Goal: Information Seeking & Learning: Learn about a topic

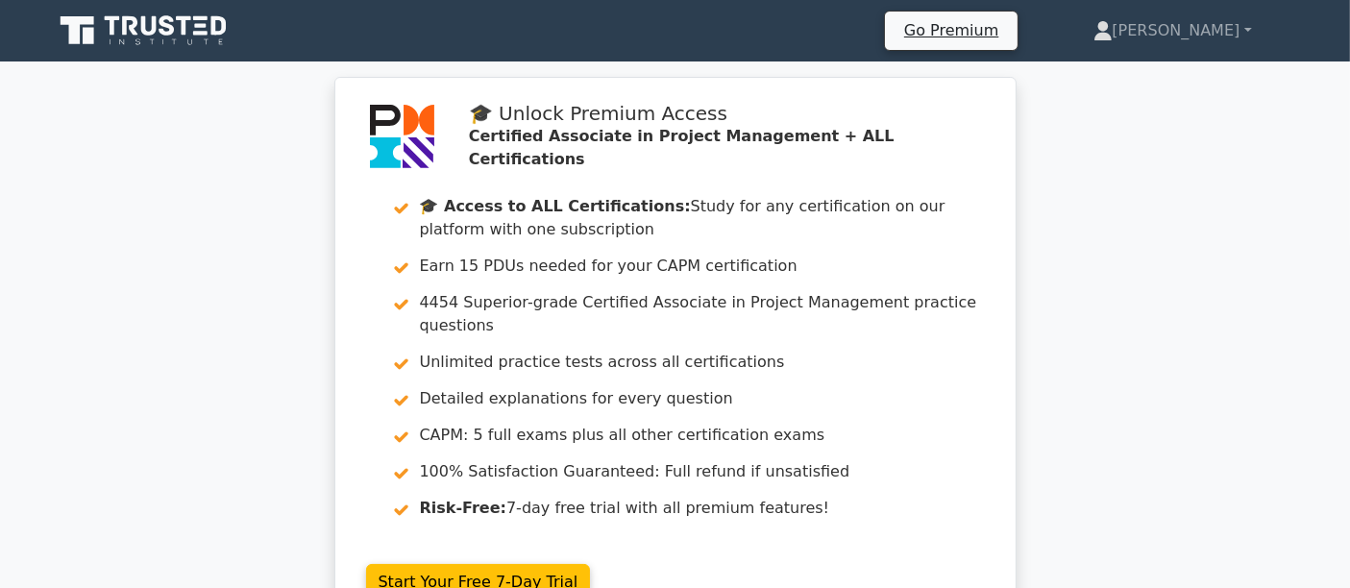
click at [171, 34] on icon at bounding box center [166, 25] width 15 height 20
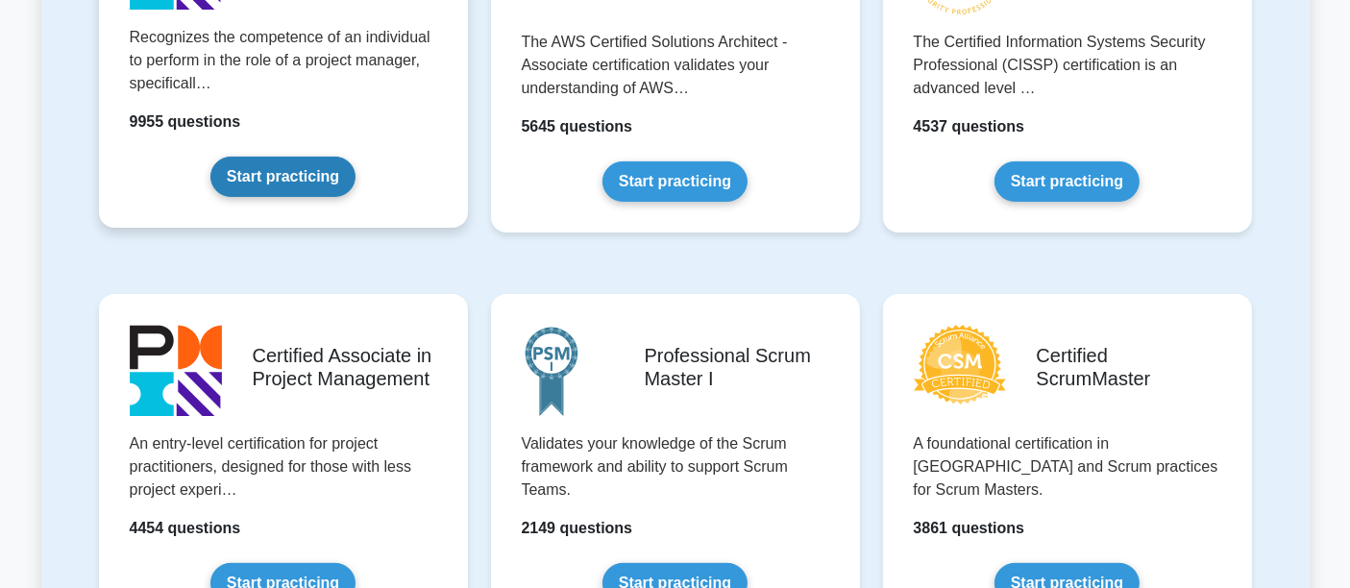
scroll to position [747, 0]
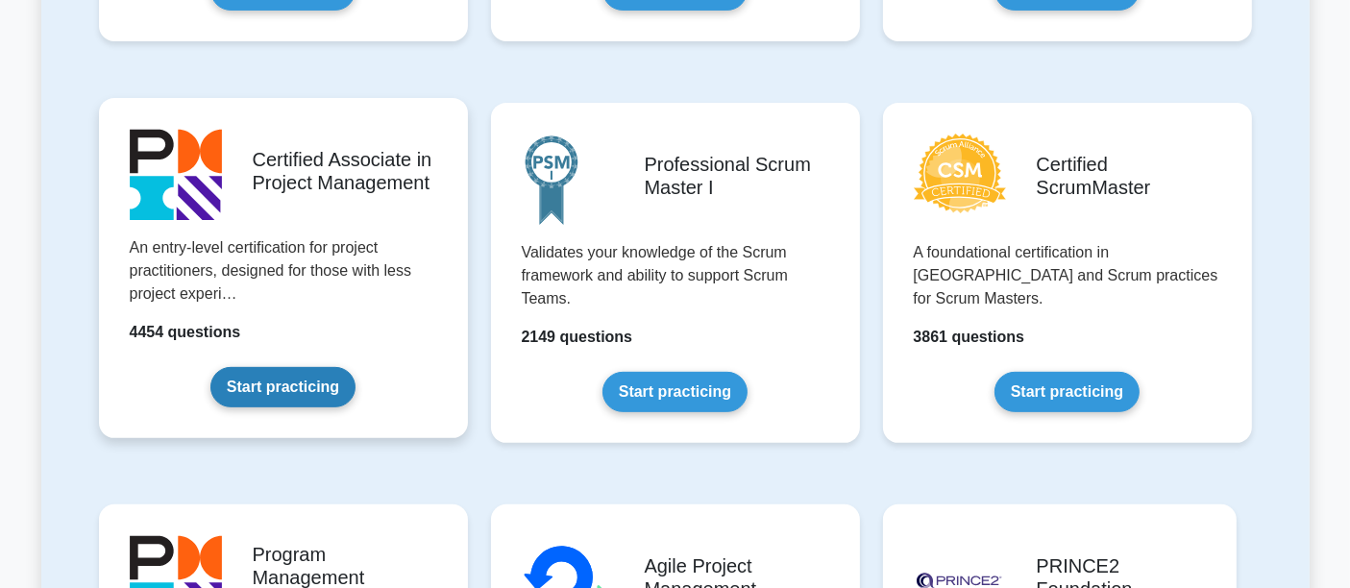
click at [266, 367] on link "Start practicing" at bounding box center [282, 387] width 145 height 40
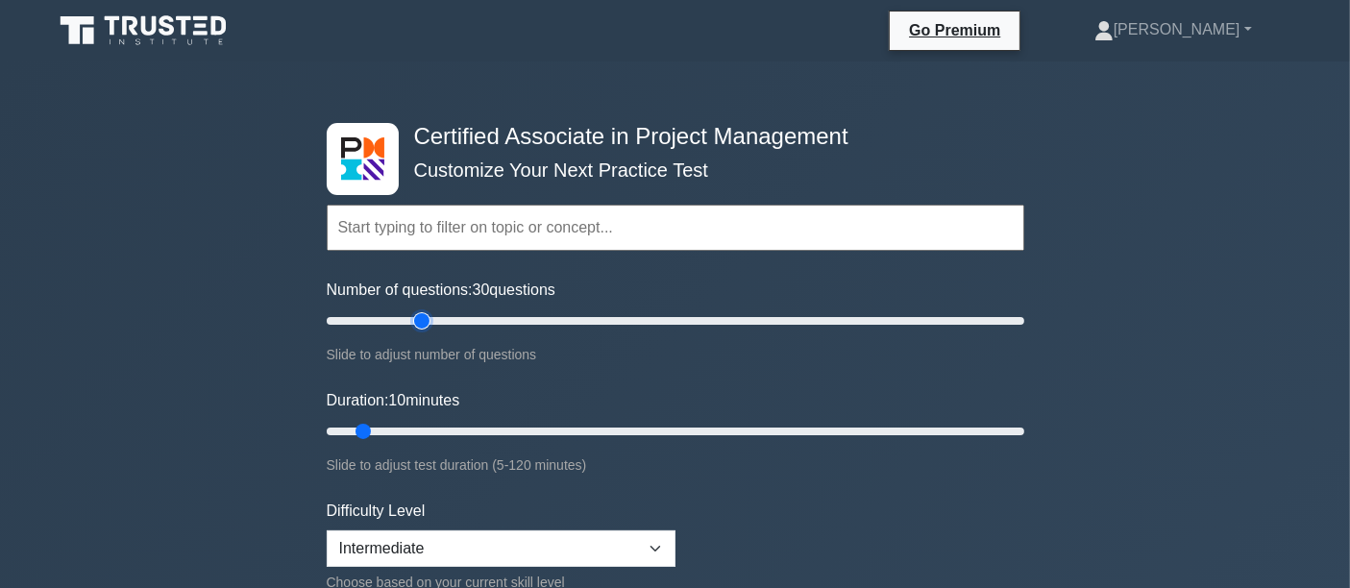
drag, startPoint x: 355, startPoint y: 320, endPoint x: 428, endPoint y: 325, distance: 74.1
type input "30"
click at [428, 325] on input "Number of questions: 30 questions" at bounding box center [676, 320] width 698 height 23
drag, startPoint x: 369, startPoint y: 429, endPoint x: 444, endPoint y: 437, distance: 75.3
type input "25"
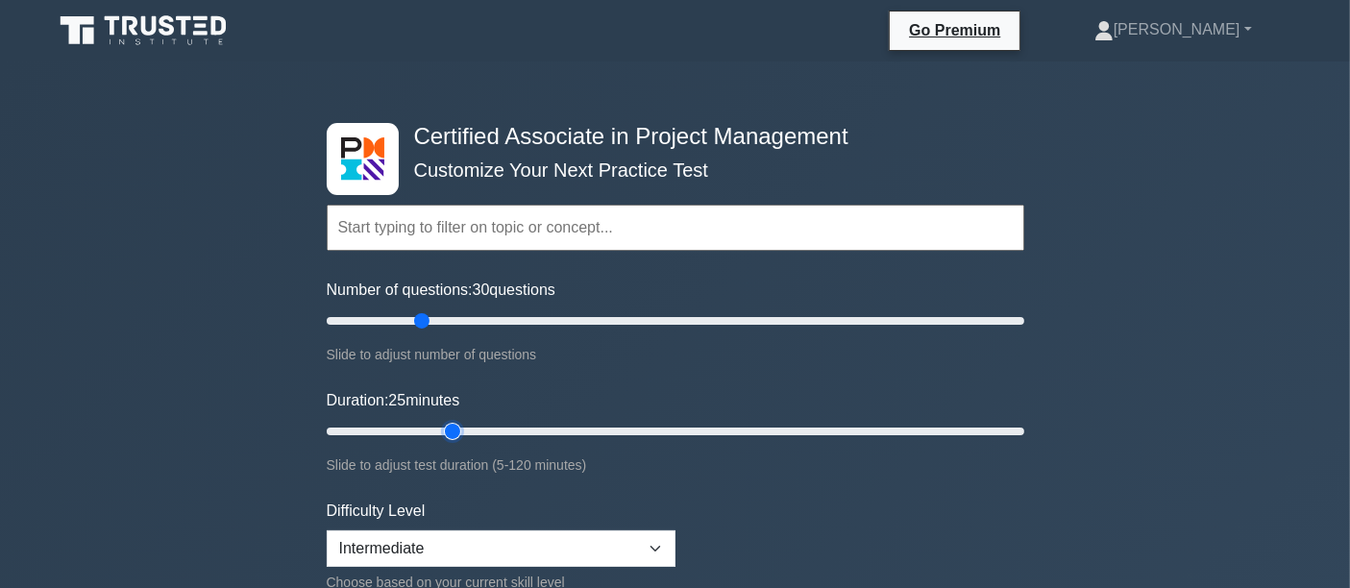
click at [444, 437] on input "Duration: 25 minutes" at bounding box center [676, 431] width 698 height 23
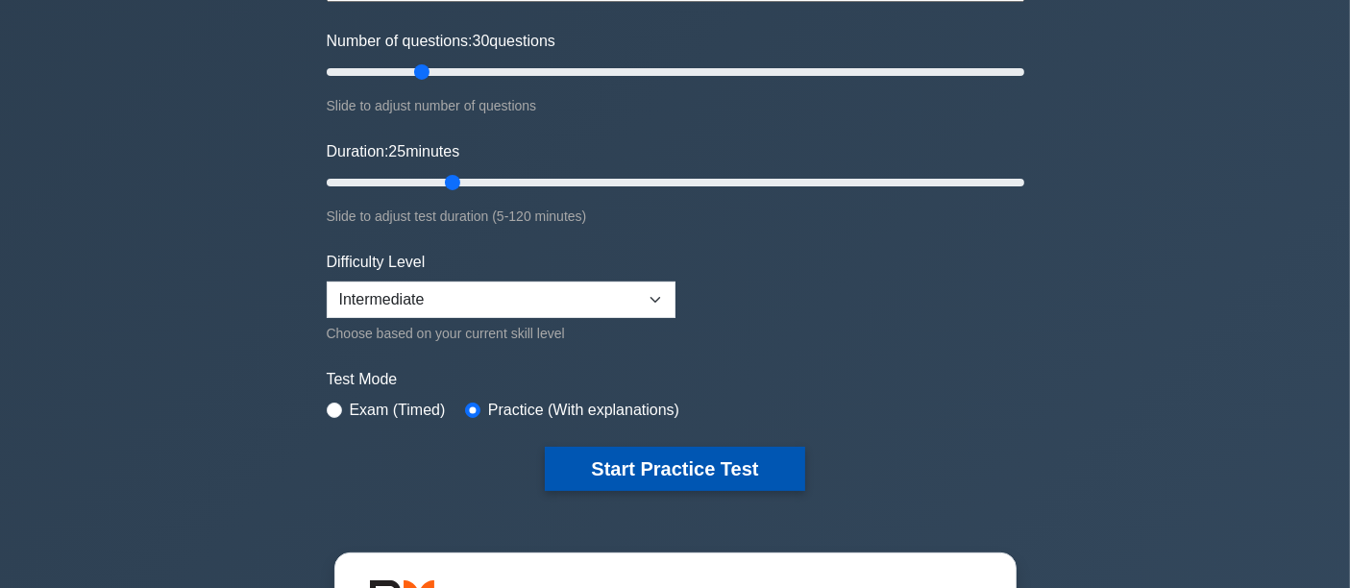
click at [614, 472] on button "Start Practice Test" at bounding box center [674, 469] width 259 height 44
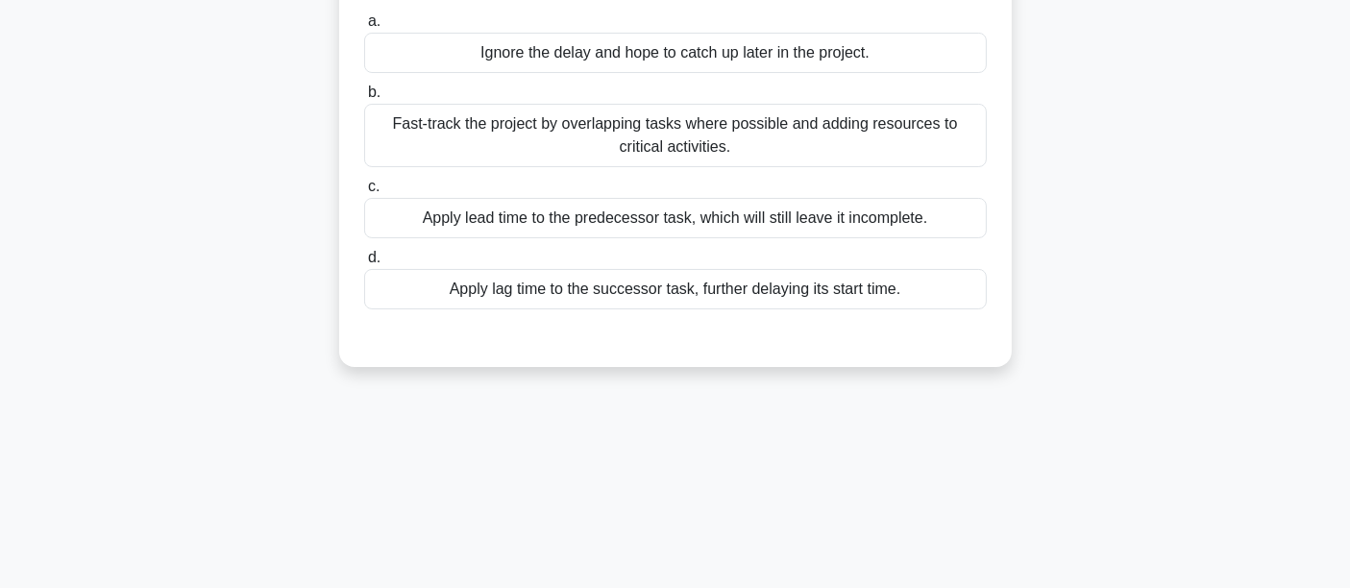
scroll to position [249, 0]
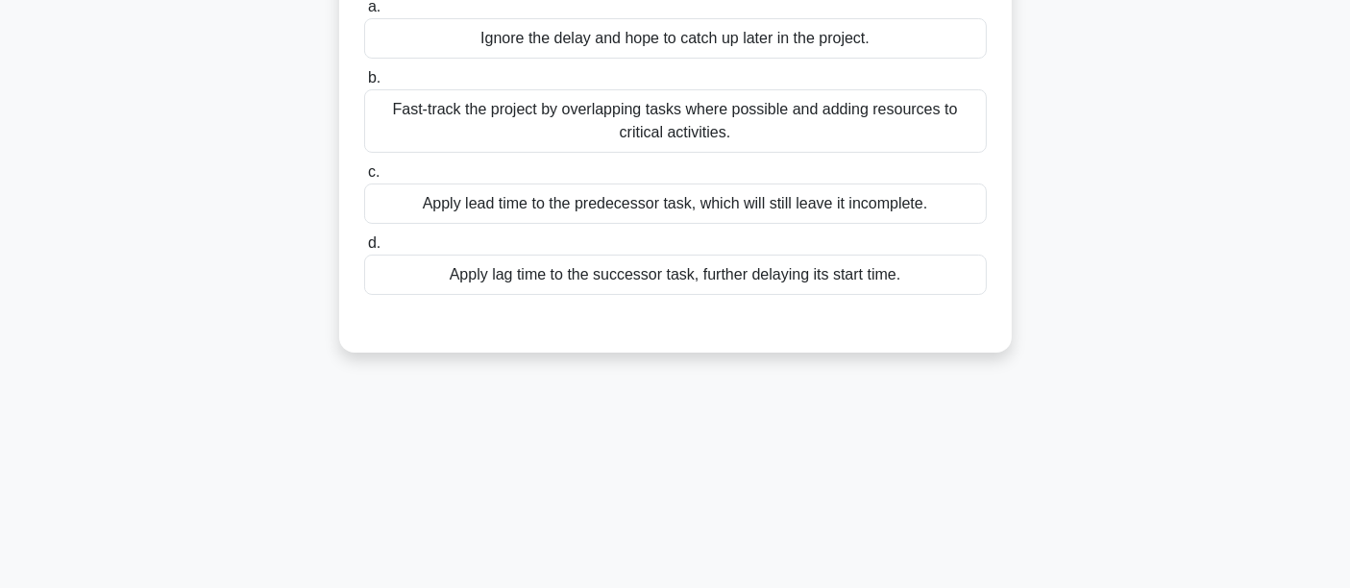
click at [469, 125] on div "Fast-track the project by overlapping tasks where possible and adding resources…" at bounding box center [675, 120] width 623 height 63
click at [364, 85] on input "b. Fast-track the project by overlapping tasks where possible and adding resour…" at bounding box center [364, 78] width 0 height 12
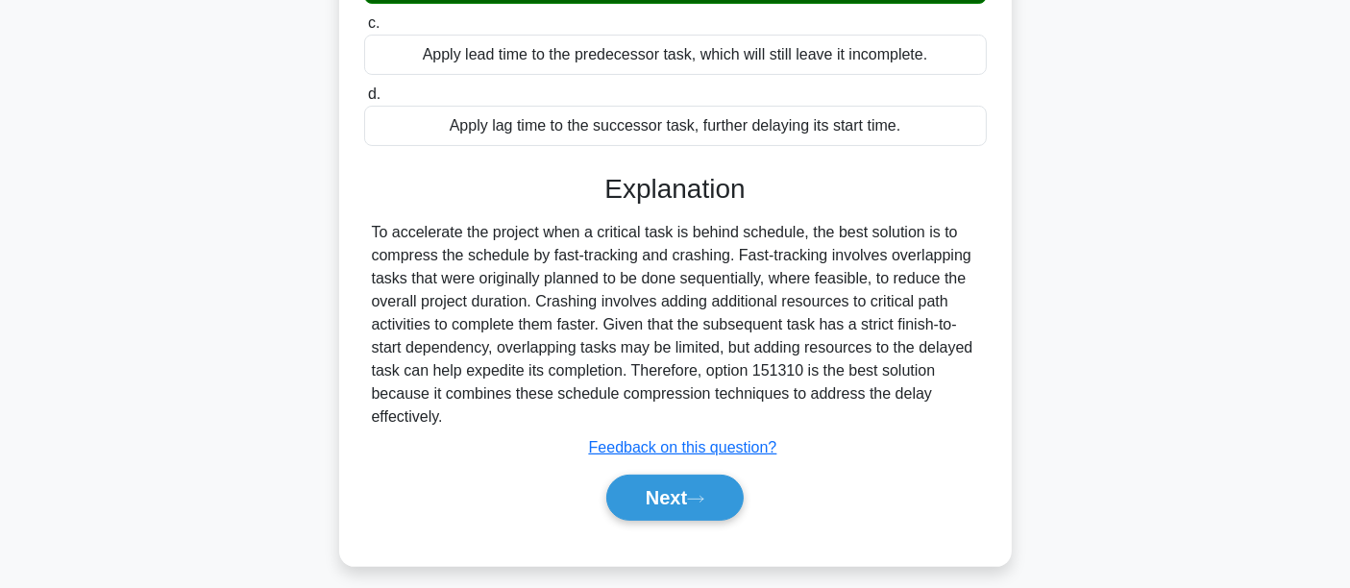
scroll to position [450, 0]
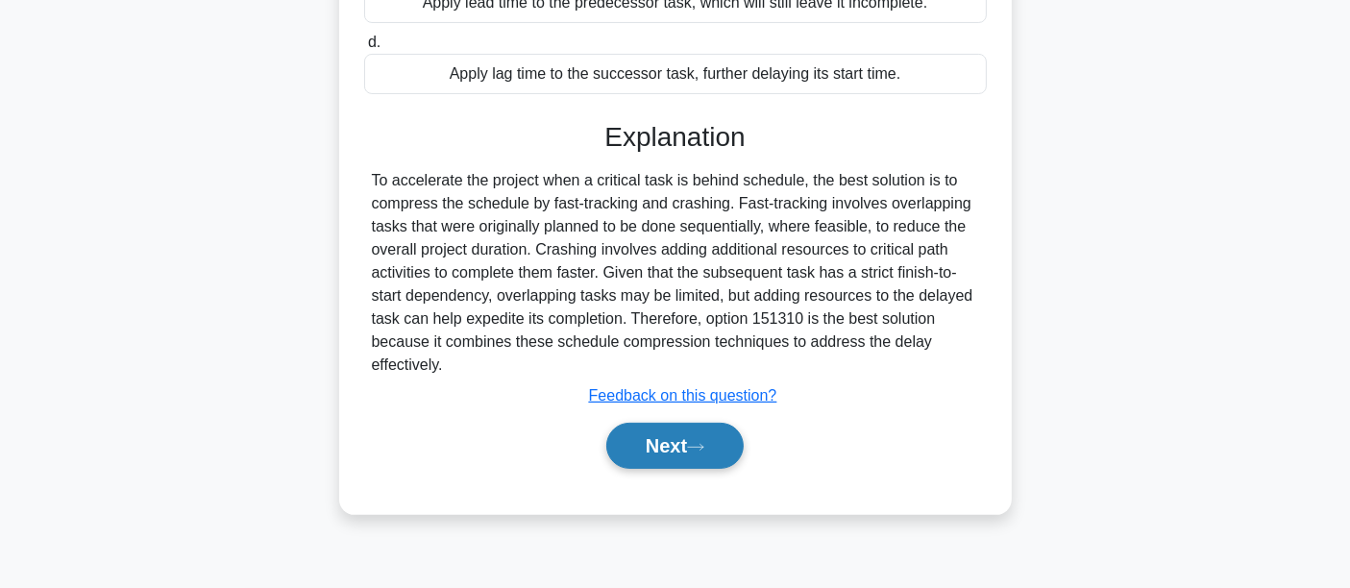
click at [677, 450] on button "Next" at bounding box center [674, 446] width 137 height 46
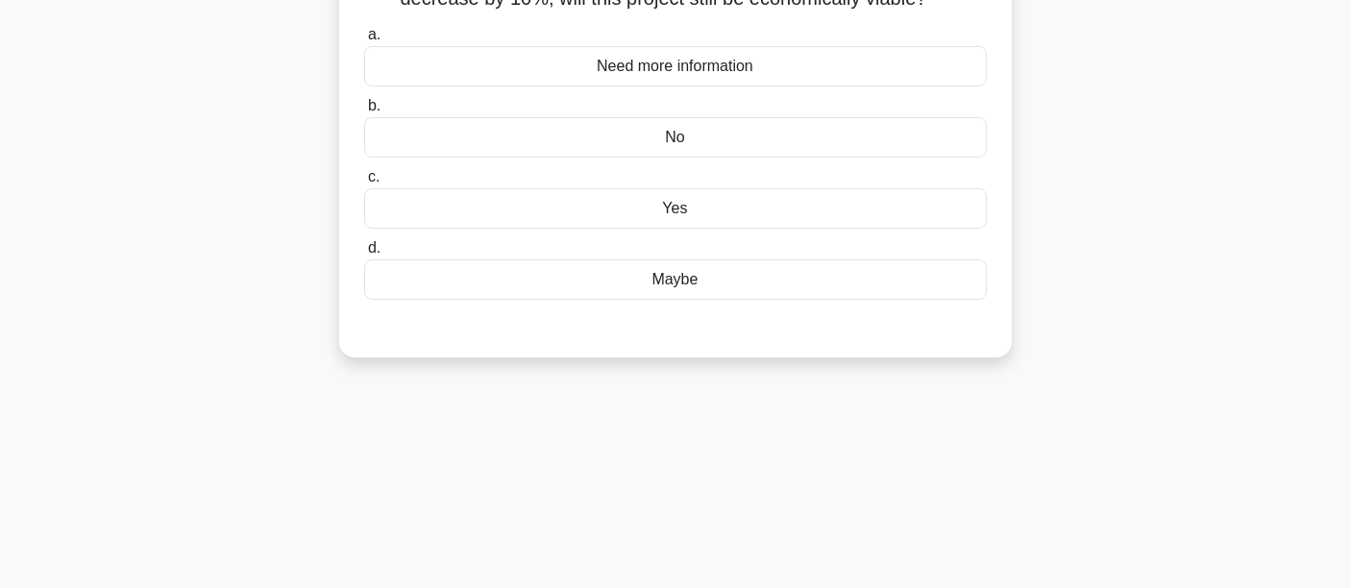
scroll to position [0, 0]
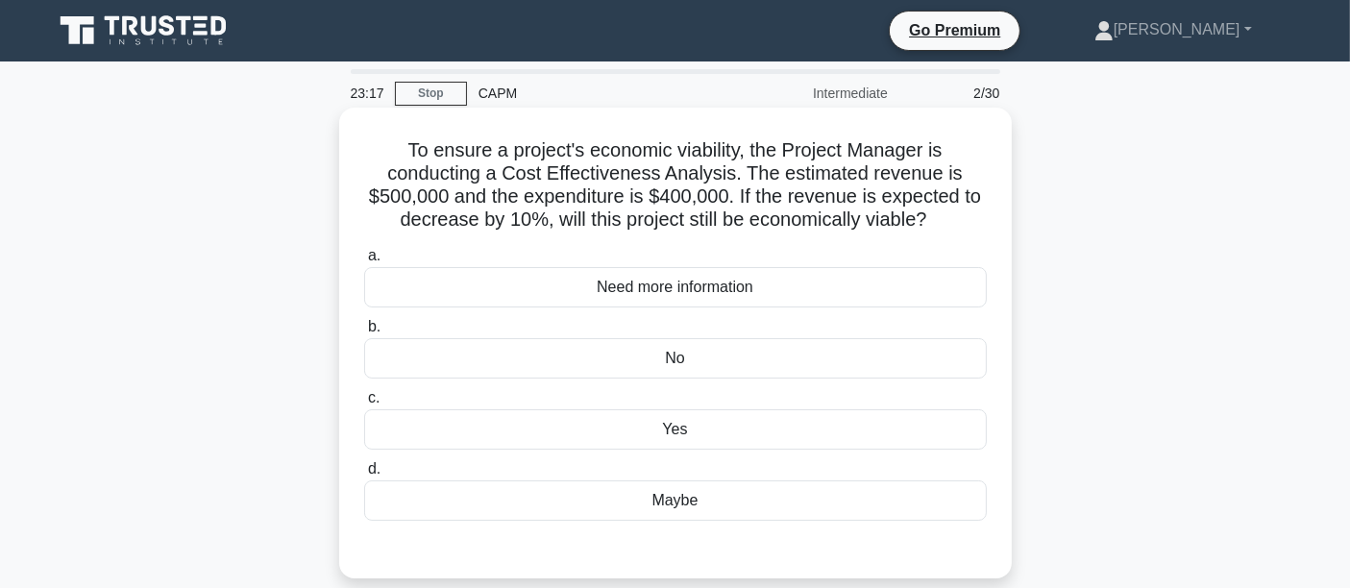
click at [592, 425] on div "Yes" at bounding box center [675, 429] width 623 height 40
click at [364, 404] on input "c. Yes" at bounding box center [364, 398] width 0 height 12
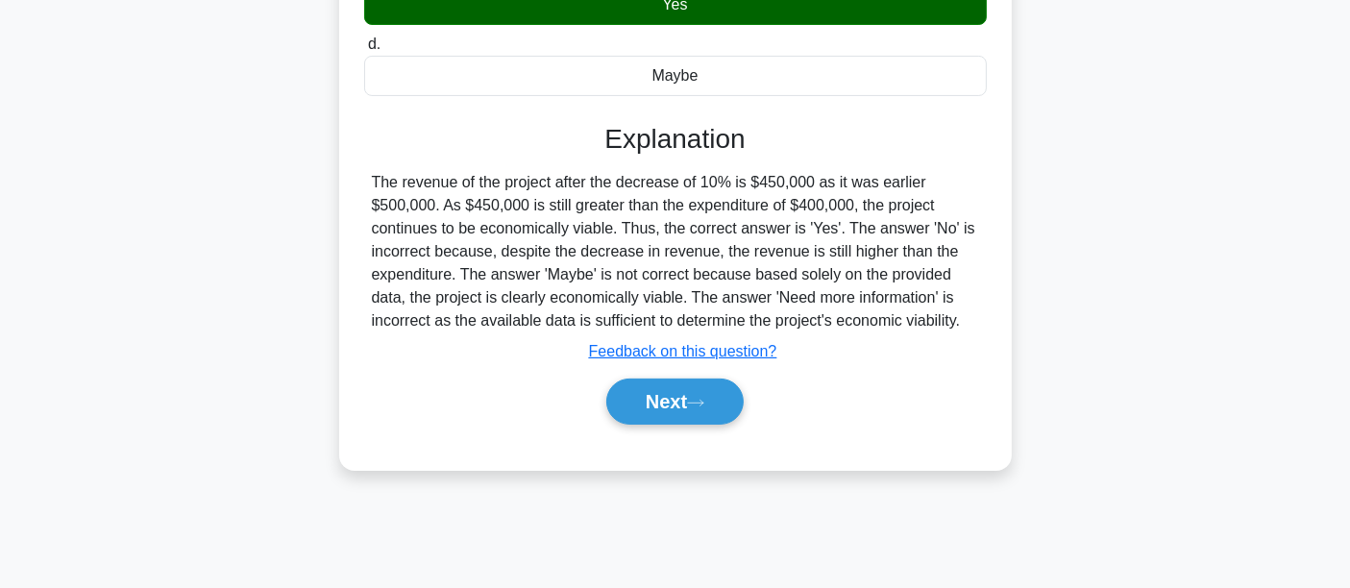
scroll to position [450, 0]
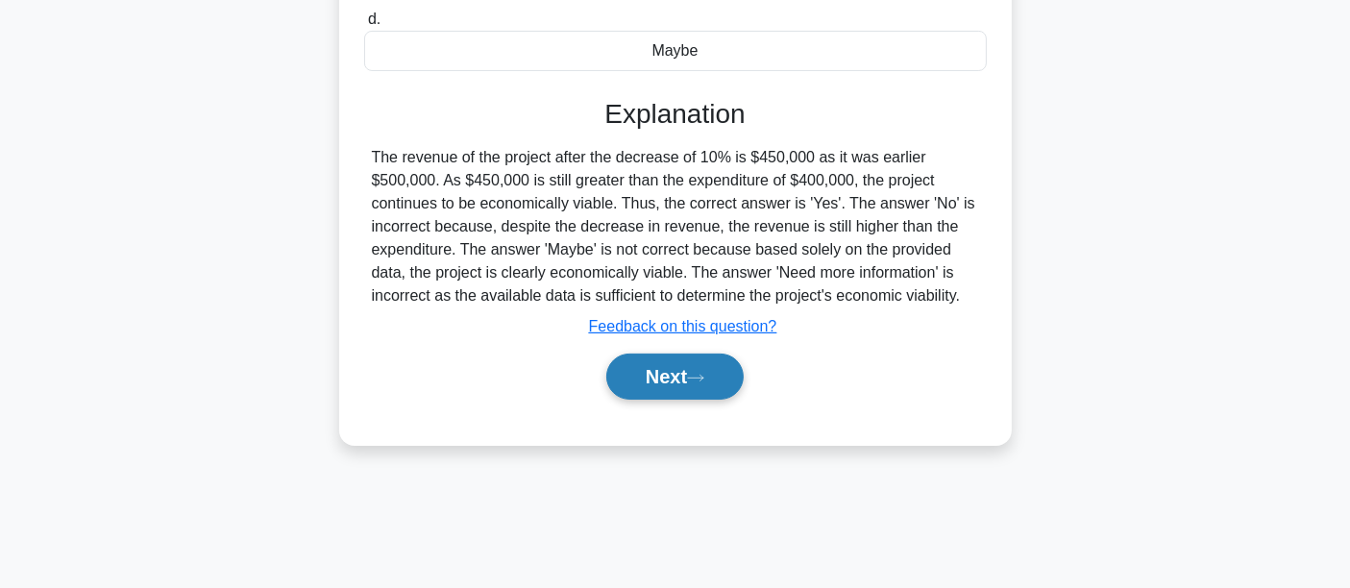
click at [644, 394] on button "Next" at bounding box center [674, 377] width 137 height 46
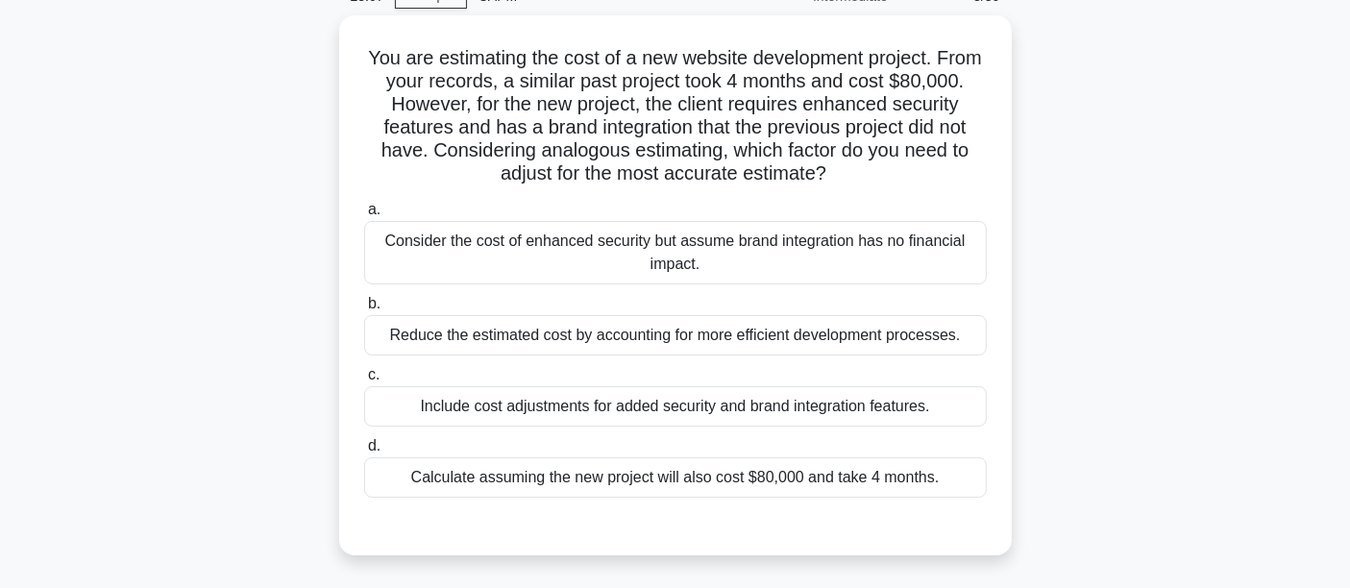
scroll to position [0, 0]
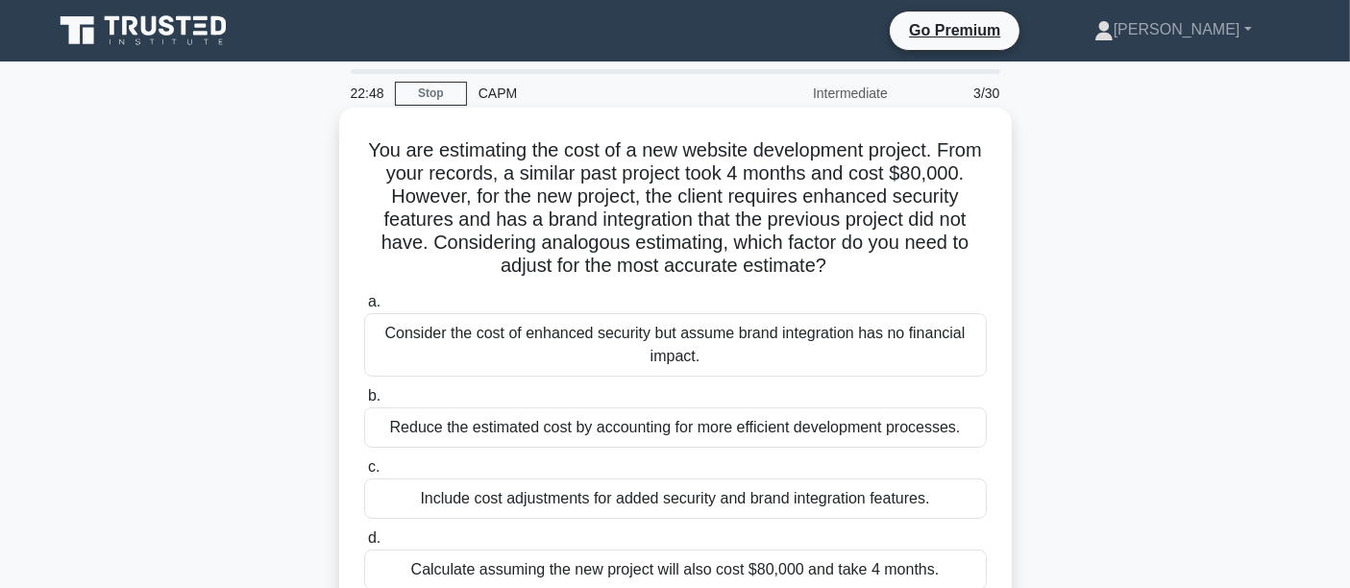
drag, startPoint x: 642, startPoint y: 276, endPoint x: 942, endPoint y: 276, distance: 300.7
click at [942, 276] on h5 "You are estimating the cost of a new website development project. From your rec…" at bounding box center [675, 208] width 626 height 140
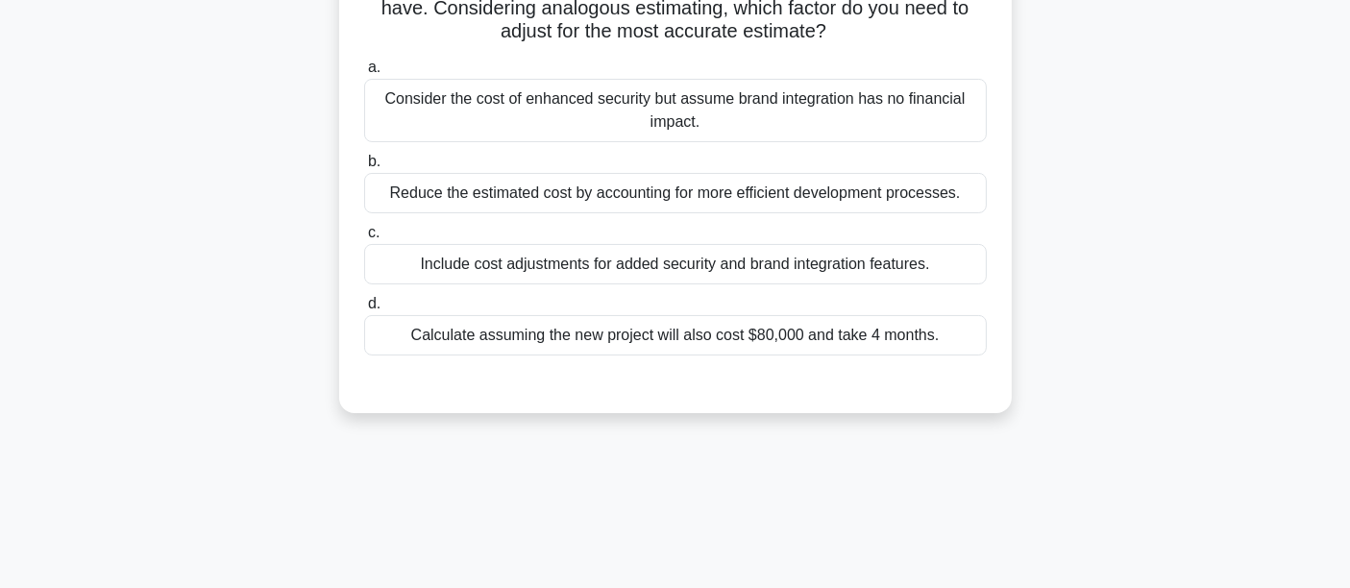
scroll to position [249, 0]
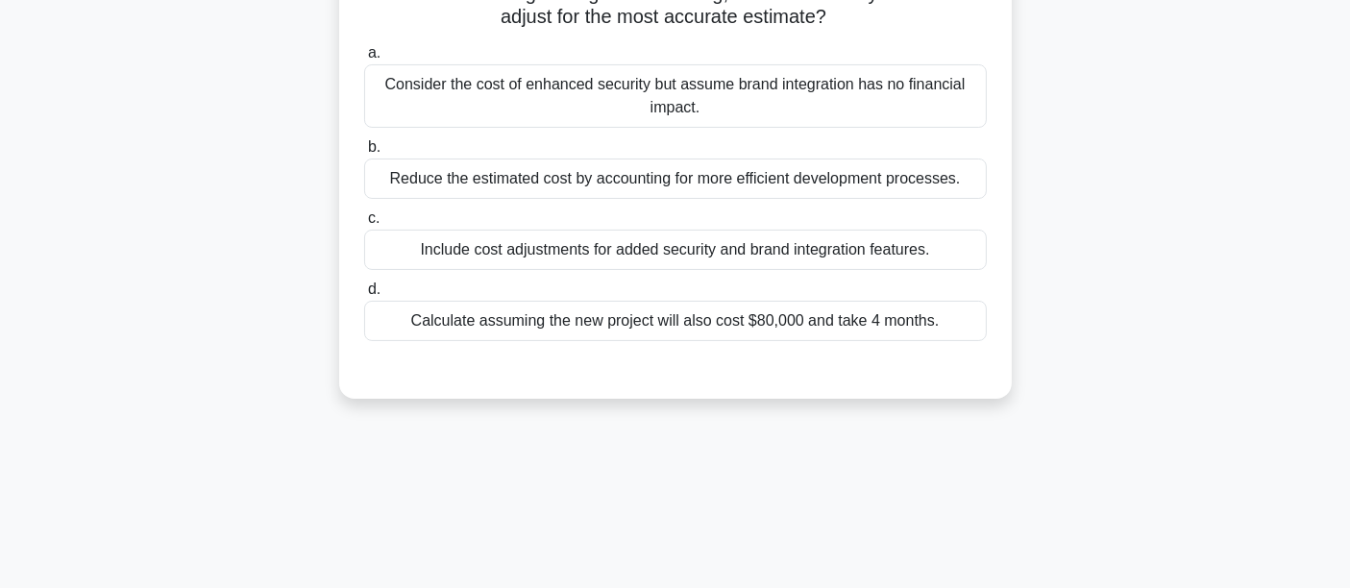
click at [417, 256] on div "Include cost adjustments for added security and brand integration features." at bounding box center [675, 250] width 623 height 40
click at [364, 225] on input "c. Include cost adjustments for added security and brand integration features." at bounding box center [364, 218] width 0 height 12
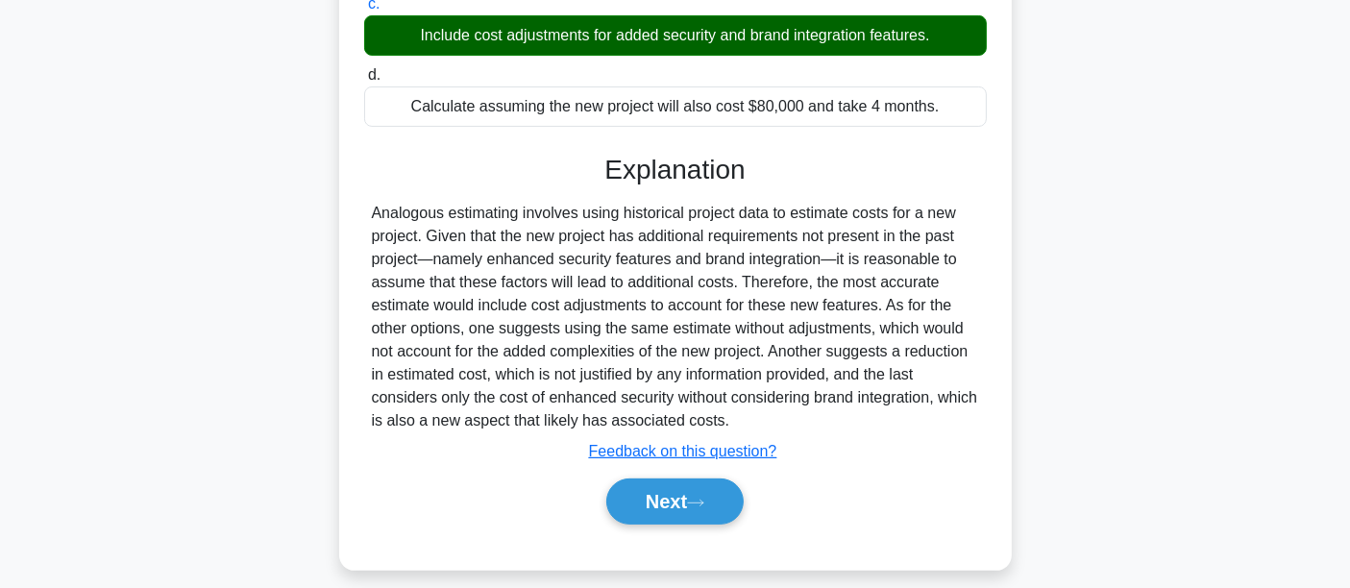
scroll to position [478, 0]
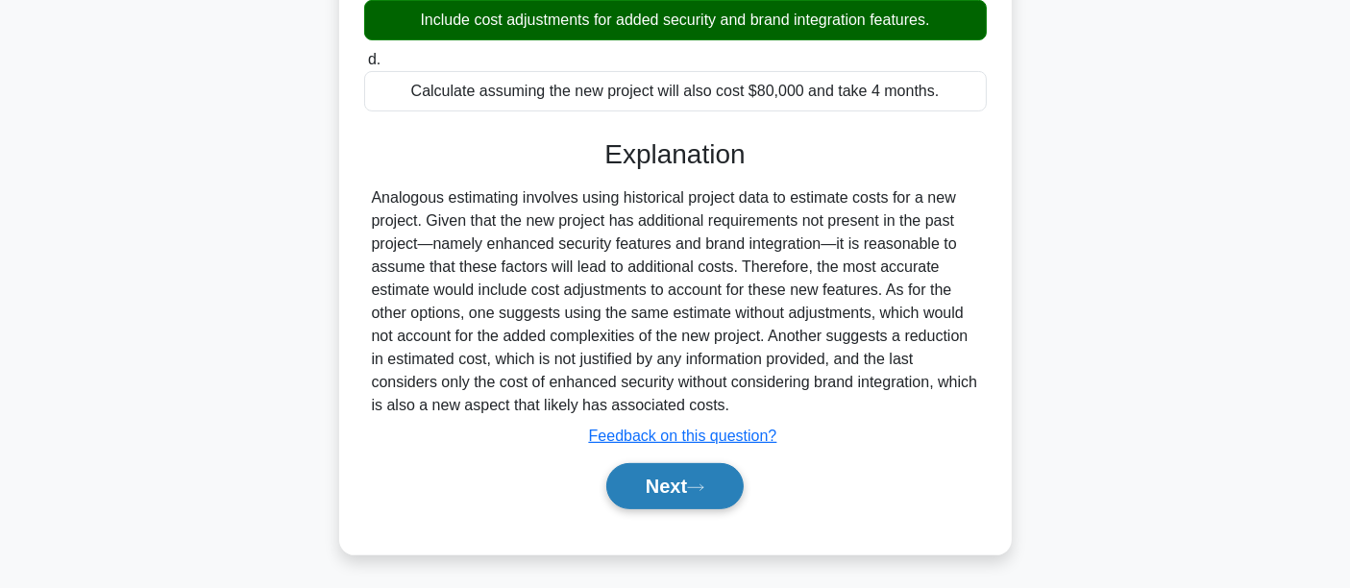
click at [670, 472] on button "Next" at bounding box center [674, 486] width 137 height 46
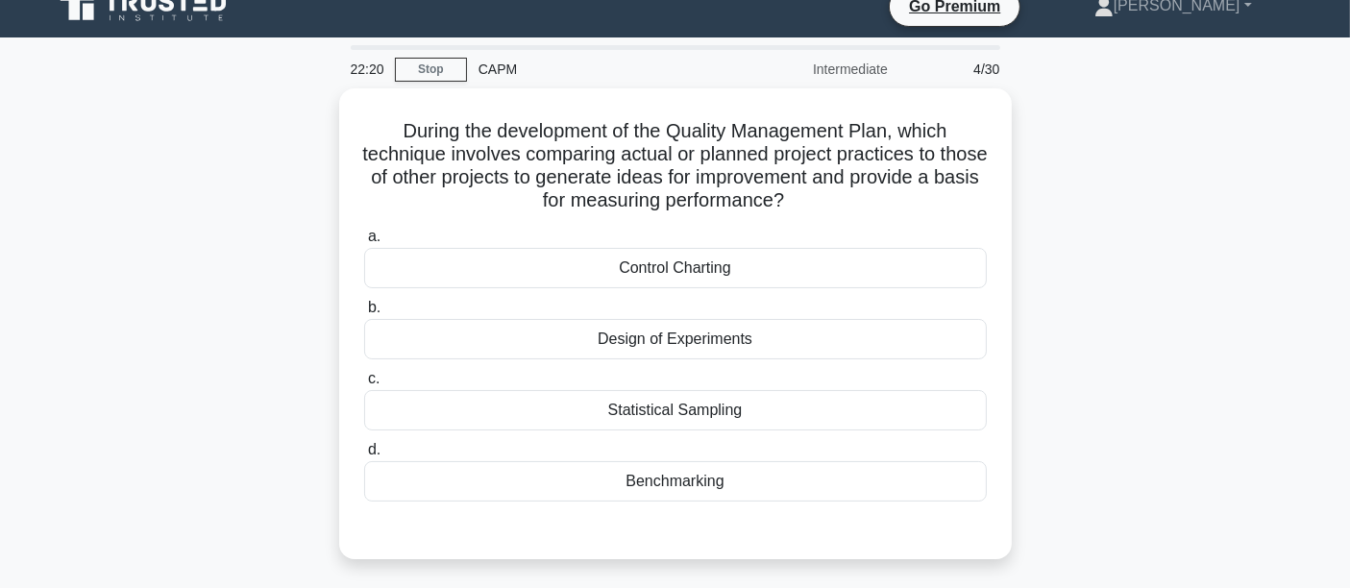
scroll to position [0, 0]
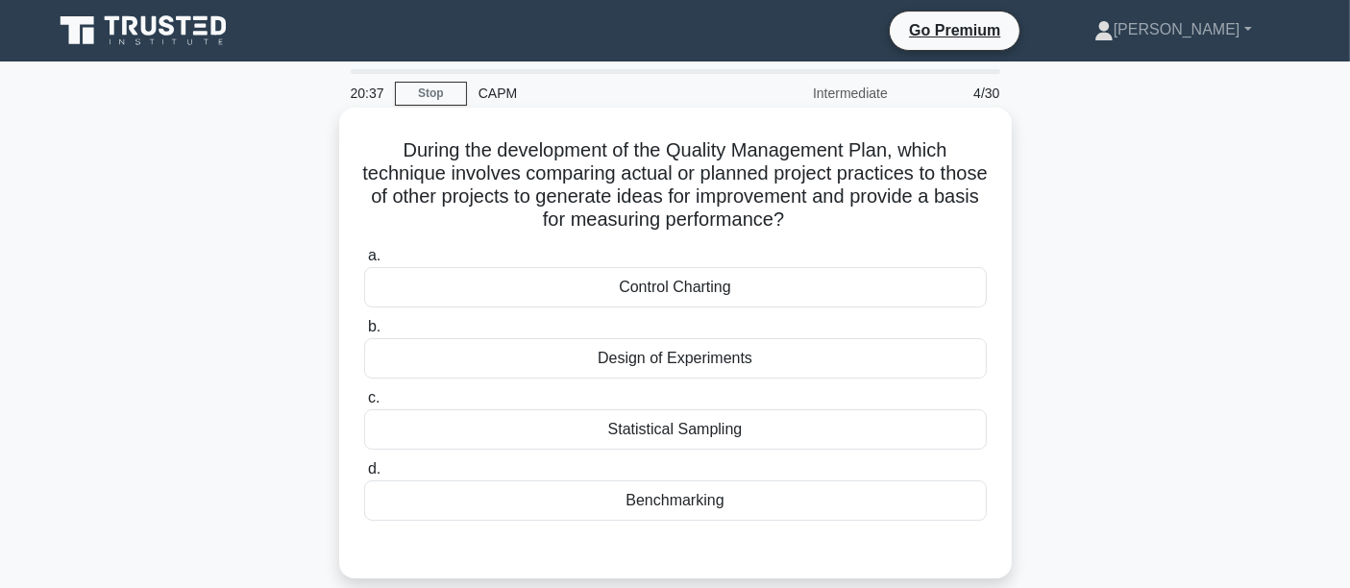
click at [653, 504] on div "Benchmarking" at bounding box center [675, 500] width 623 height 40
click at [364, 476] on input "d. Benchmarking" at bounding box center [364, 469] width 0 height 12
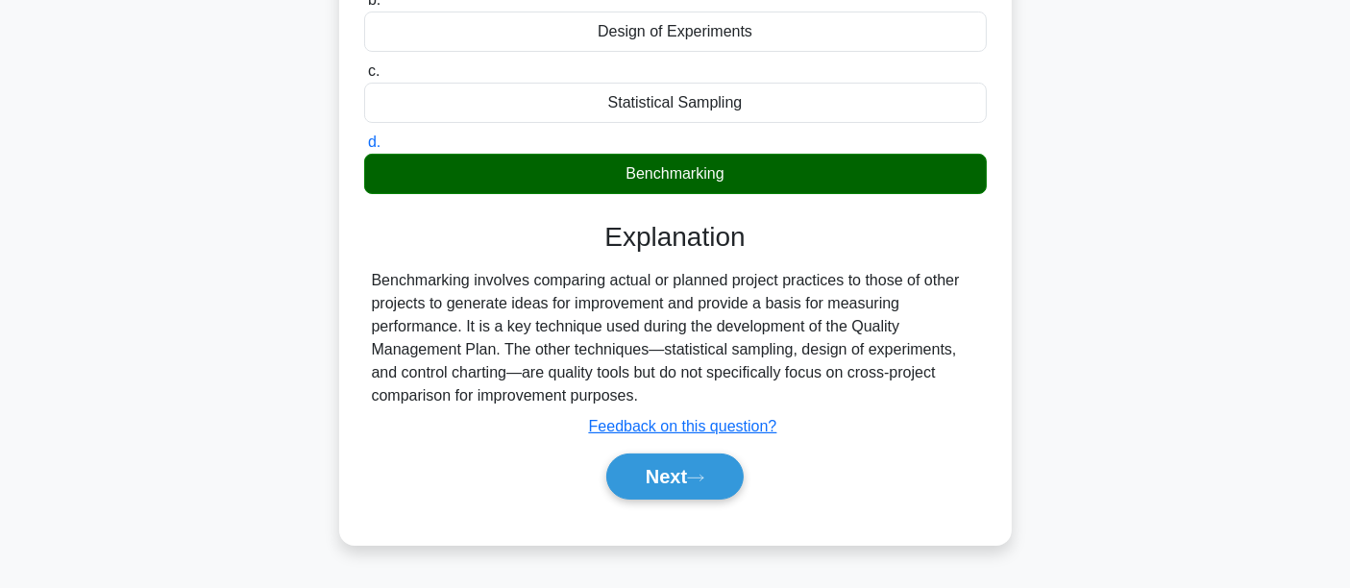
scroll to position [450, 0]
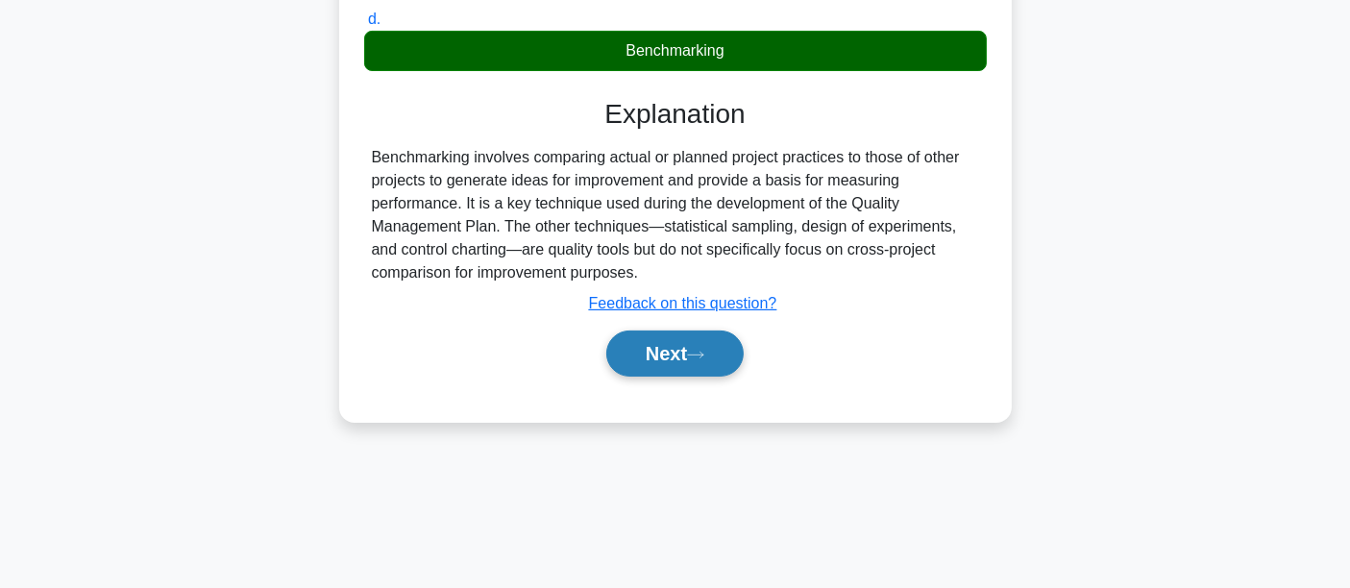
click at [621, 336] on button "Next" at bounding box center [674, 353] width 137 height 46
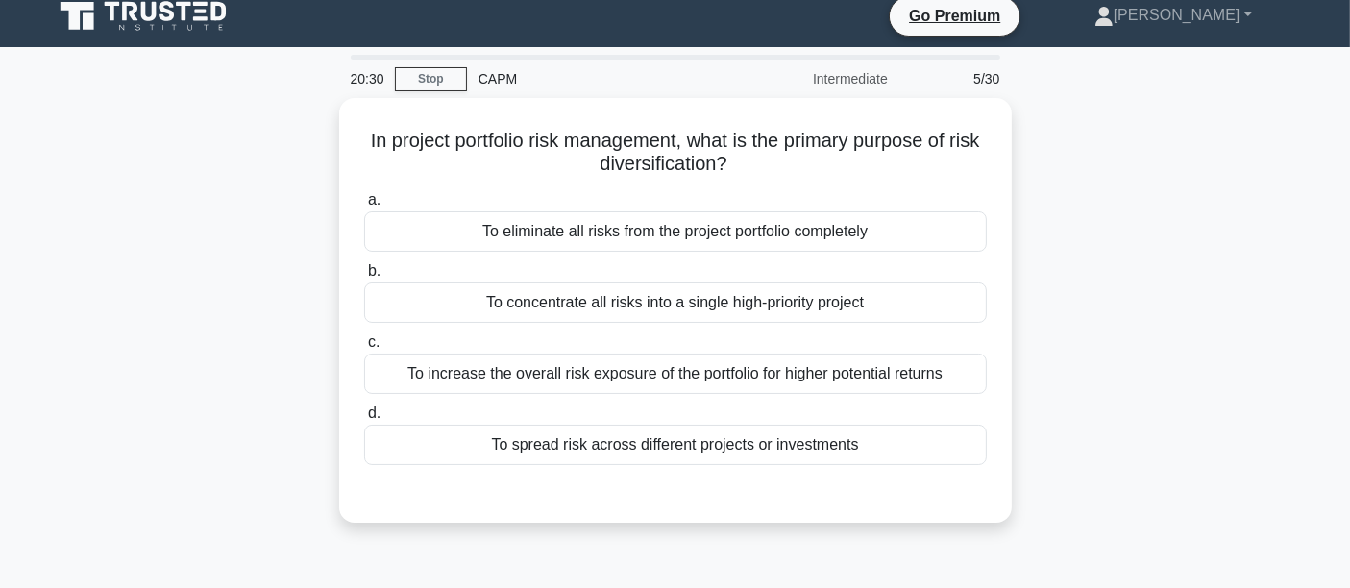
scroll to position [0, 0]
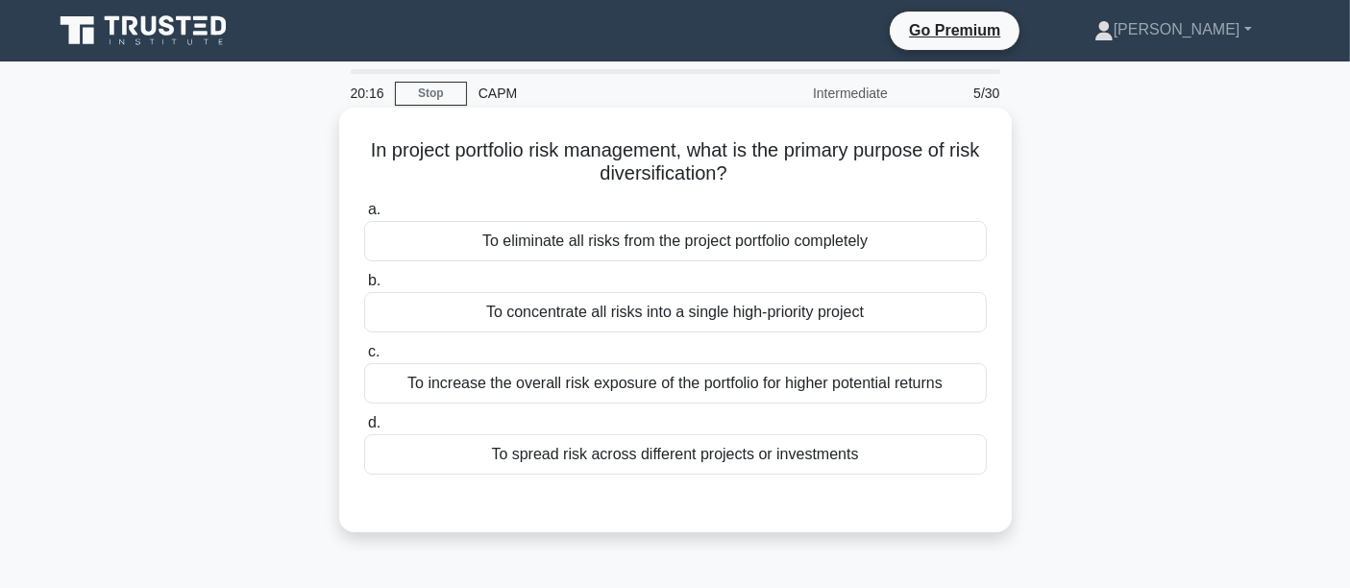
click at [457, 445] on div "To spread risk across different projects or investments" at bounding box center [675, 454] width 623 height 40
click at [364, 429] on input "d. To spread risk across different projects or investments" at bounding box center [364, 423] width 0 height 12
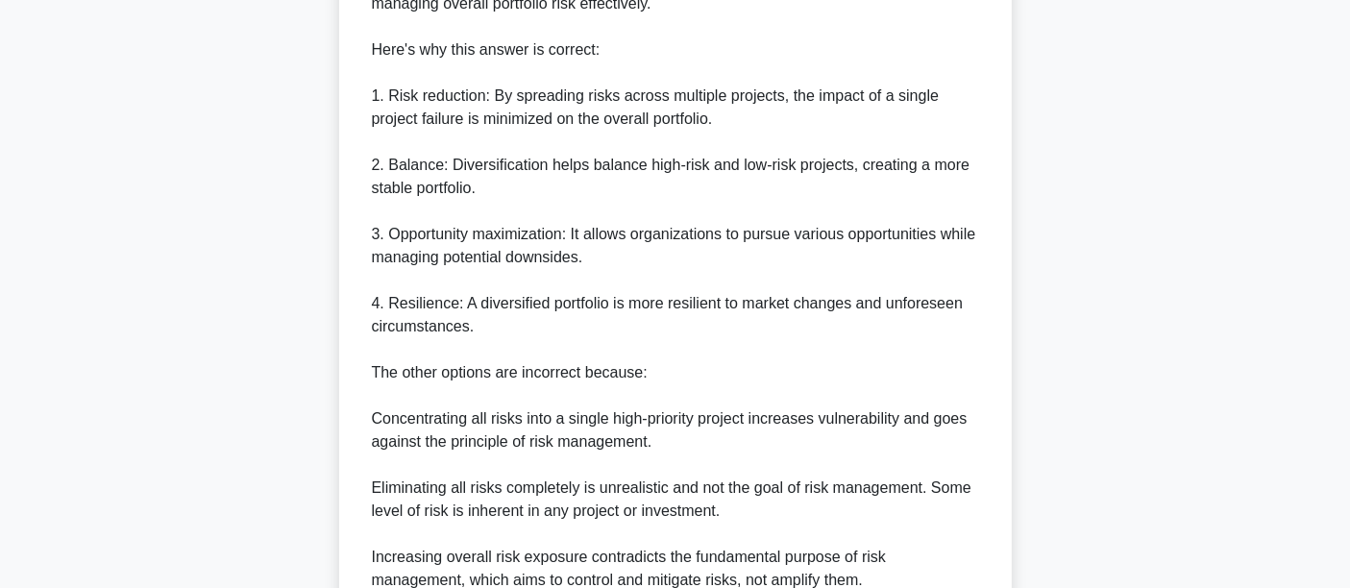
scroll to position [779, 0]
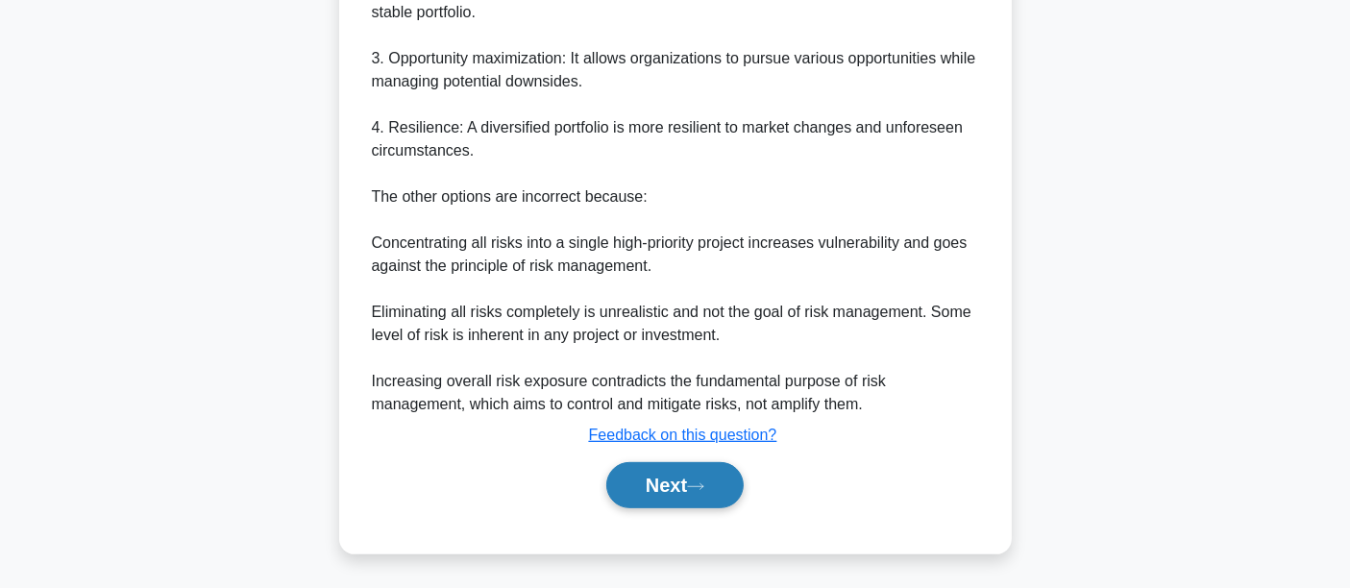
click at [735, 473] on button "Next" at bounding box center [674, 485] width 137 height 46
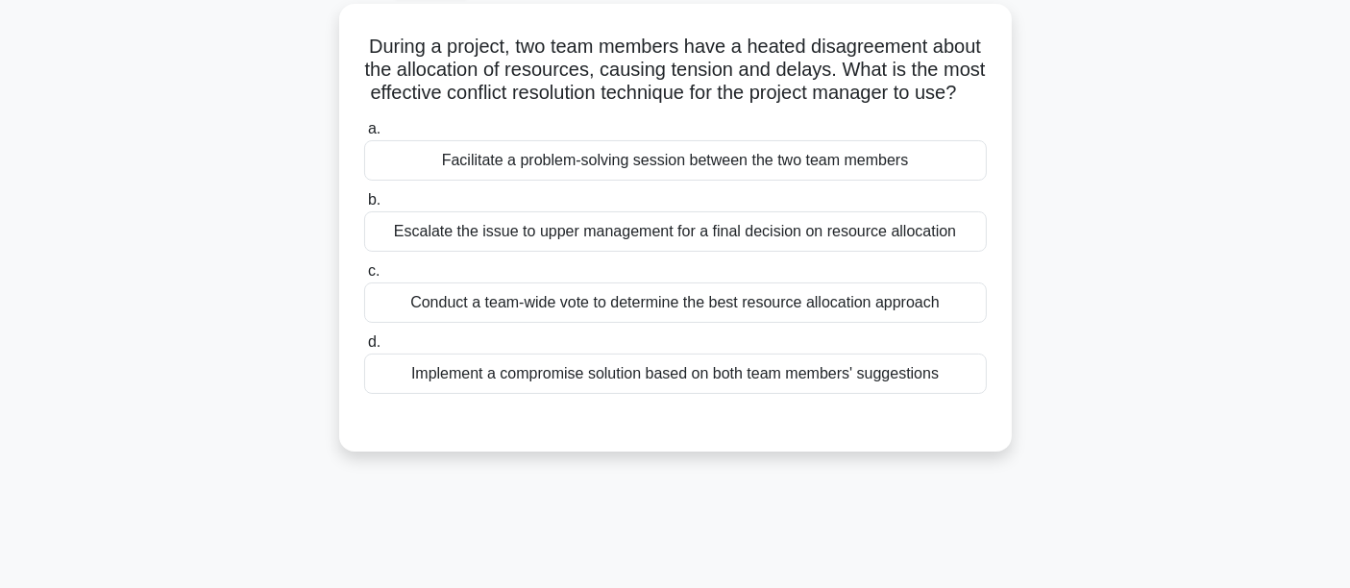
scroll to position [0, 0]
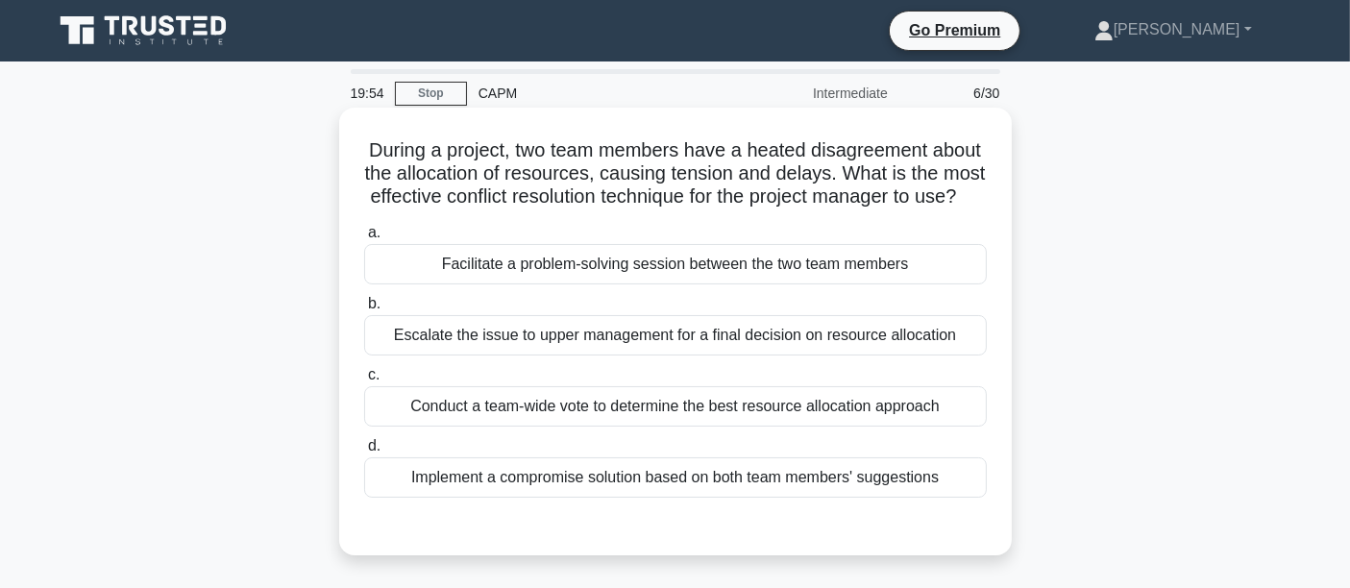
click at [551, 284] on div "Facilitate a problem-solving session between the two team members" at bounding box center [675, 264] width 623 height 40
click at [364, 239] on input "a. Facilitate a problem-solving session between the two team members" at bounding box center [364, 233] width 0 height 12
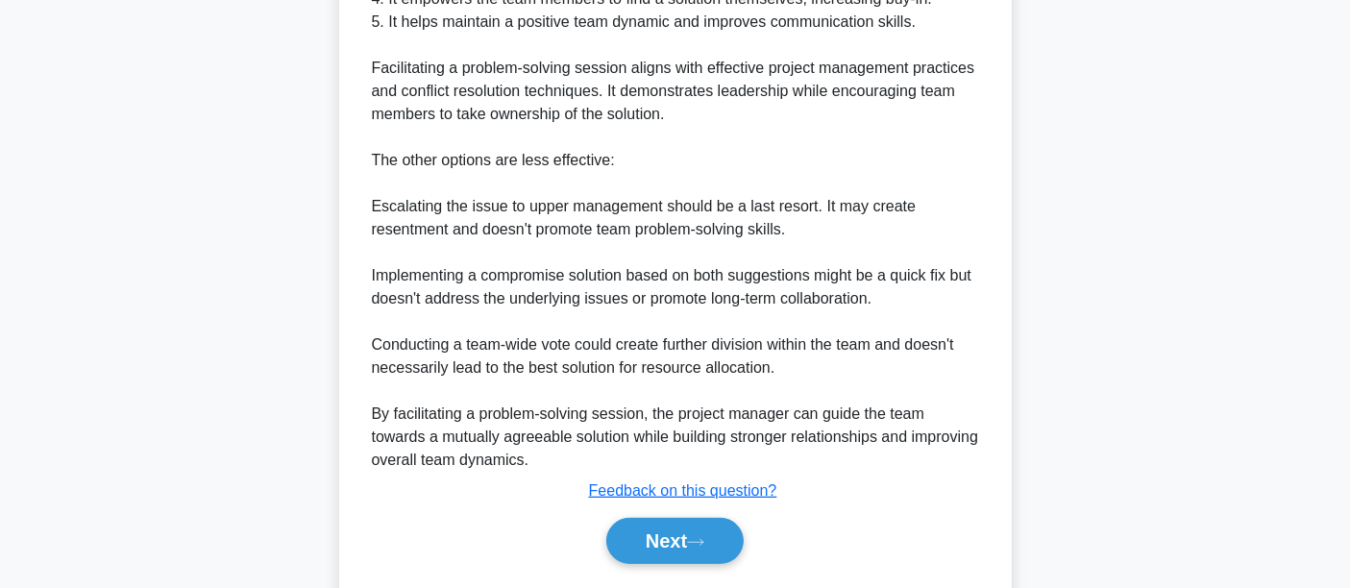
scroll to position [824, 0]
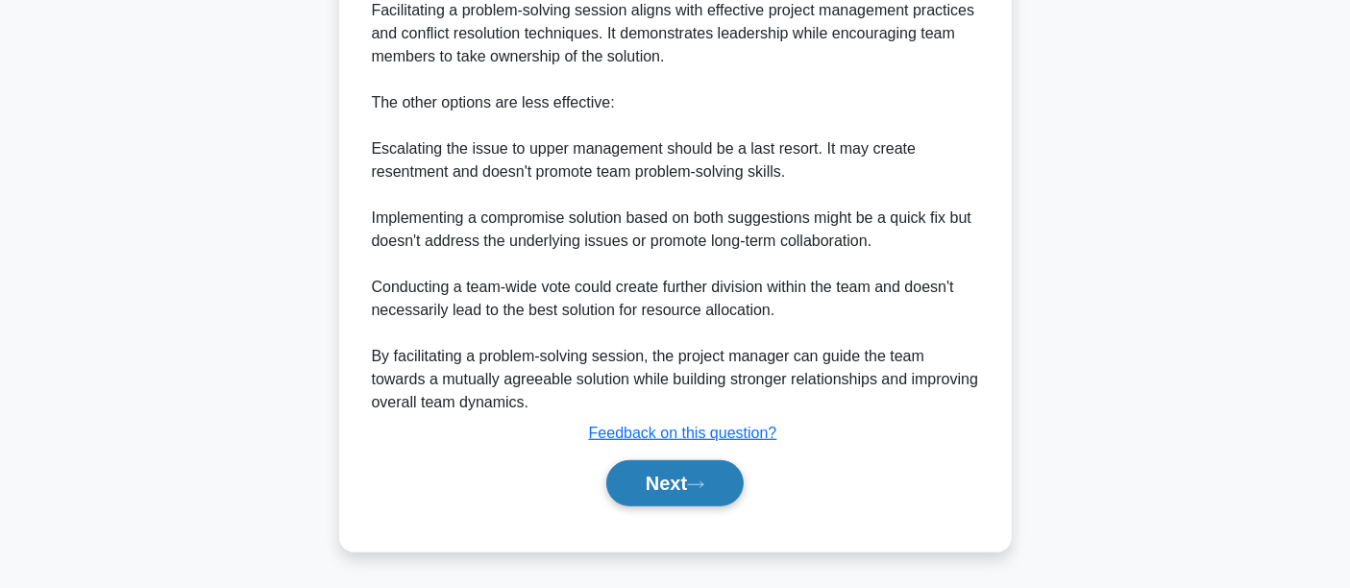
click at [653, 486] on button "Next" at bounding box center [674, 483] width 137 height 46
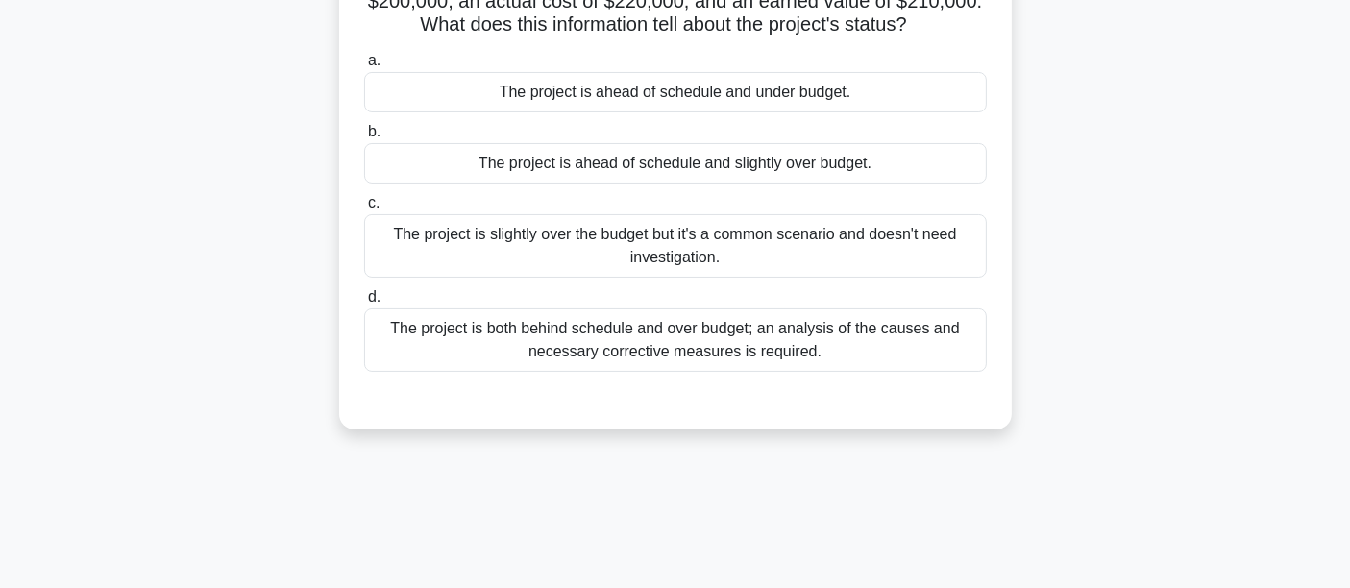
scroll to position [0, 0]
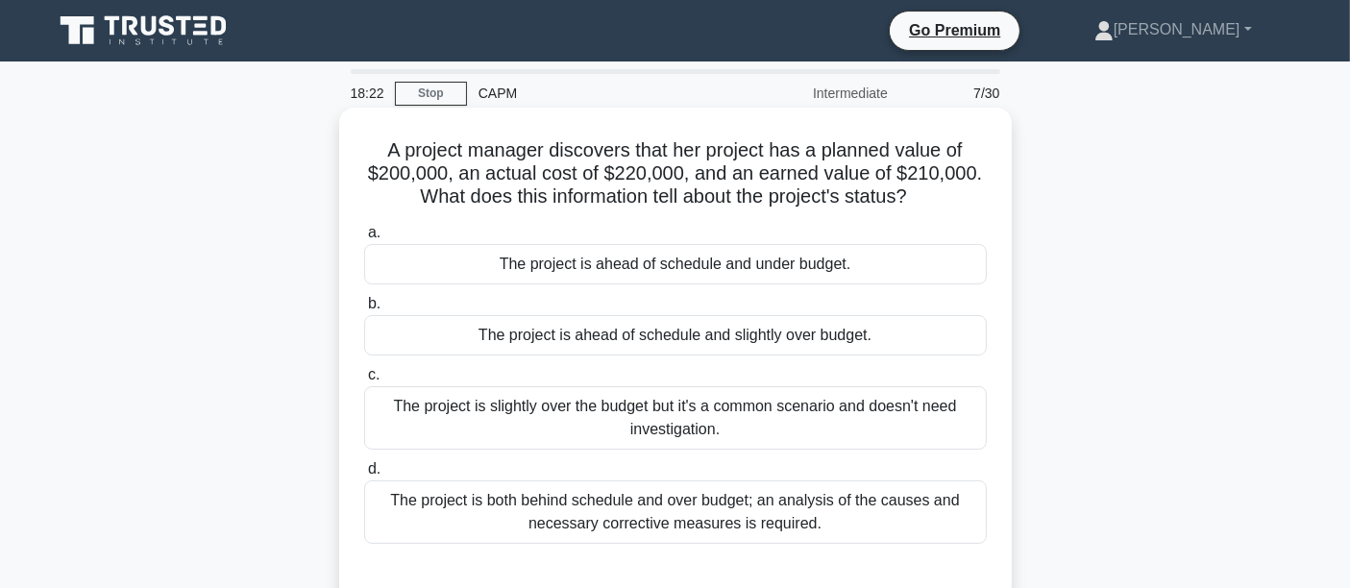
click at [519, 512] on div "The project is both behind schedule and over budget; an analysis of the causes …" at bounding box center [675, 511] width 623 height 63
click at [364, 476] on input "d. The project is both behind schedule and over budget; an analysis of the caus…" at bounding box center [364, 469] width 0 height 12
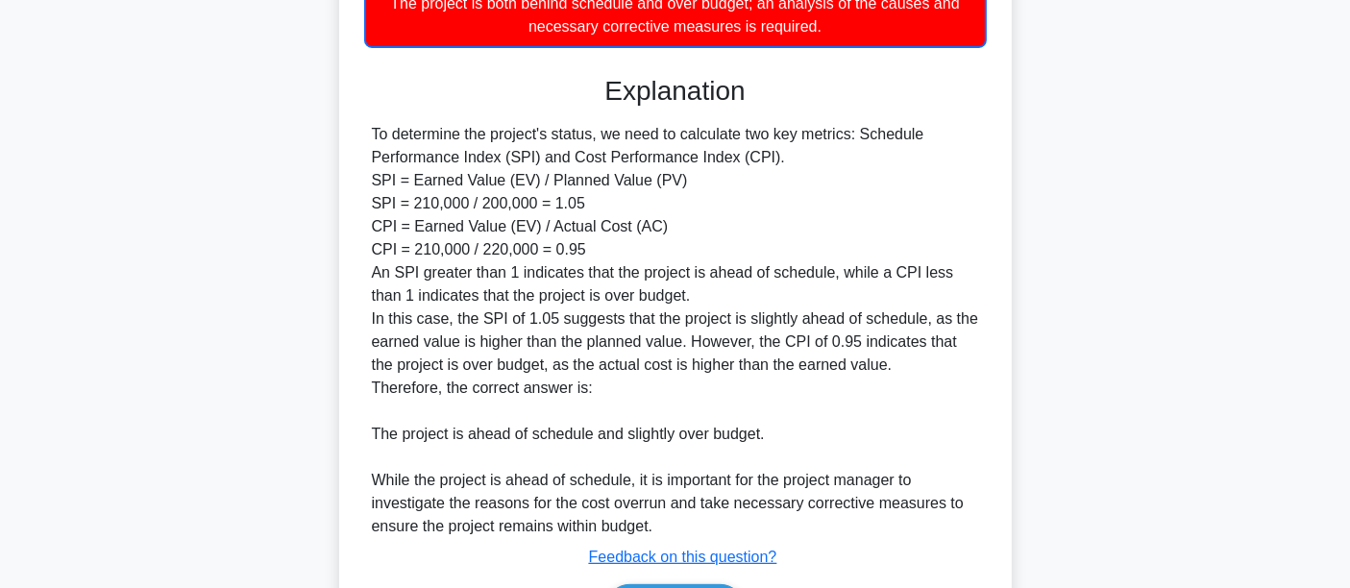
scroll to position [619, 0]
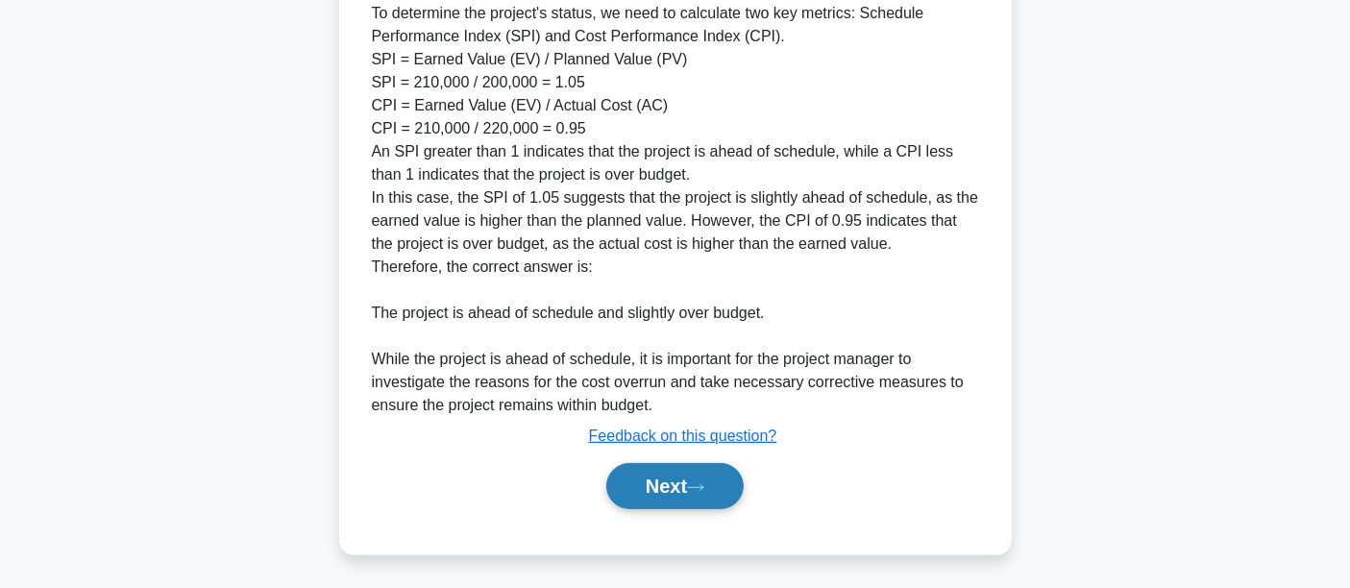
click at [656, 465] on button "Next" at bounding box center [674, 486] width 137 height 46
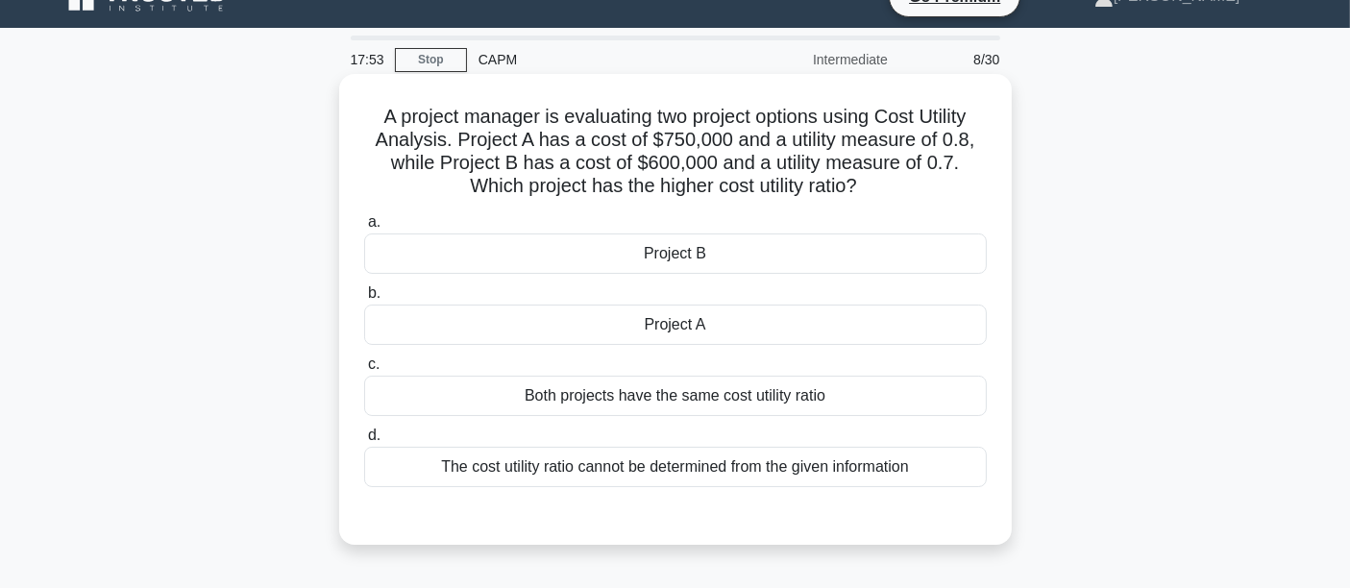
scroll to position [0, 0]
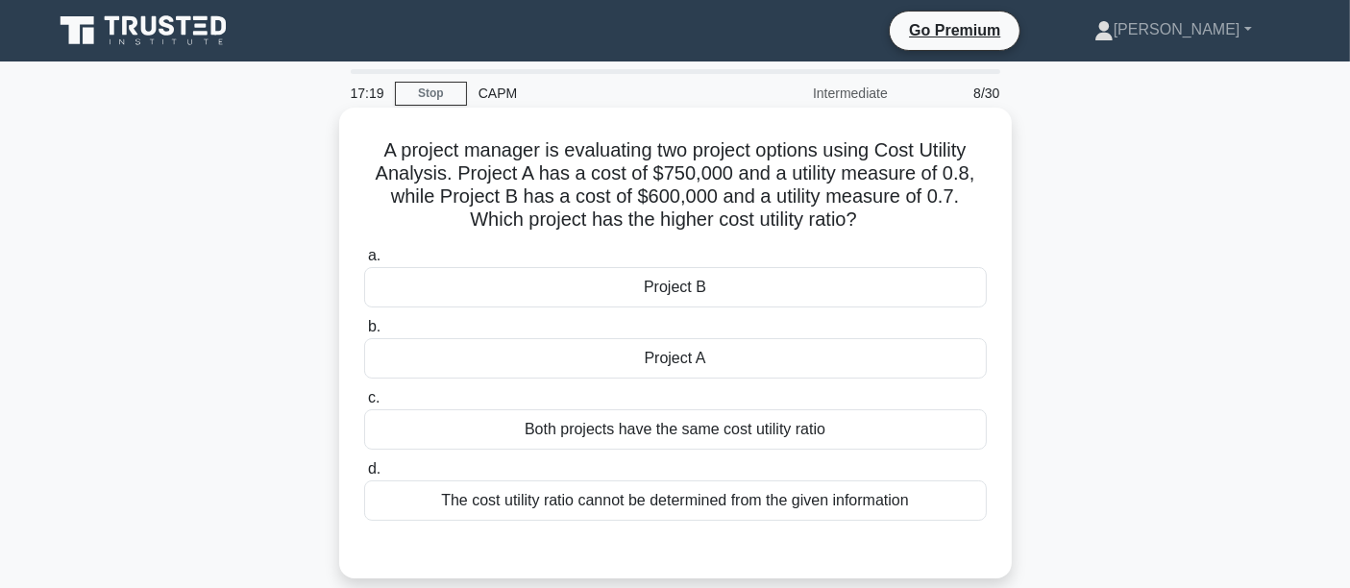
click at [623, 361] on div "Project A" at bounding box center [675, 358] width 623 height 40
click at [364, 333] on input "b. Project A" at bounding box center [364, 327] width 0 height 12
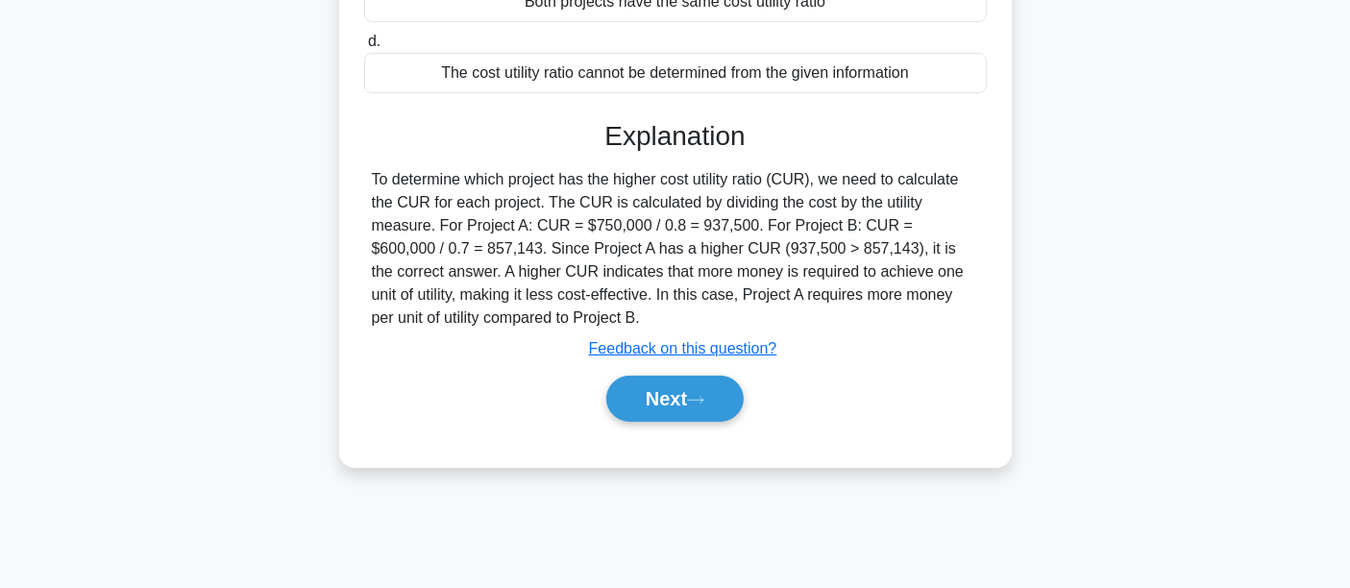
scroll to position [450, 0]
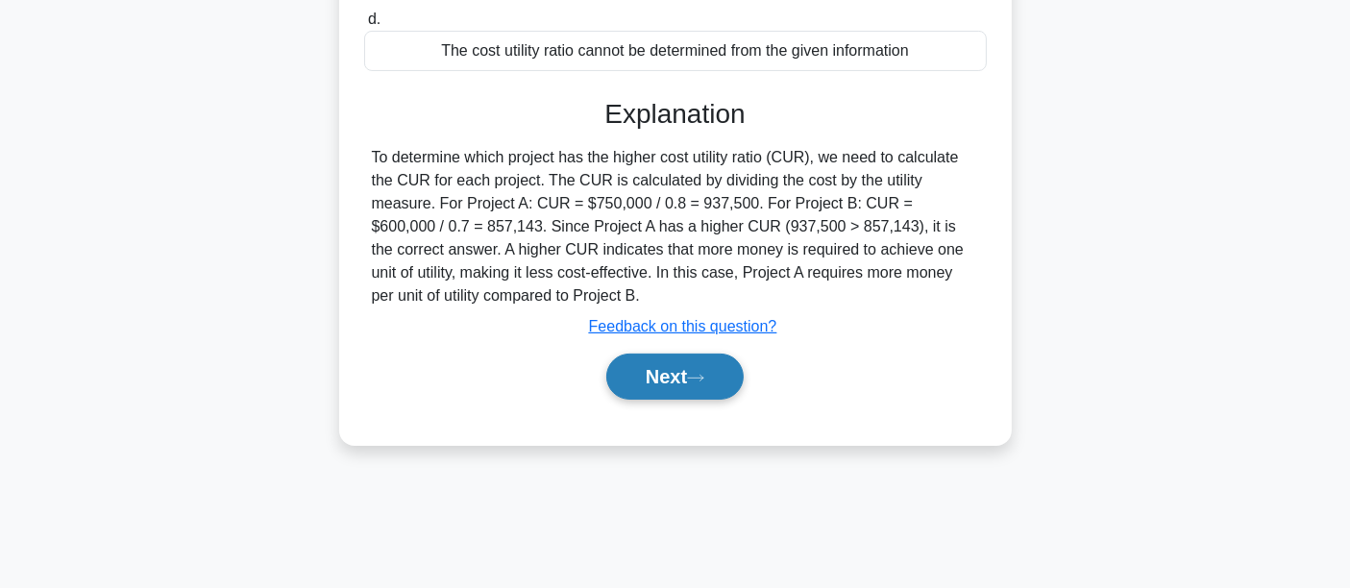
click at [659, 379] on button "Next" at bounding box center [674, 377] width 137 height 46
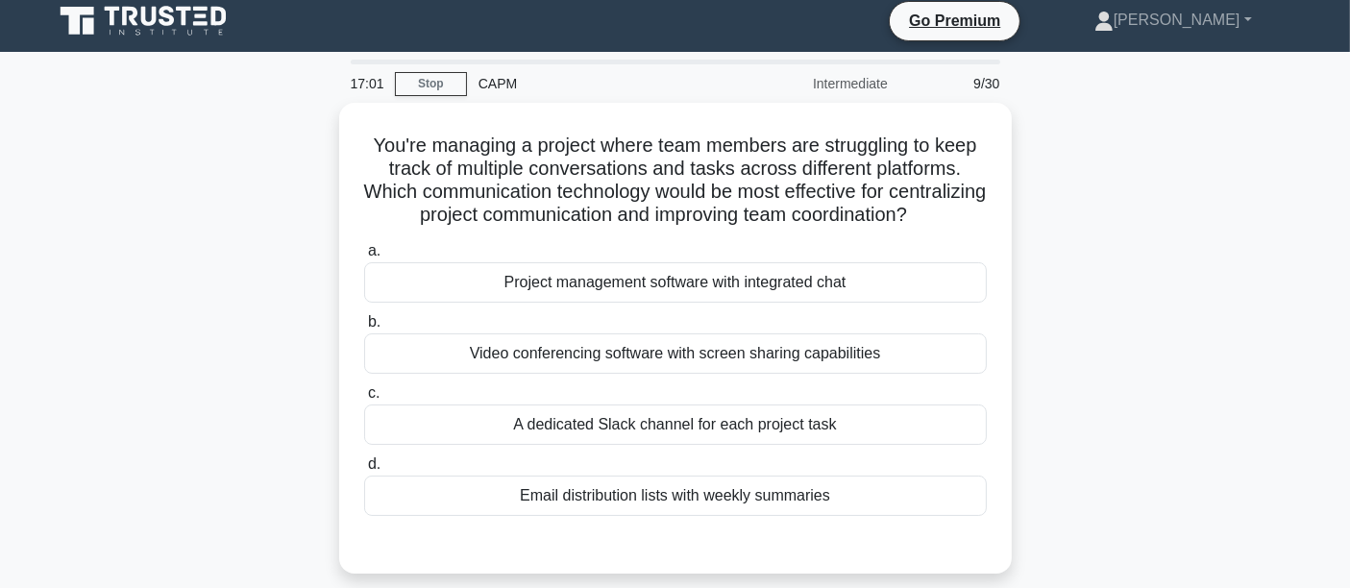
scroll to position [0, 0]
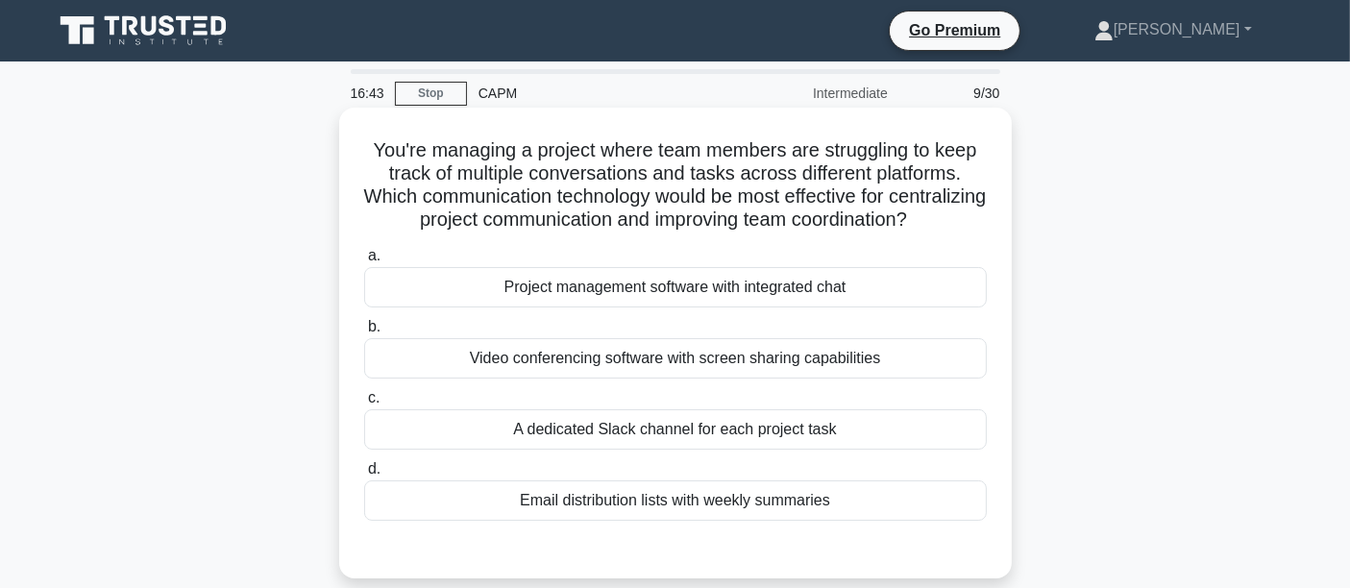
click at [556, 307] on div "Project management software with integrated chat" at bounding box center [675, 287] width 623 height 40
click at [364, 262] on input "a. Project management software with integrated chat" at bounding box center [364, 256] width 0 height 12
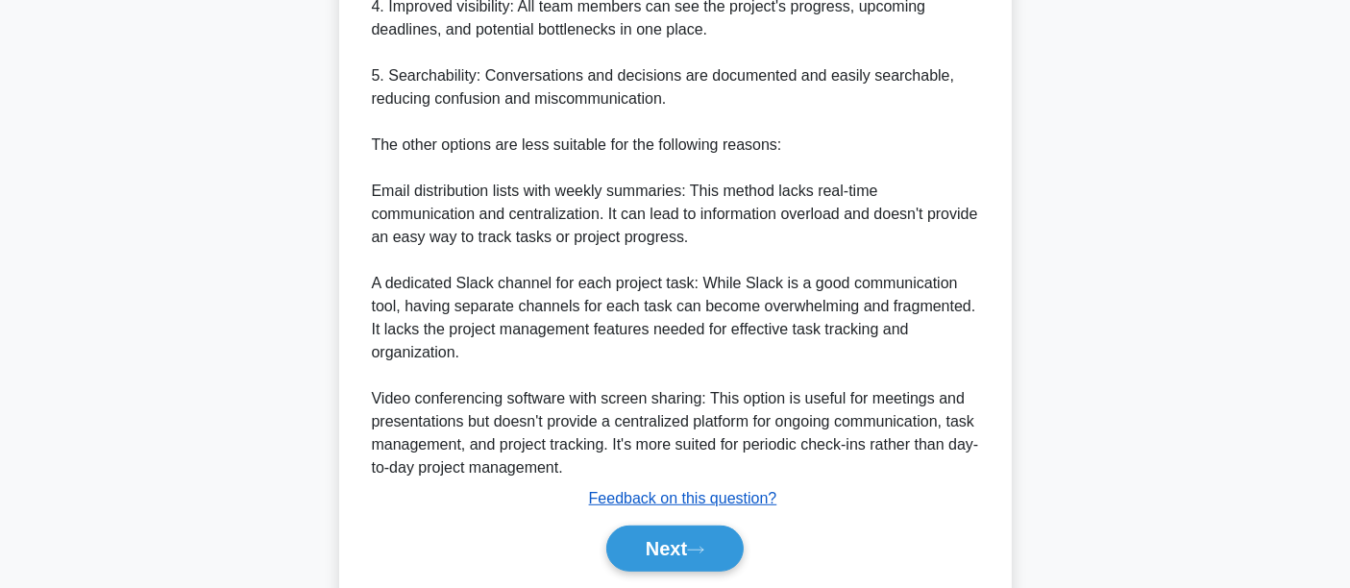
scroll to position [1010, 0]
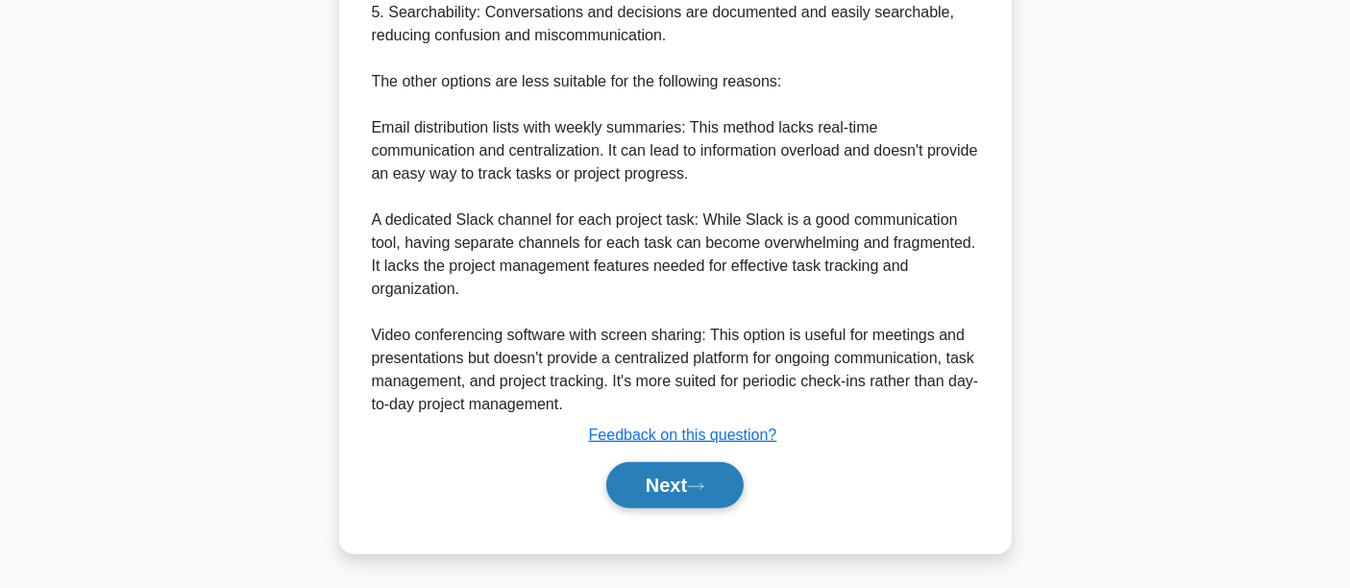
click at [677, 497] on button "Next" at bounding box center [674, 485] width 137 height 46
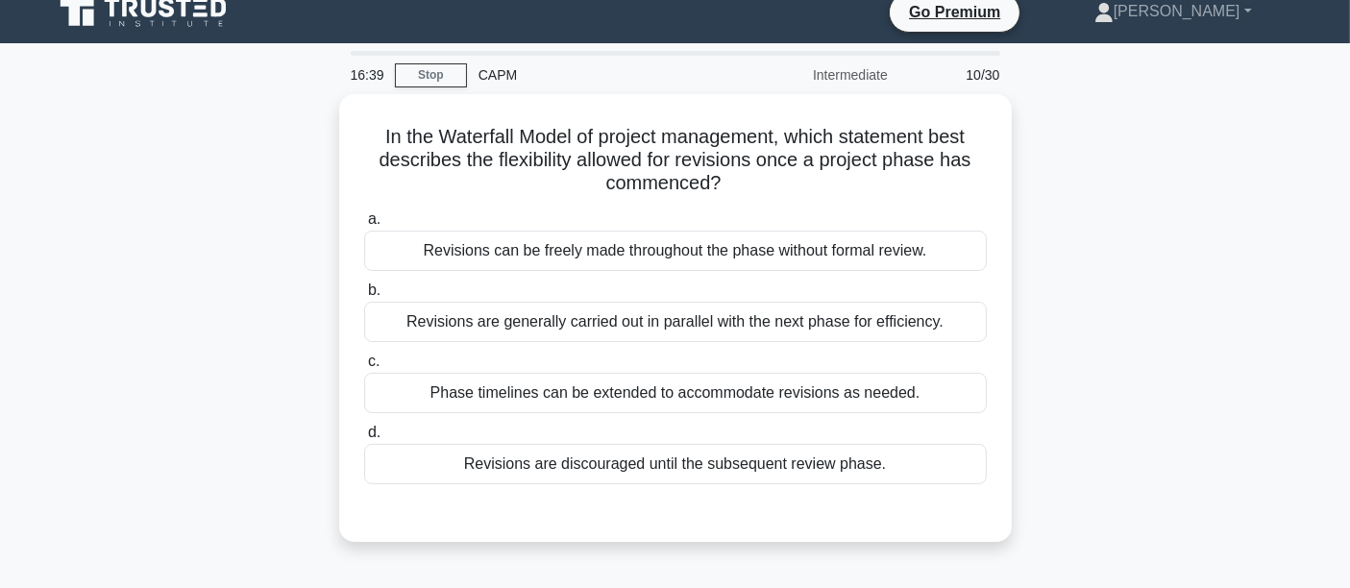
scroll to position [0, 0]
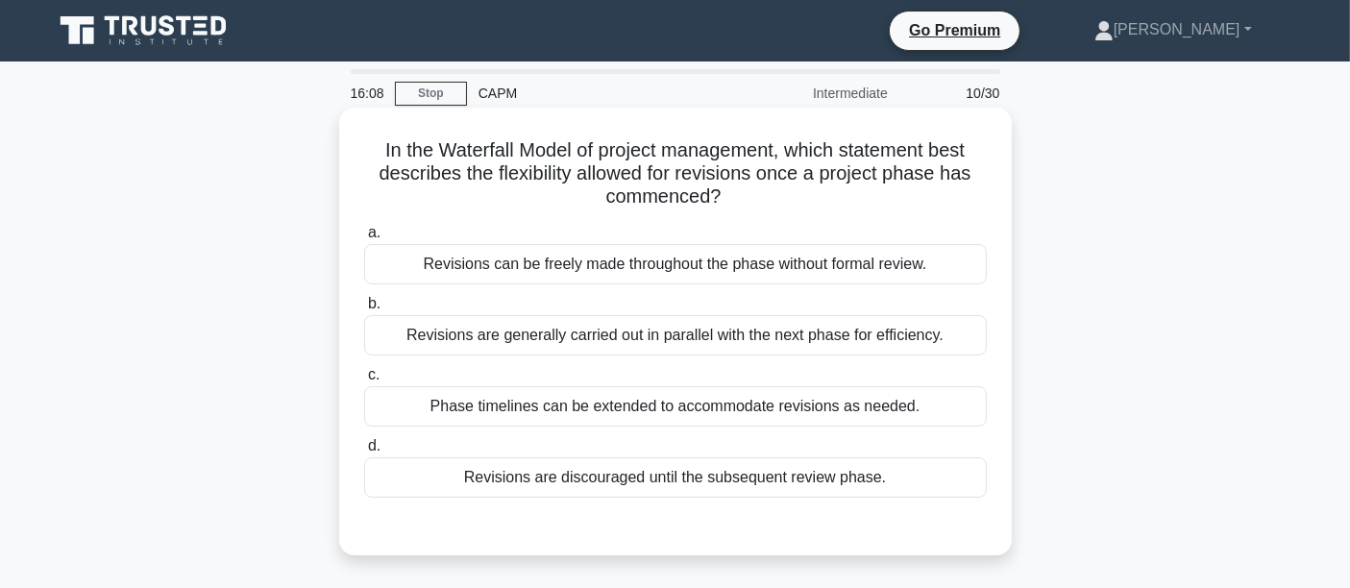
click at [526, 481] on div "Revisions are discouraged until the subsequent review phase." at bounding box center [675, 477] width 623 height 40
click at [364, 453] on input "d. Revisions are discouraged until the subsequent review phase." at bounding box center [364, 446] width 0 height 12
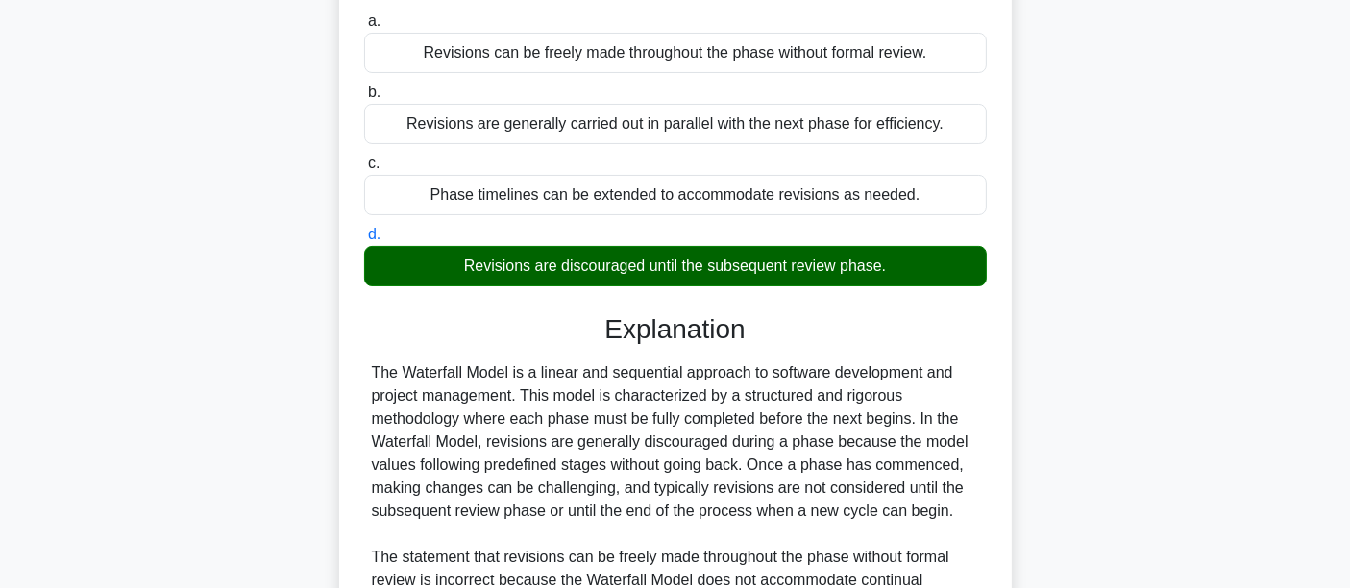
scroll to position [249, 0]
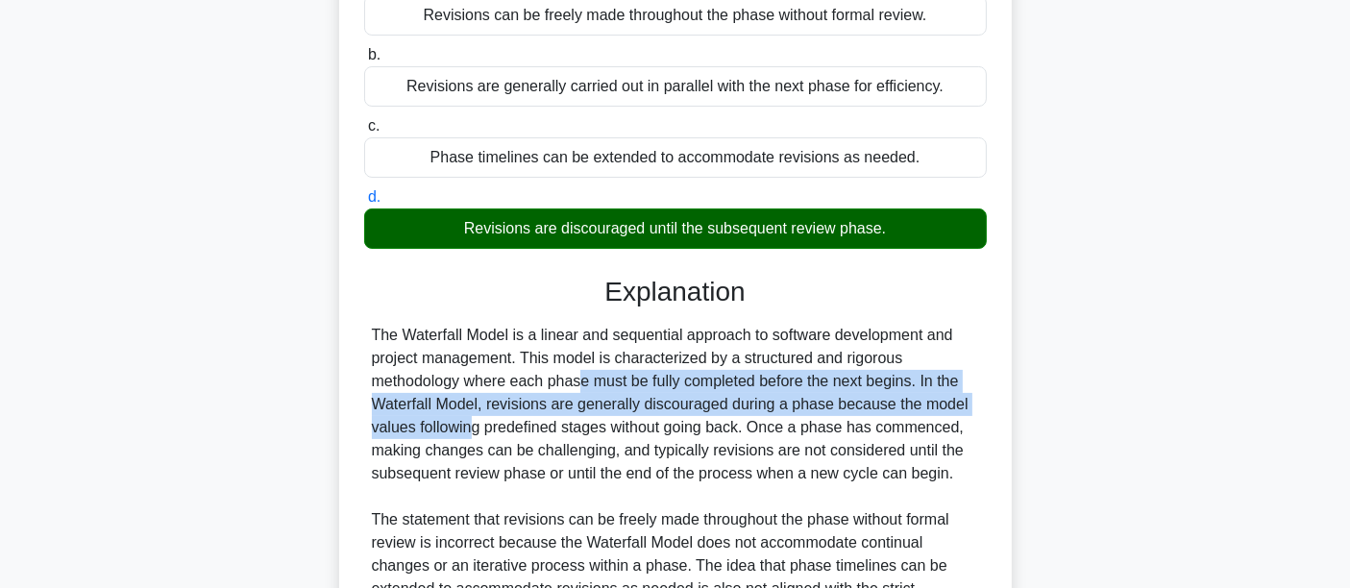
drag, startPoint x: 453, startPoint y: 380, endPoint x: 955, endPoint y: 399, distance: 502.8
click at [955, 399] on div "The Waterfall Model is a linear and sequential approach to software development…" at bounding box center [675, 508] width 607 height 369
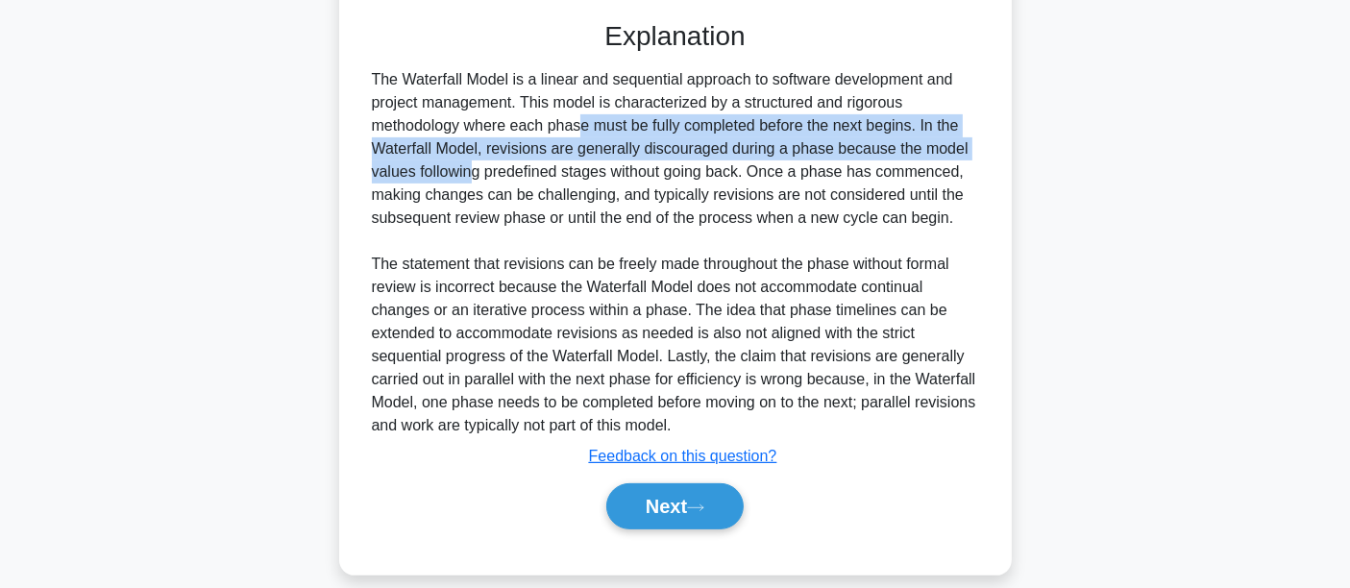
scroll to position [525, 0]
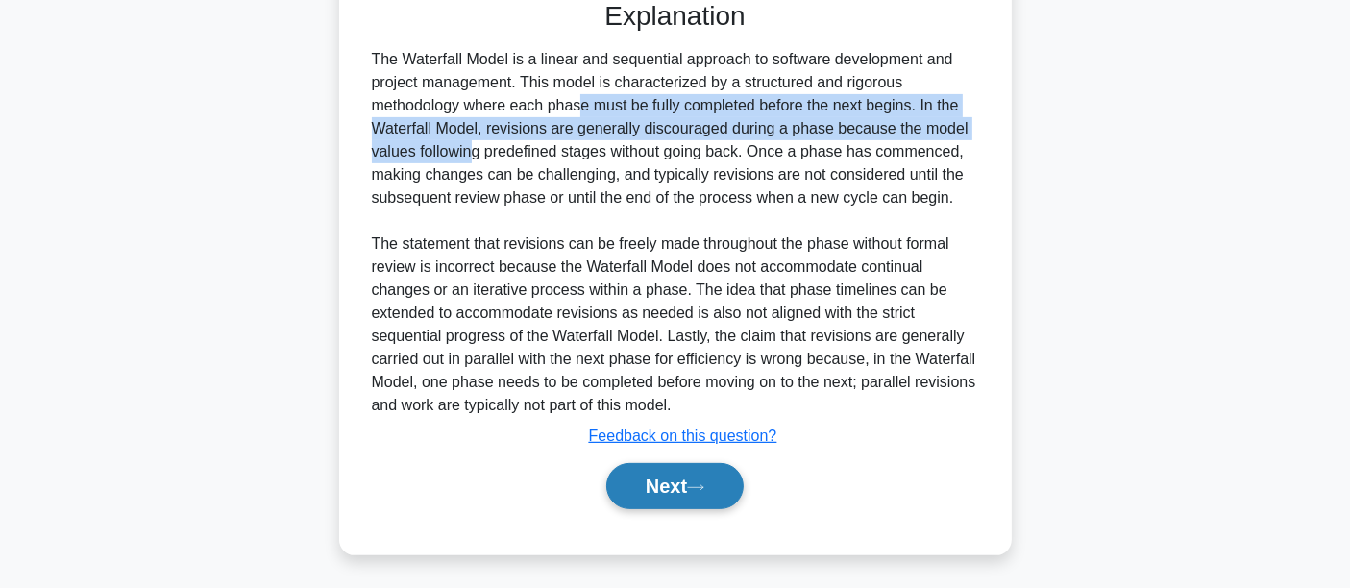
click at [691, 480] on button "Next" at bounding box center [674, 486] width 137 height 46
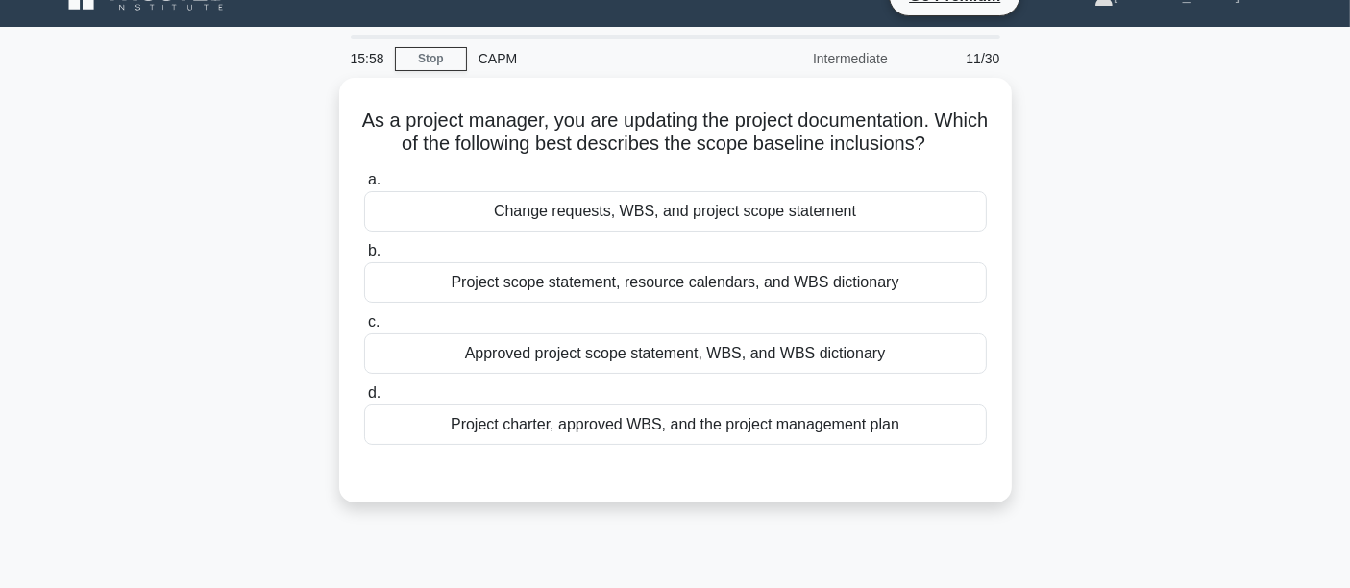
scroll to position [0, 0]
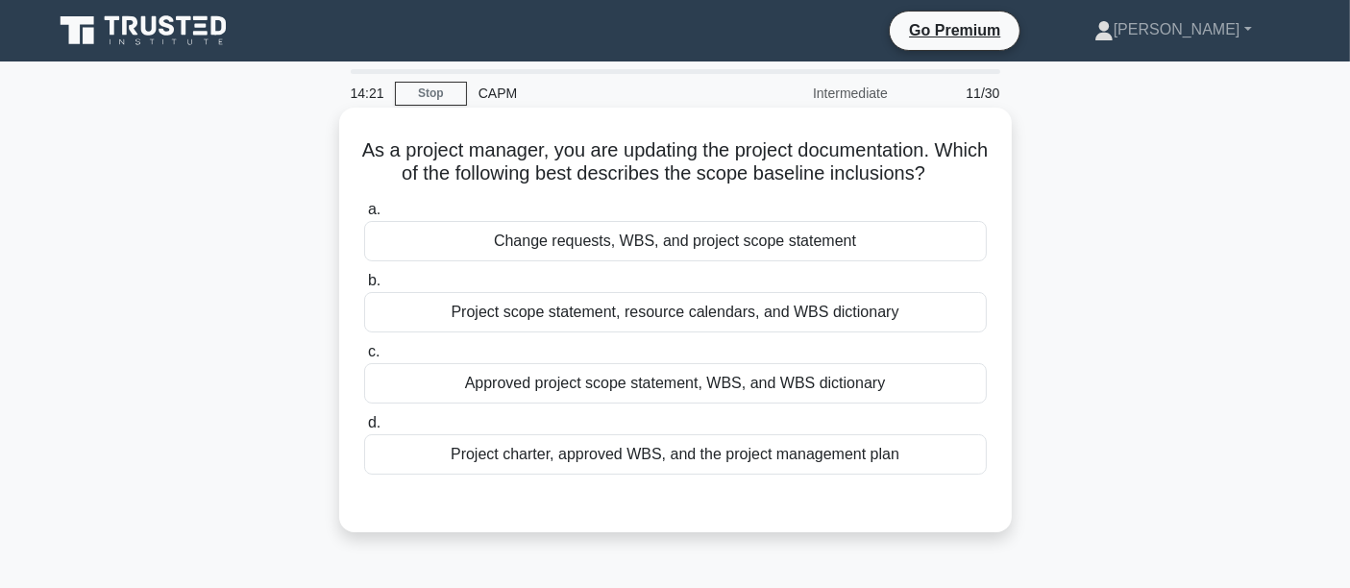
click at [559, 389] on div "Approved project scope statement, WBS, and WBS dictionary" at bounding box center [675, 383] width 623 height 40
click at [364, 358] on input "c. Approved project scope statement, WBS, and WBS dictionary" at bounding box center [364, 352] width 0 height 12
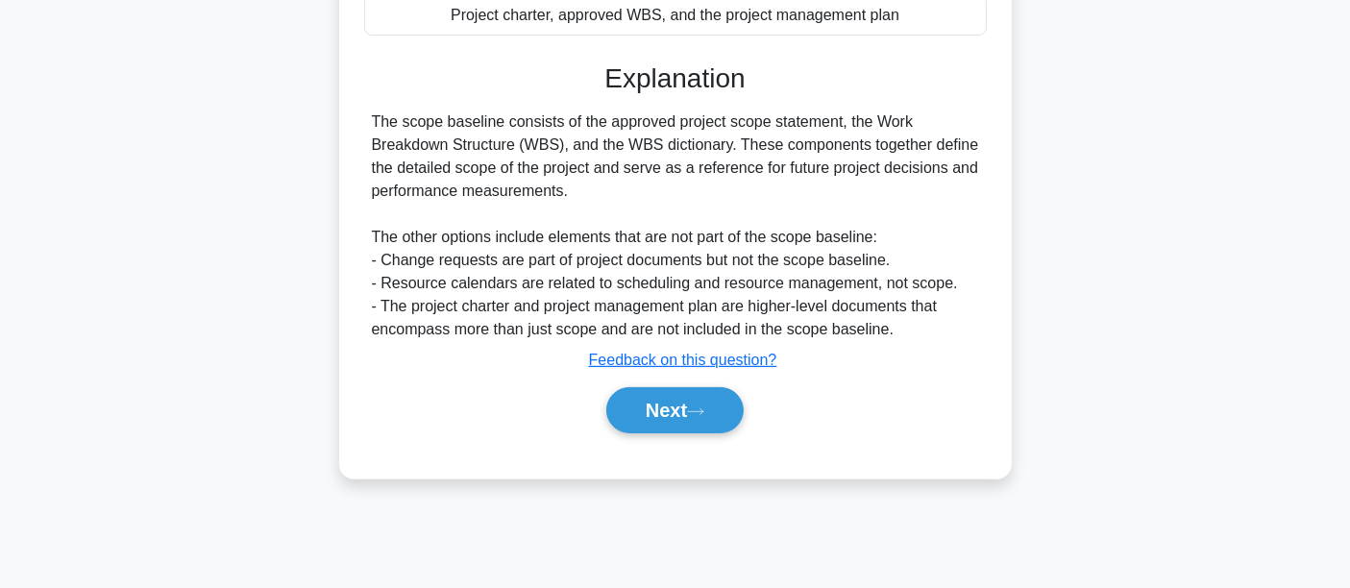
scroll to position [450, 0]
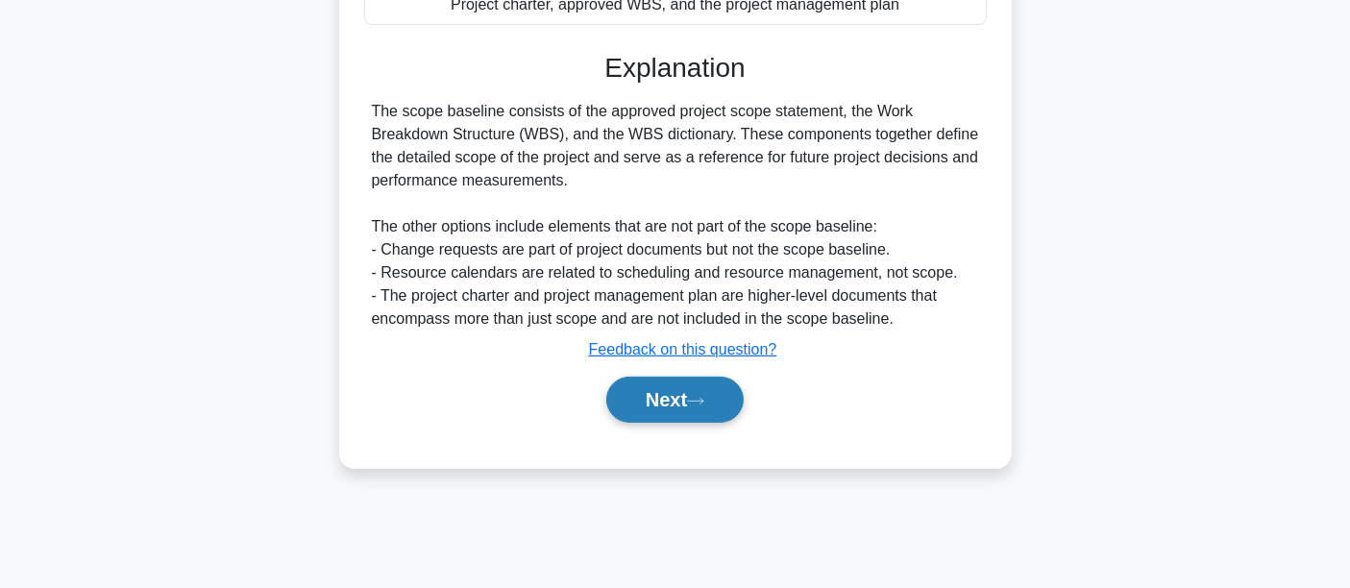
click at [651, 404] on button "Next" at bounding box center [674, 400] width 137 height 46
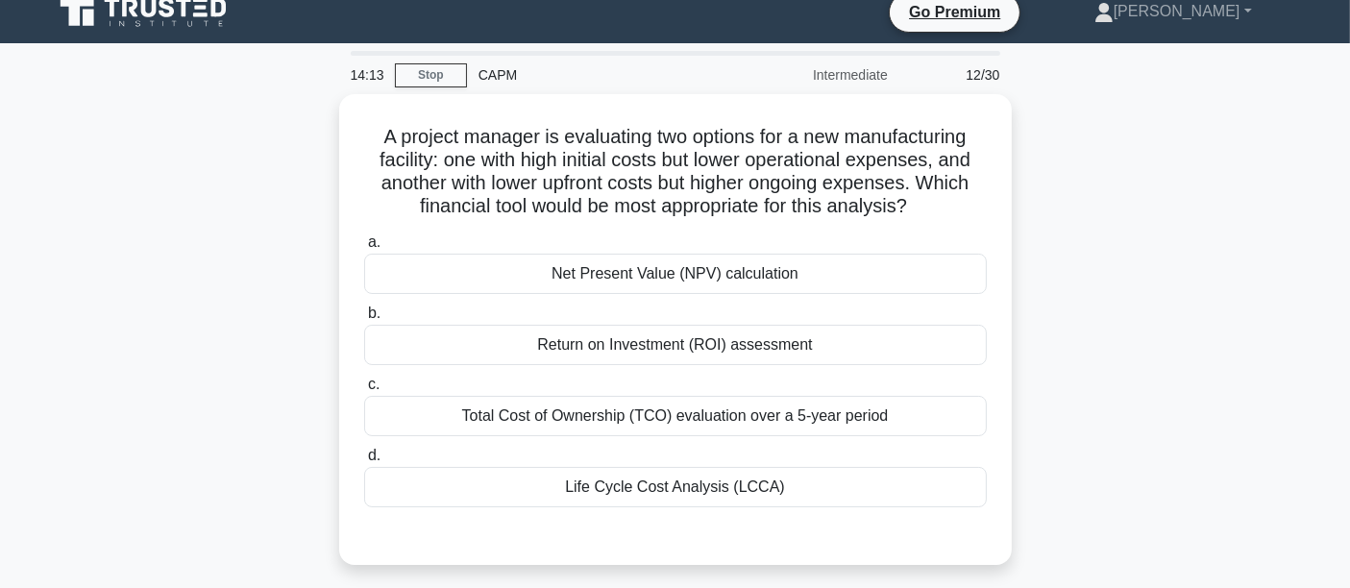
scroll to position [0, 0]
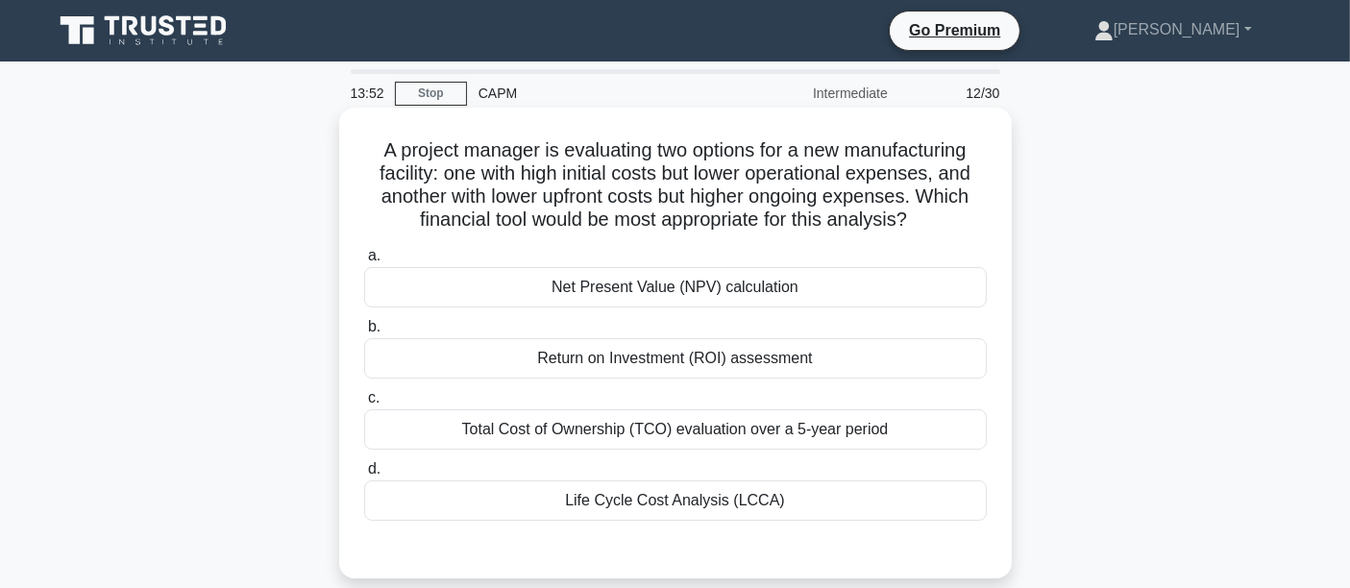
click at [632, 503] on div "Life Cycle Cost Analysis (LCCA)" at bounding box center [675, 500] width 623 height 40
click at [364, 476] on input "d. Life Cycle Cost Analysis (LCCA)" at bounding box center [364, 469] width 0 height 12
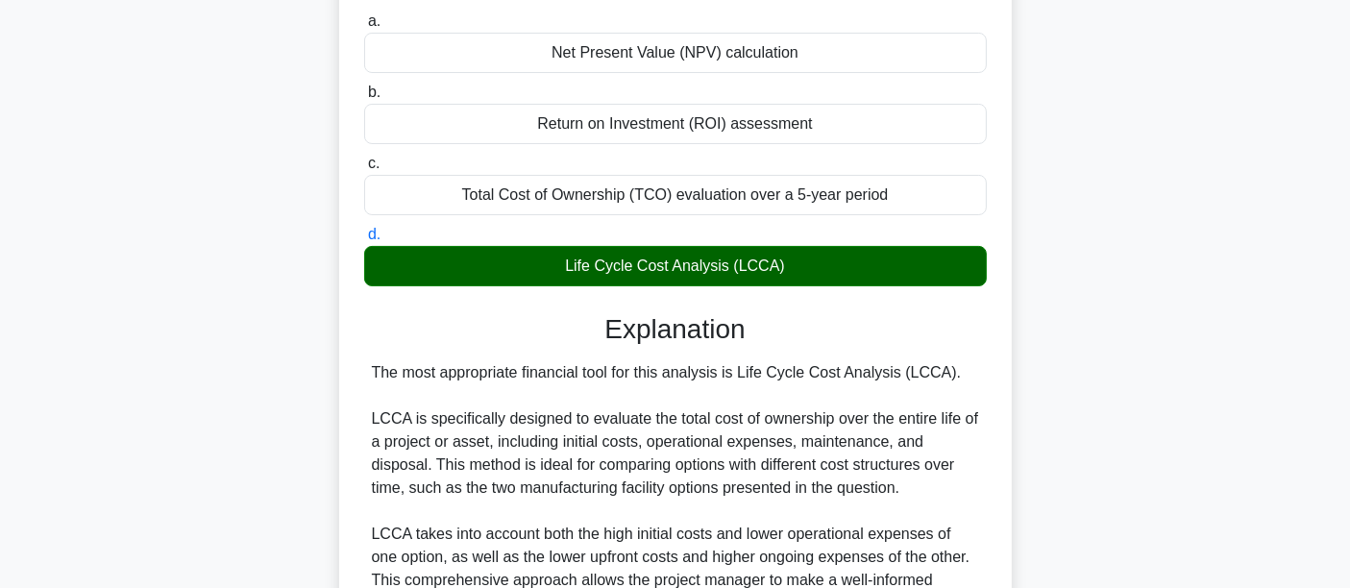
scroll to position [249, 0]
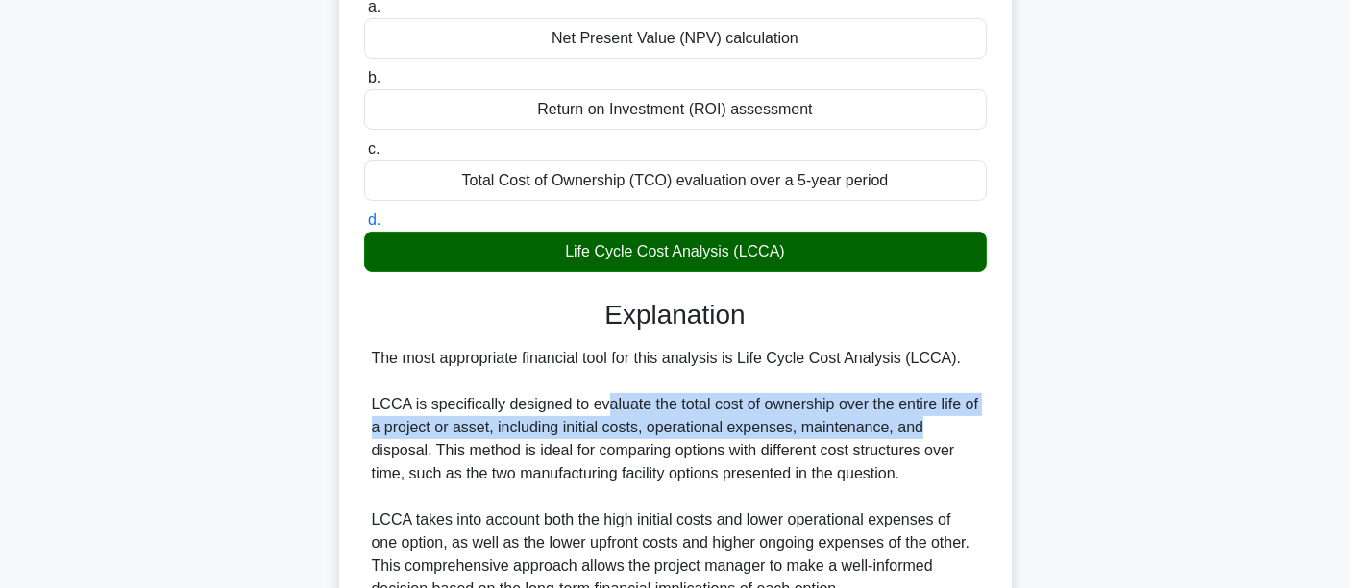
drag, startPoint x: 625, startPoint y: 409, endPoint x: 983, endPoint y: 416, distance: 357.5
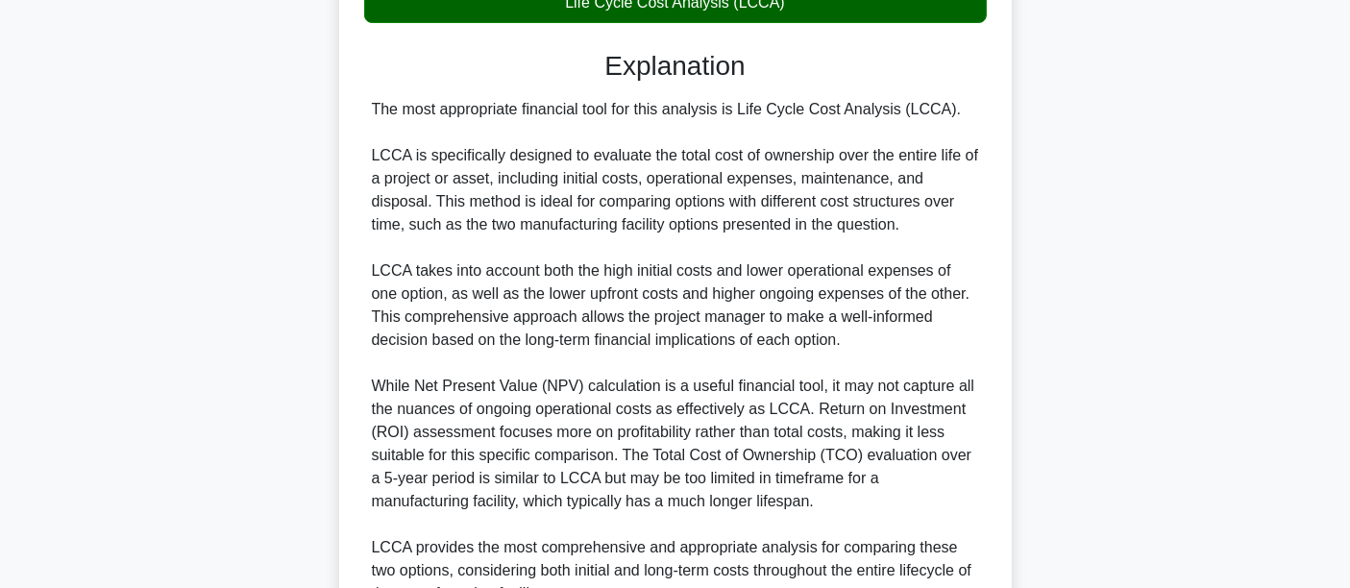
scroll to position [686, 0]
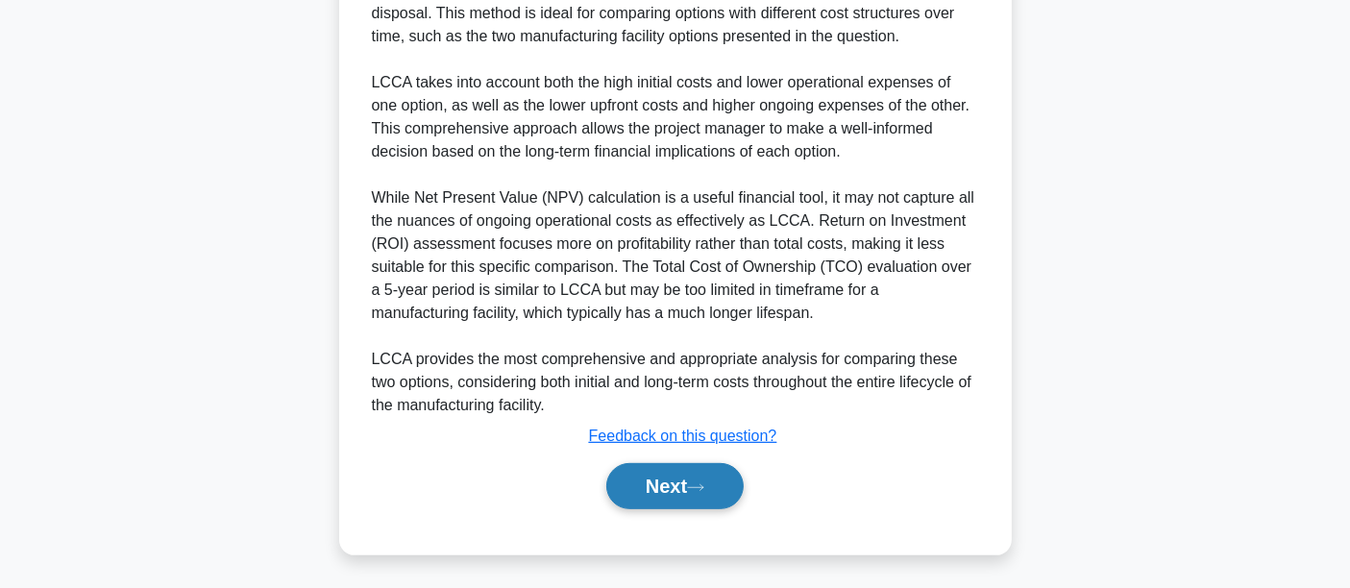
click at [642, 478] on button "Next" at bounding box center [674, 486] width 137 height 46
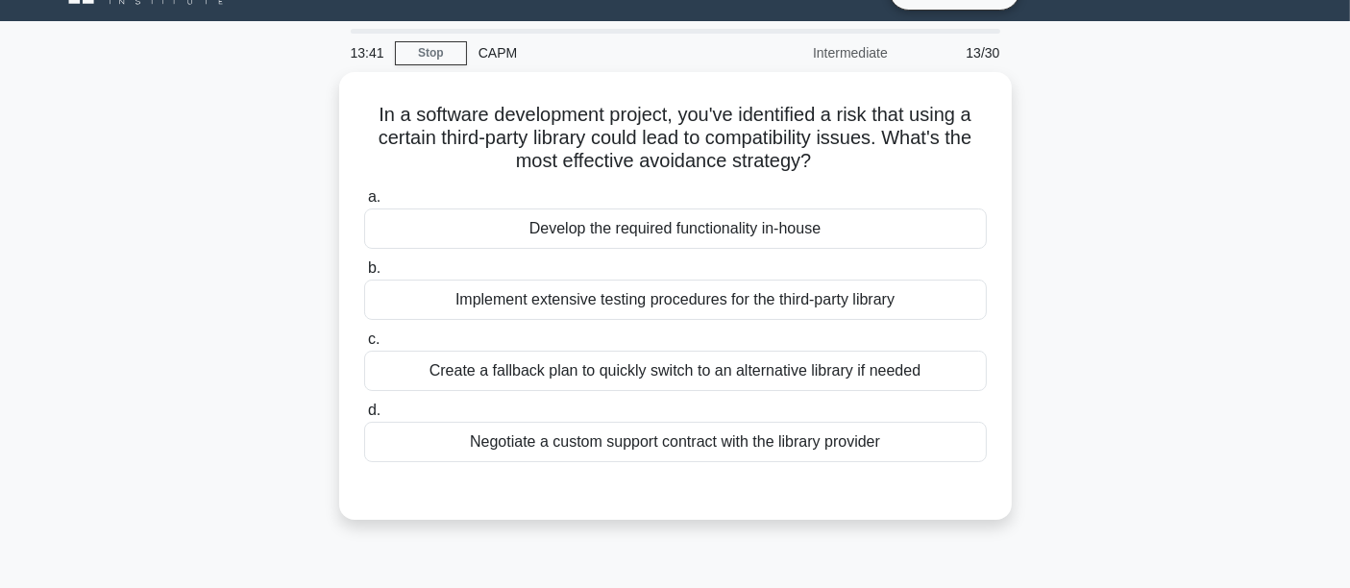
scroll to position [0, 0]
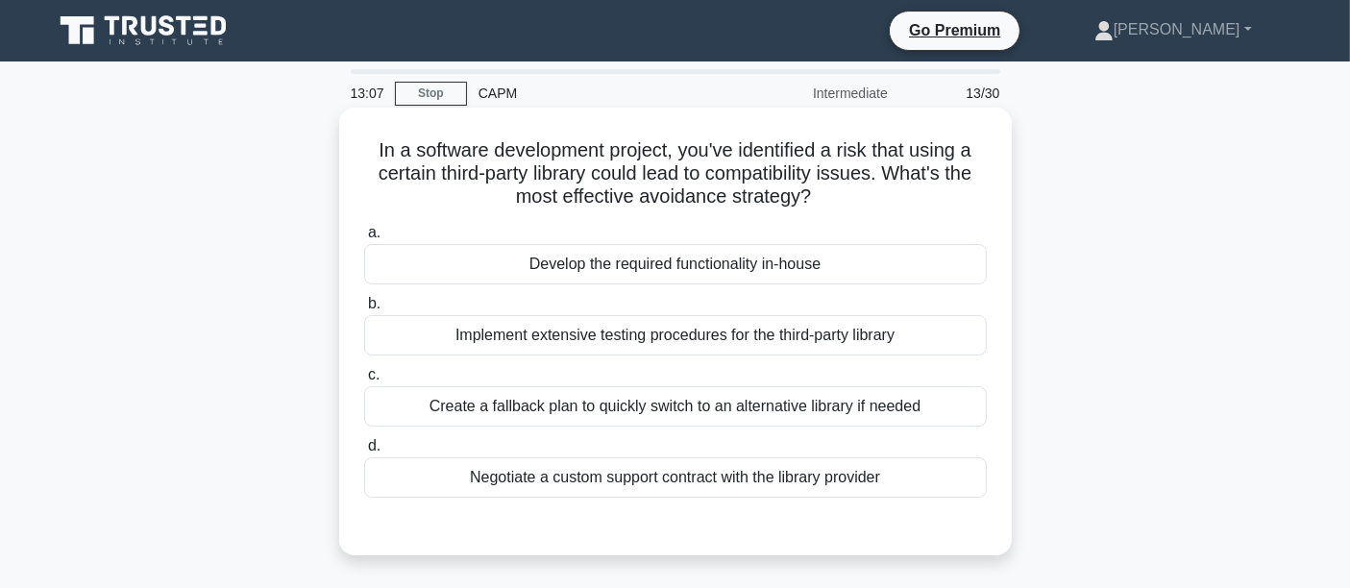
click at [492, 341] on div "Implement extensive testing procedures for the third-party library" at bounding box center [675, 335] width 623 height 40
click at [364, 310] on input "b. Implement extensive testing procedures for the third-party library" at bounding box center [364, 304] width 0 height 12
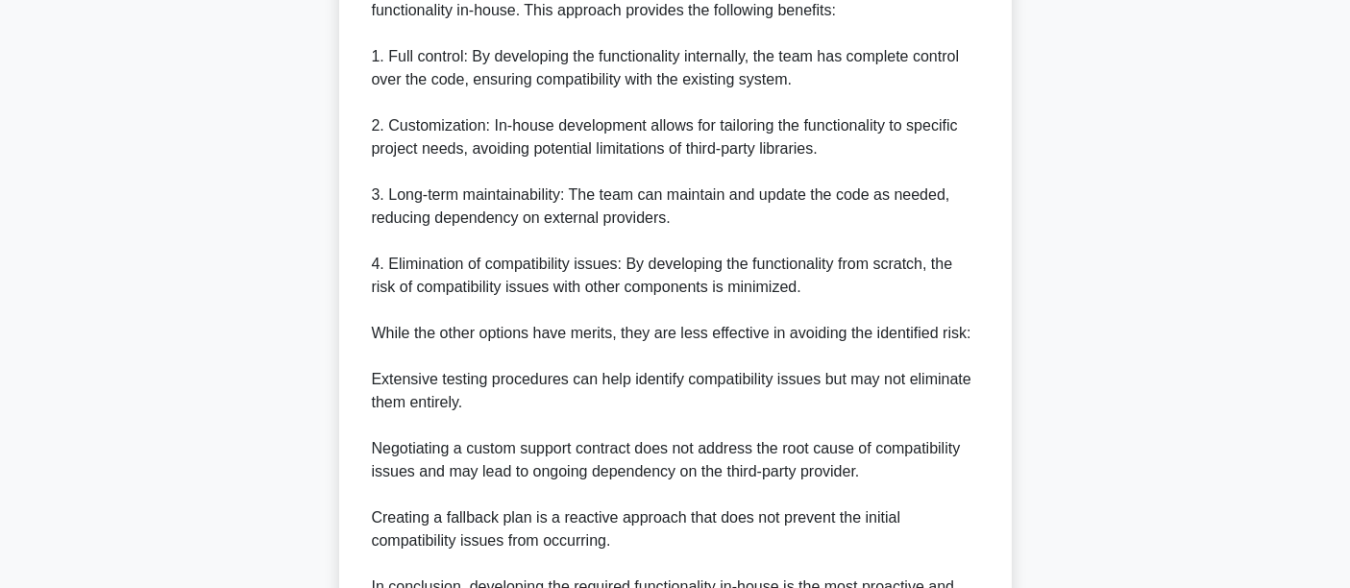
scroll to position [826, 0]
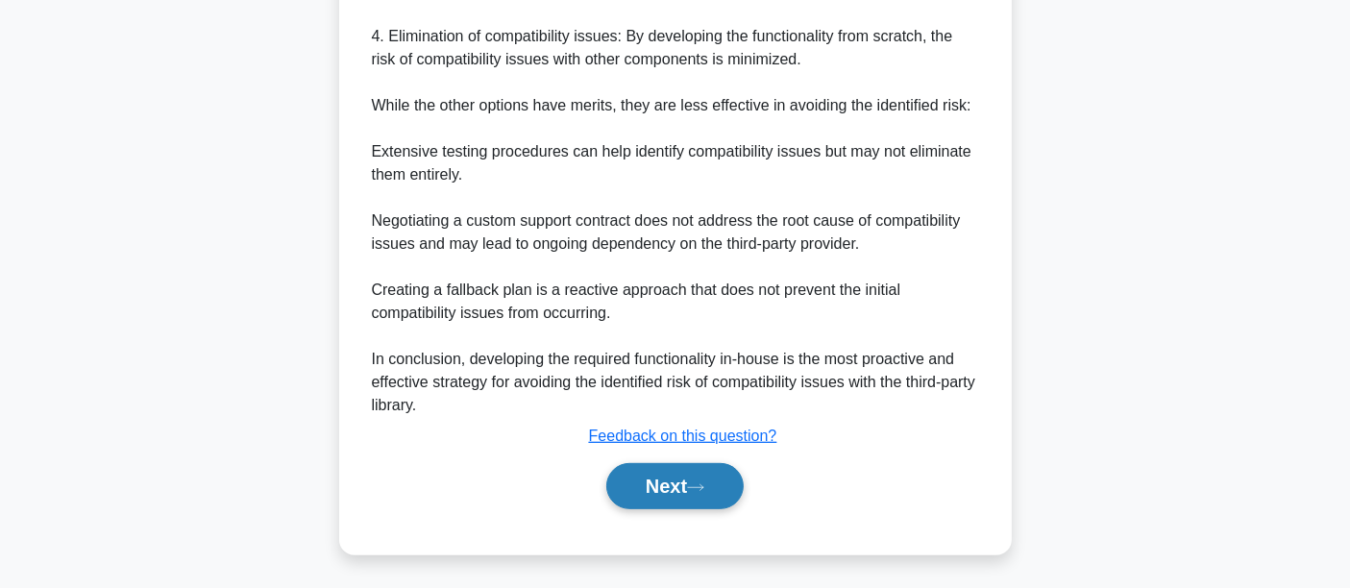
click at [606, 478] on button "Next" at bounding box center [674, 486] width 137 height 46
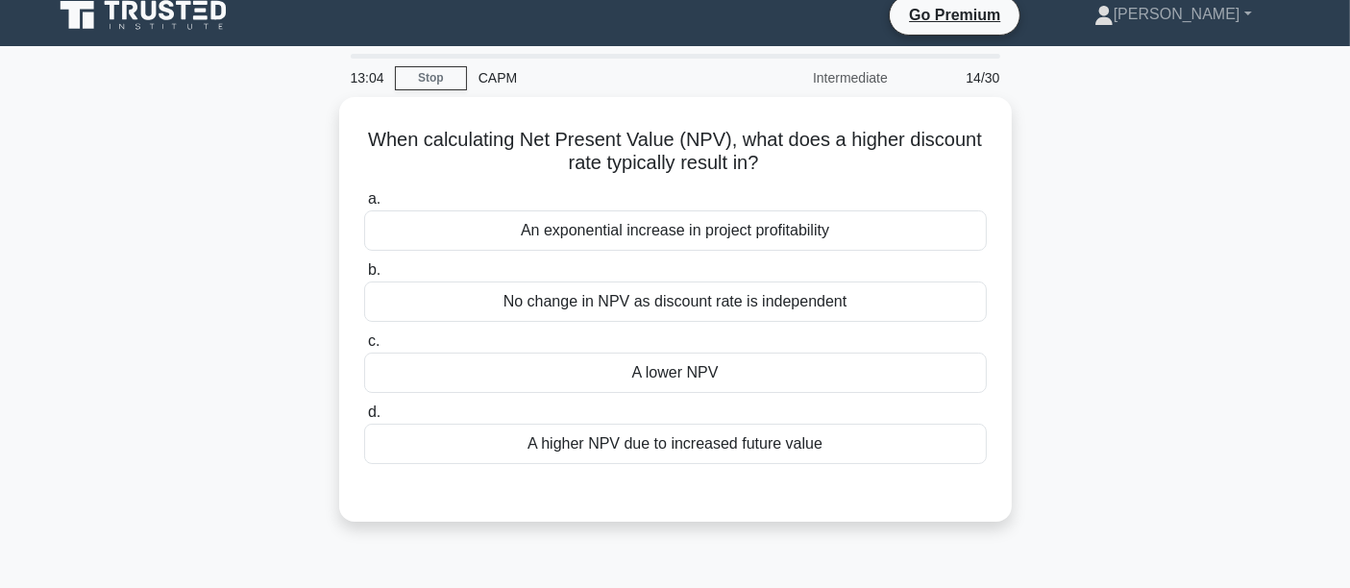
scroll to position [0, 0]
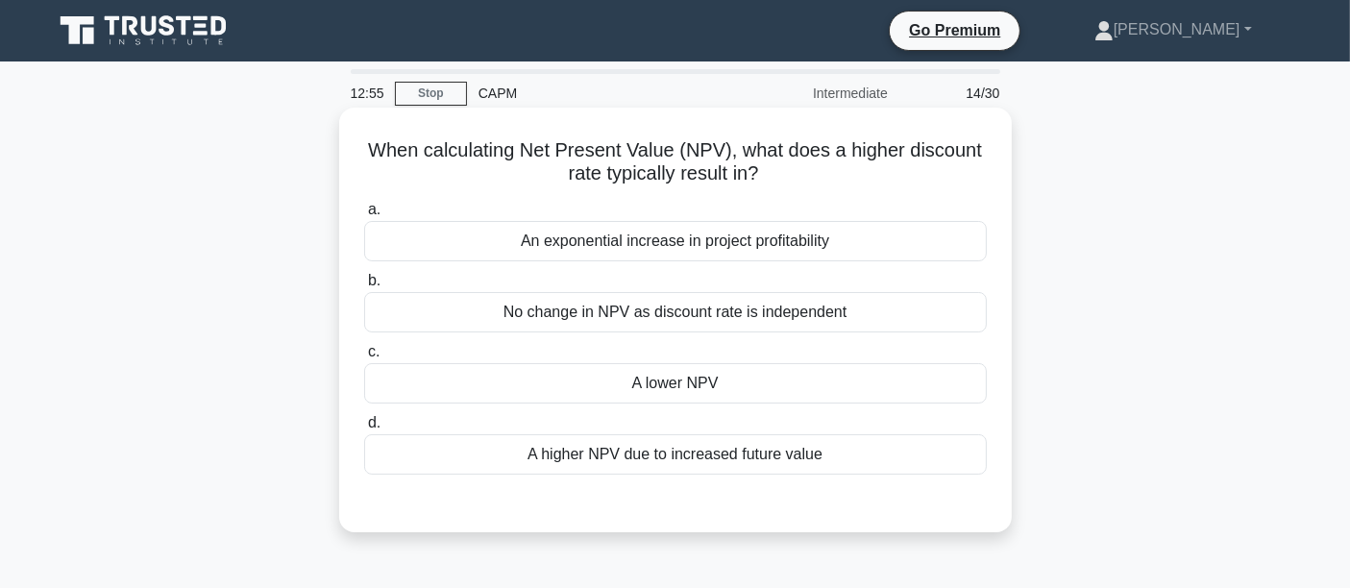
click at [479, 249] on div "An exponential increase in project profitability" at bounding box center [675, 241] width 623 height 40
click at [364, 216] on input "a. An exponential increase in project profitability" at bounding box center [364, 210] width 0 height 12
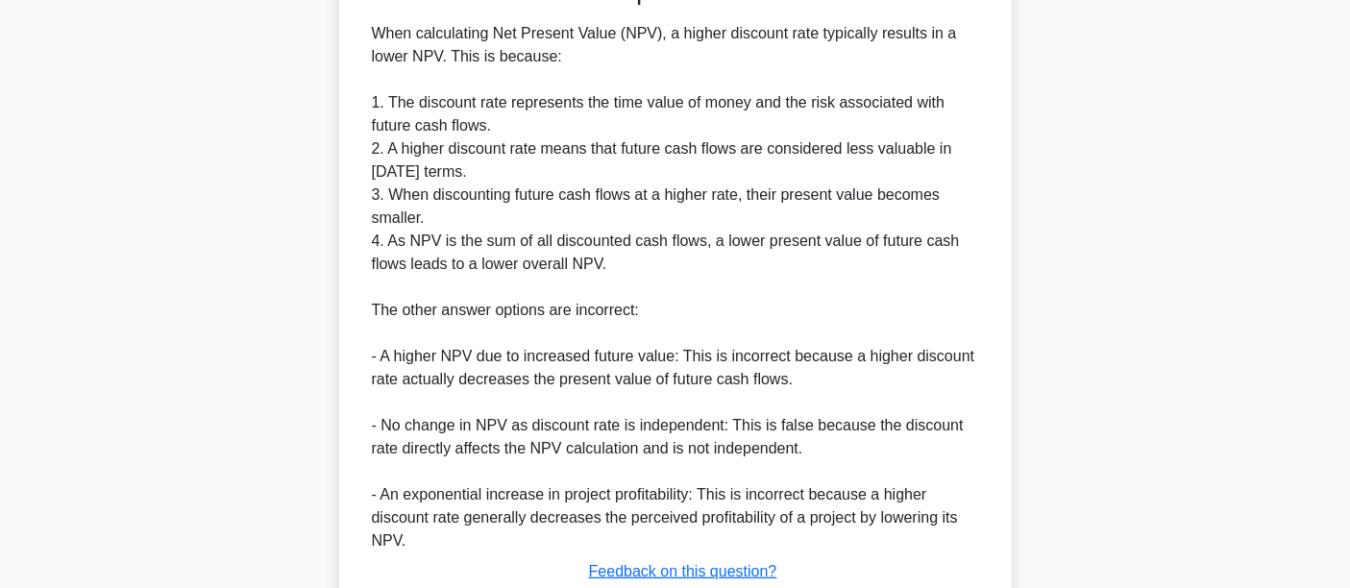
scroll to position [665, 0]
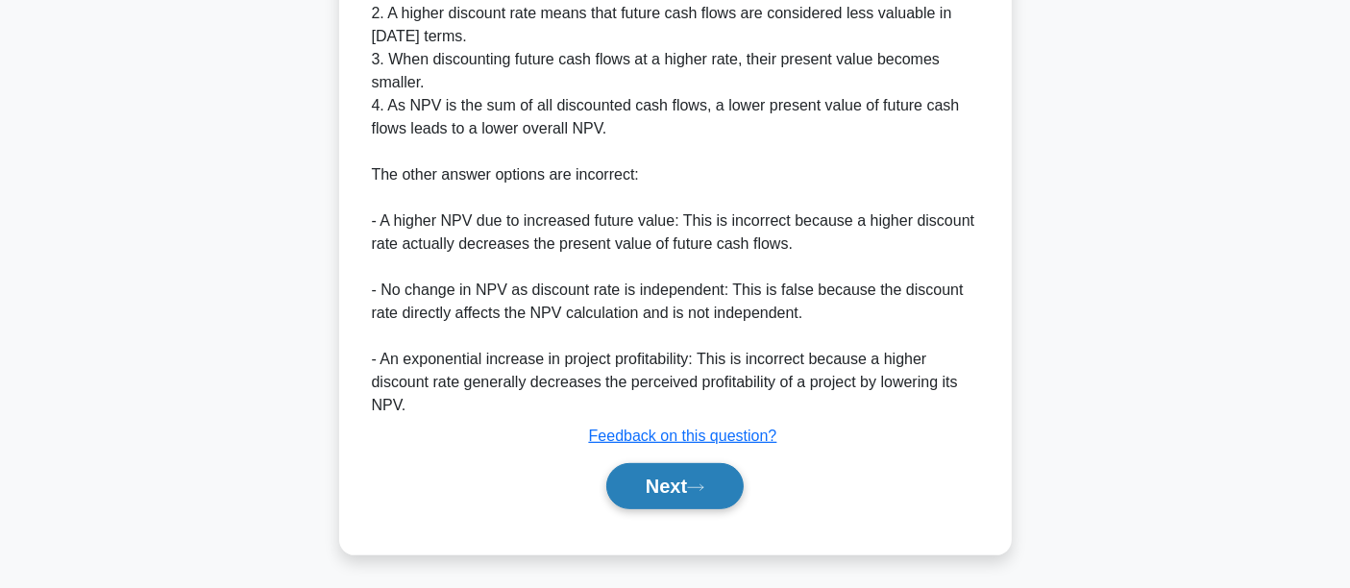
click at [716, 478] on button "Next" at bounding box center [674, 486] width 137 height 46
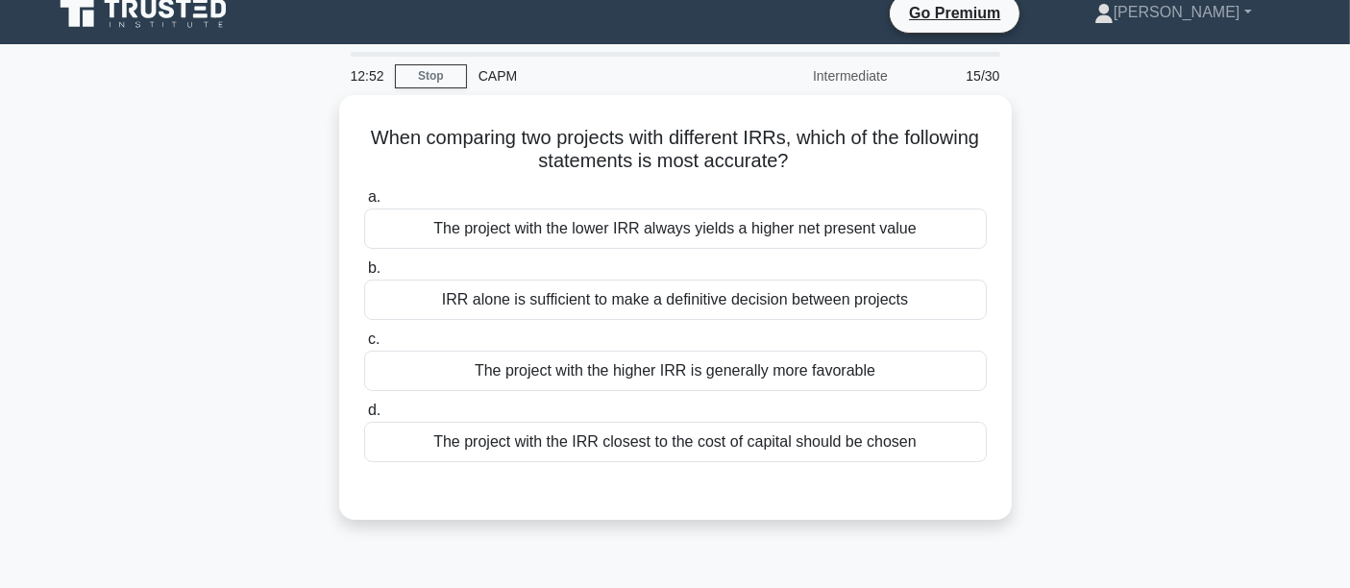
scroll to position [0, 0]
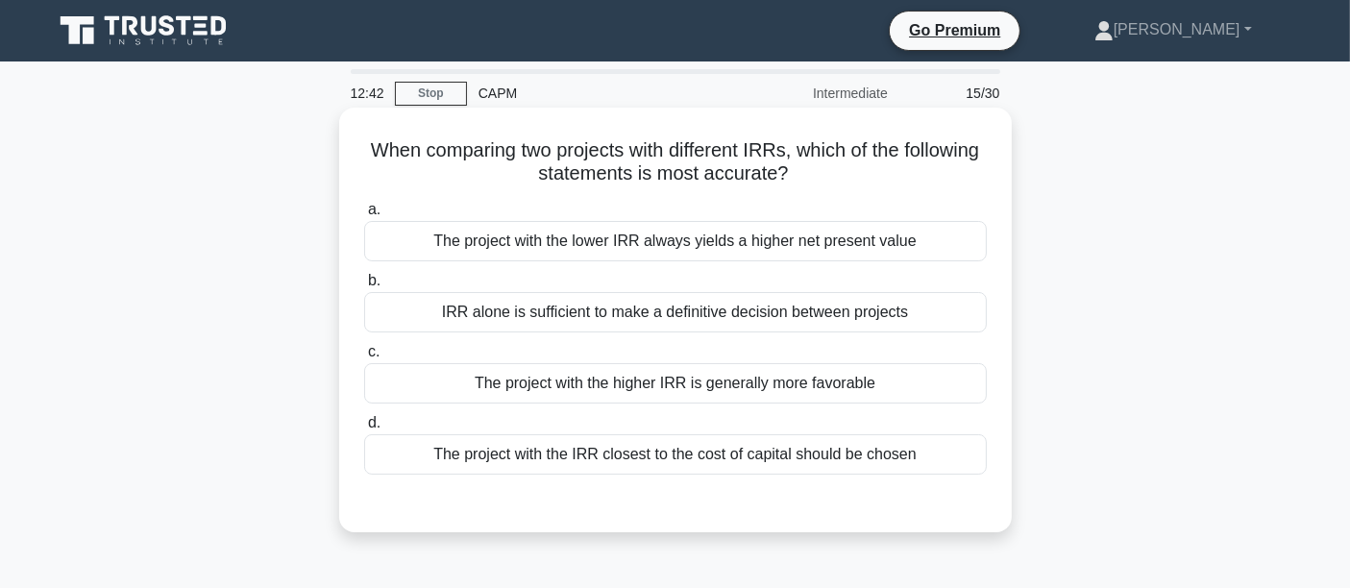
click at [494, 462] on div "The project with the IRR closest to the cost of capital should be chosen" at bounding box center [675, 454] width 623 height 40
click at [364, 429] on input "d. The project with the IRR closest to the cost of capital should be chosen" at bounding box center [364, 423] width 0 height 12
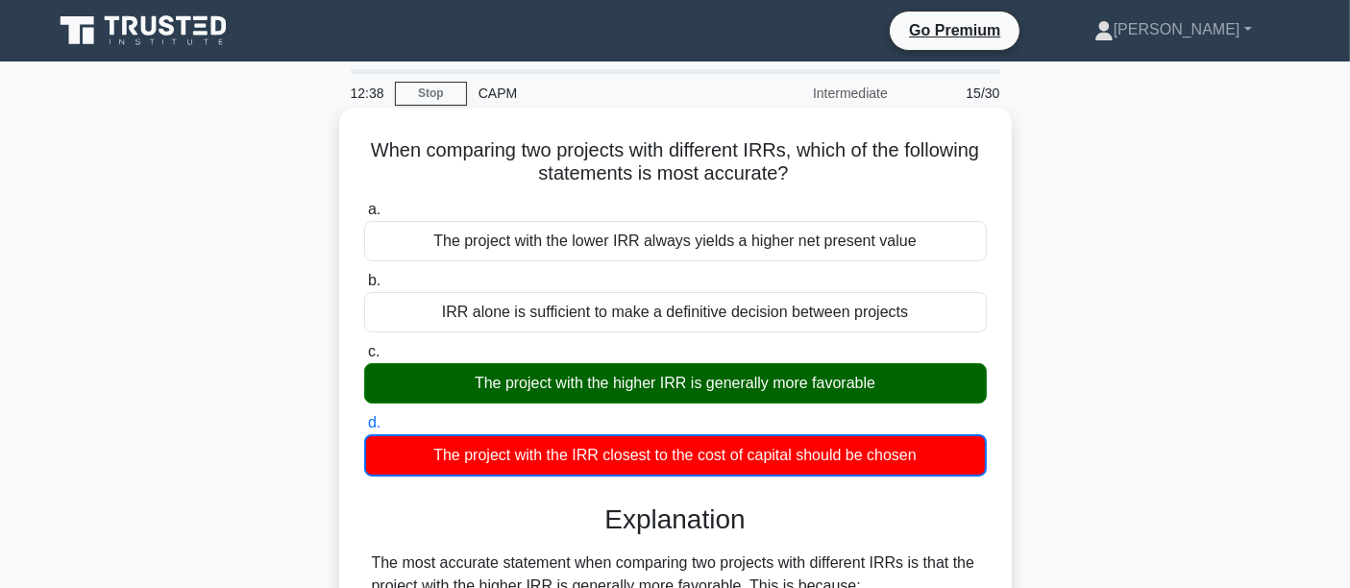
scroll to position [642, 0]
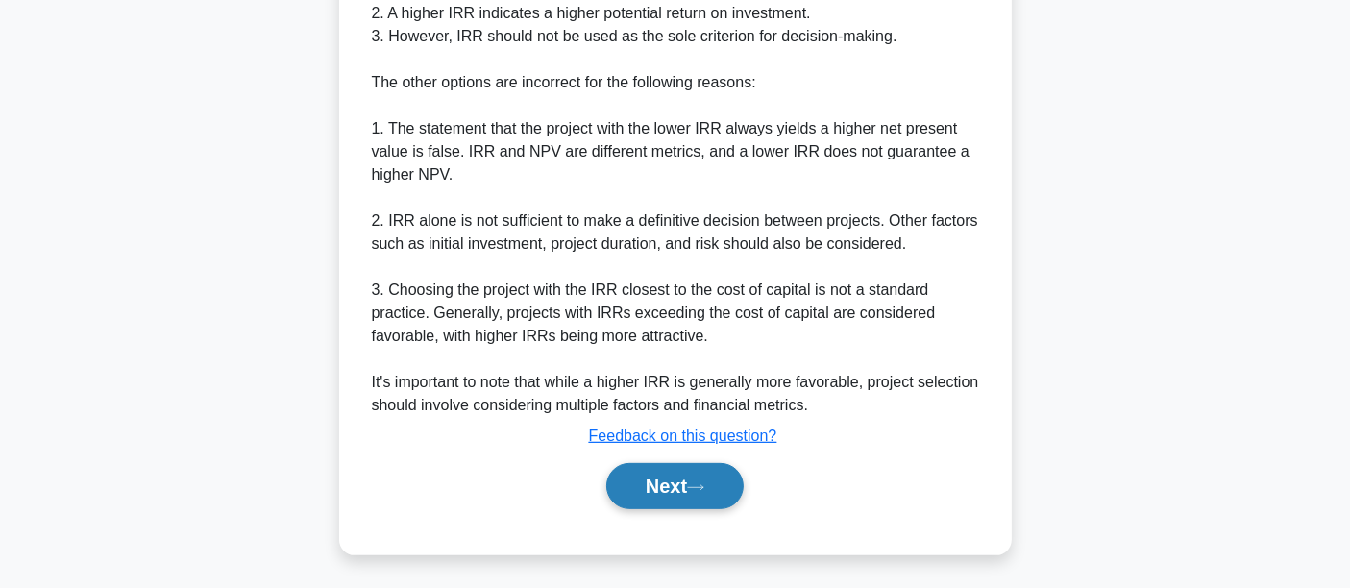
click at [672, 478] on button "Next" at bounding box center [674, 486] width 137 height 46
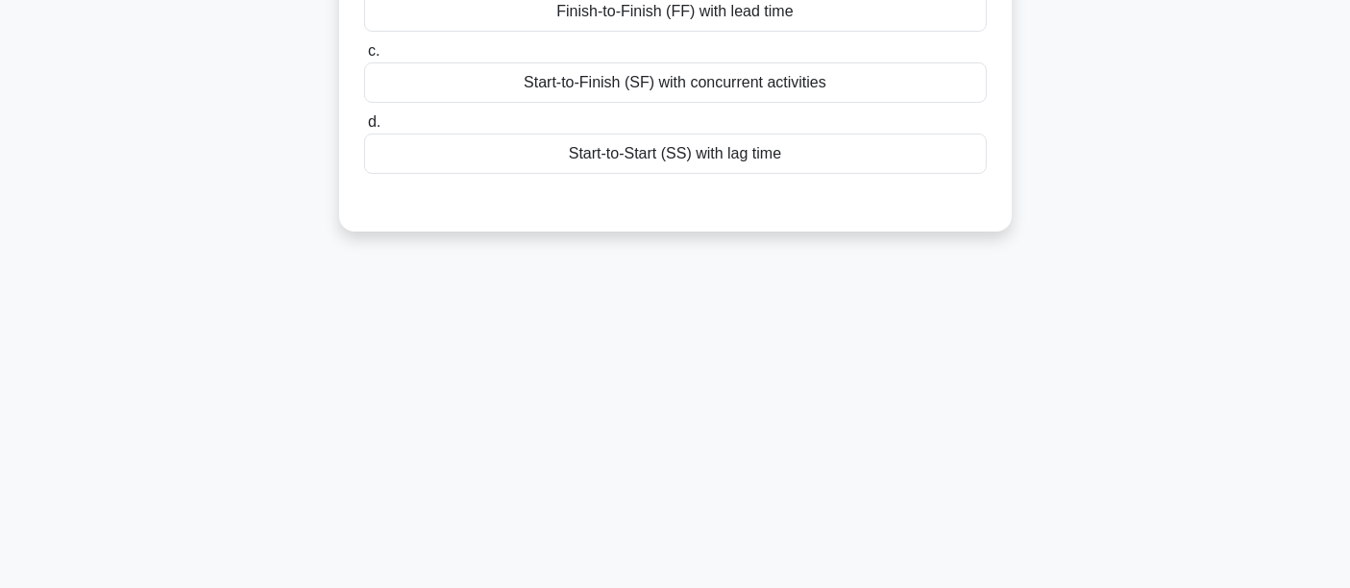
scroll to position [0, 0]
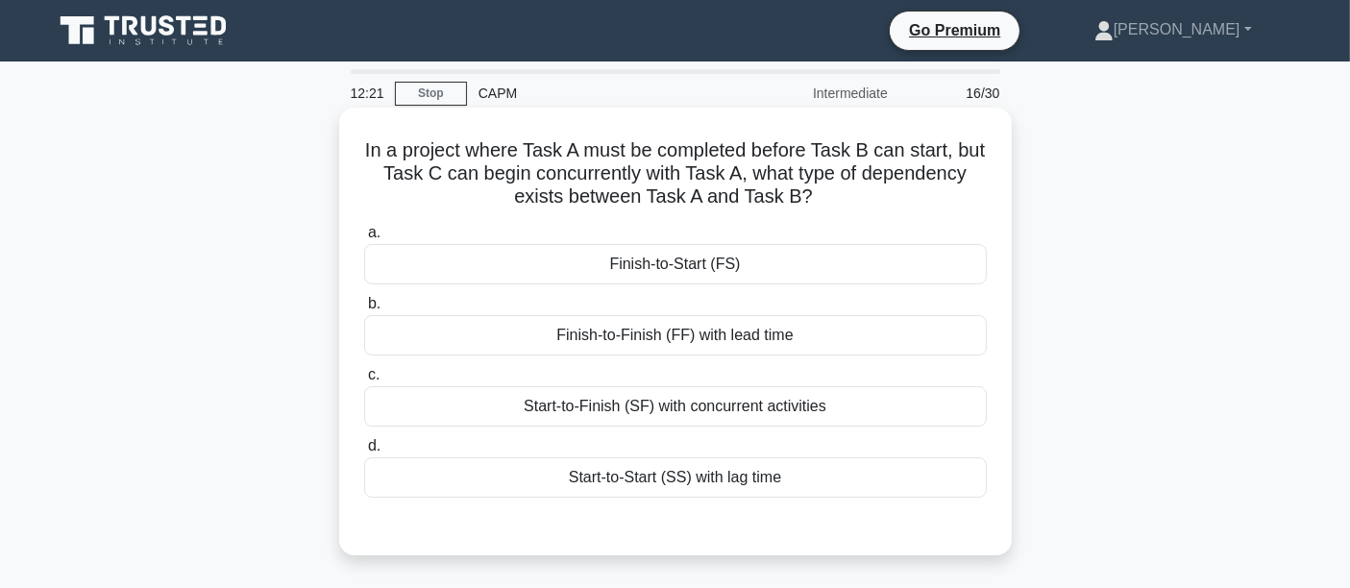
click at [663, 259] on div "Finish-to-Start (FS)" at bounding box center [675, 264] width 623 height 40
click at [364, 239] on input "a. Finish-to-Start (FS)" at bounding box center [364, 233] width 0 height 12
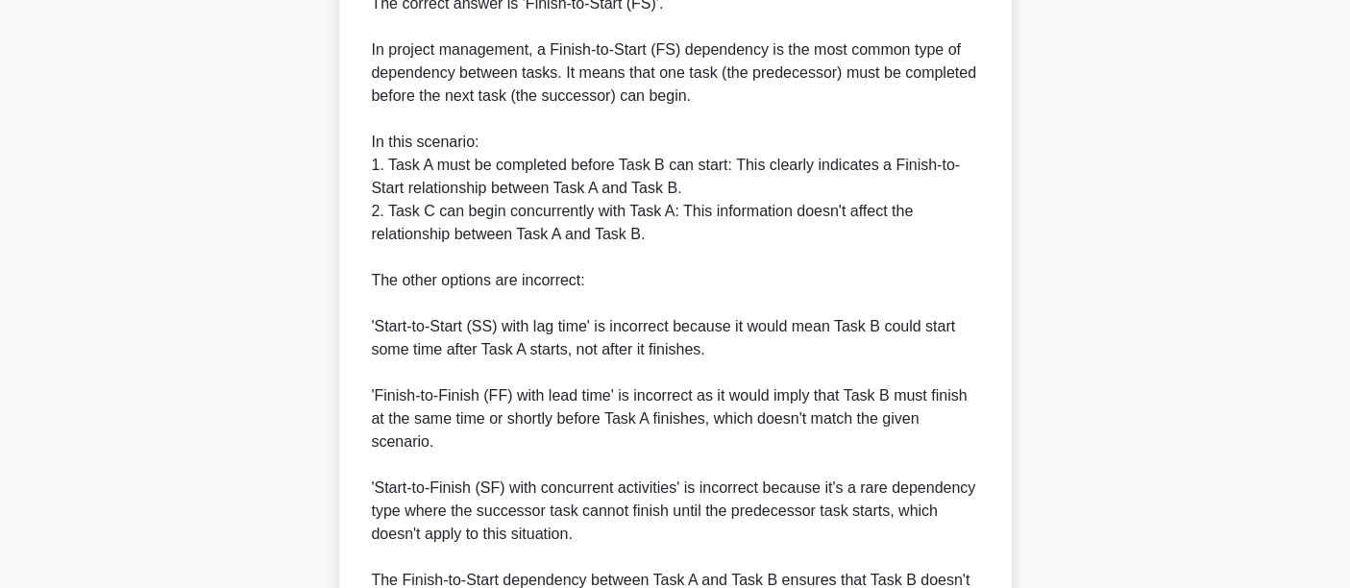
scroll to position [747, 0]
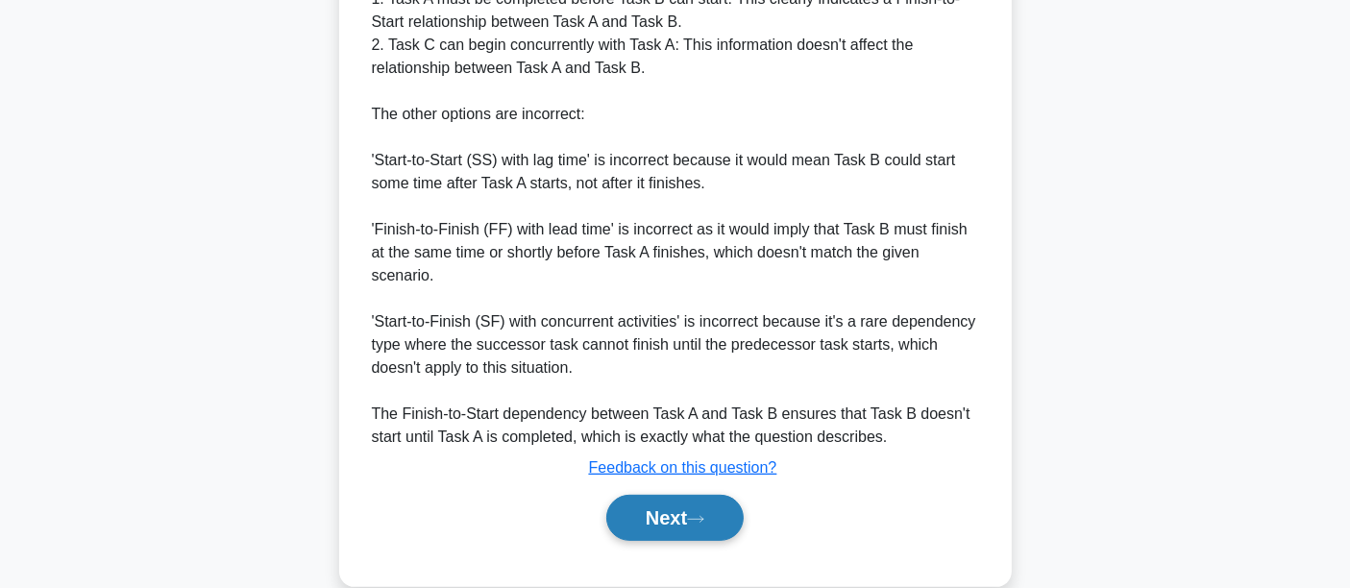
click at [662, 506] on button "Next" at bounding box center [674, 518] width 137 height 46
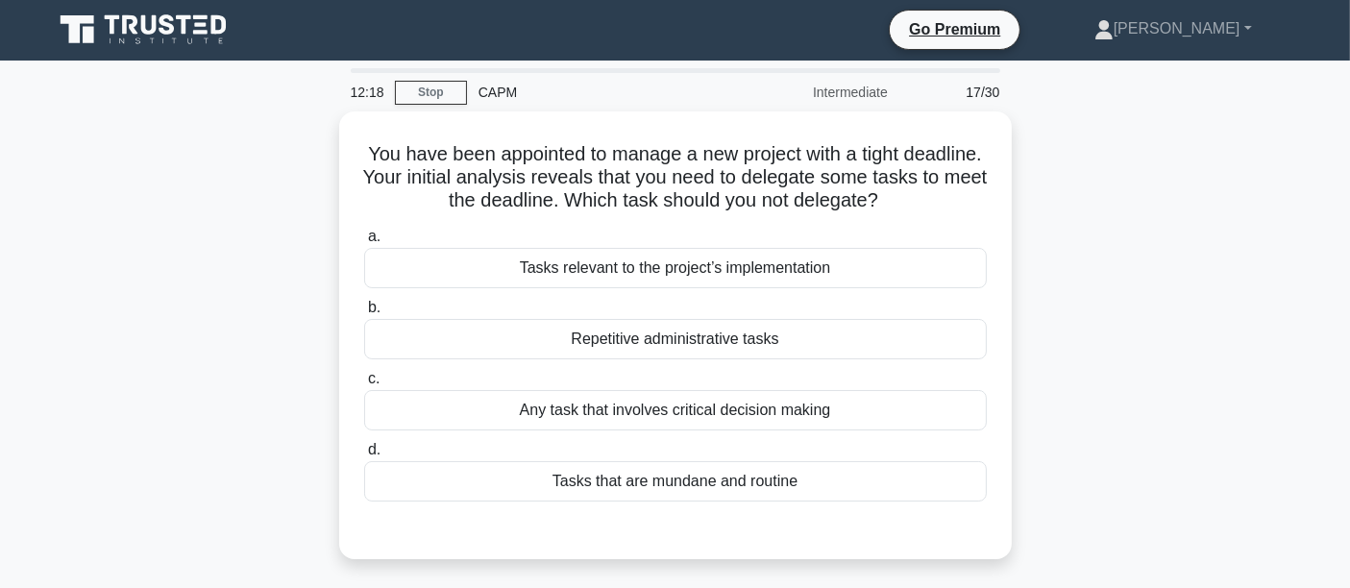
scroll to position [0, 0]
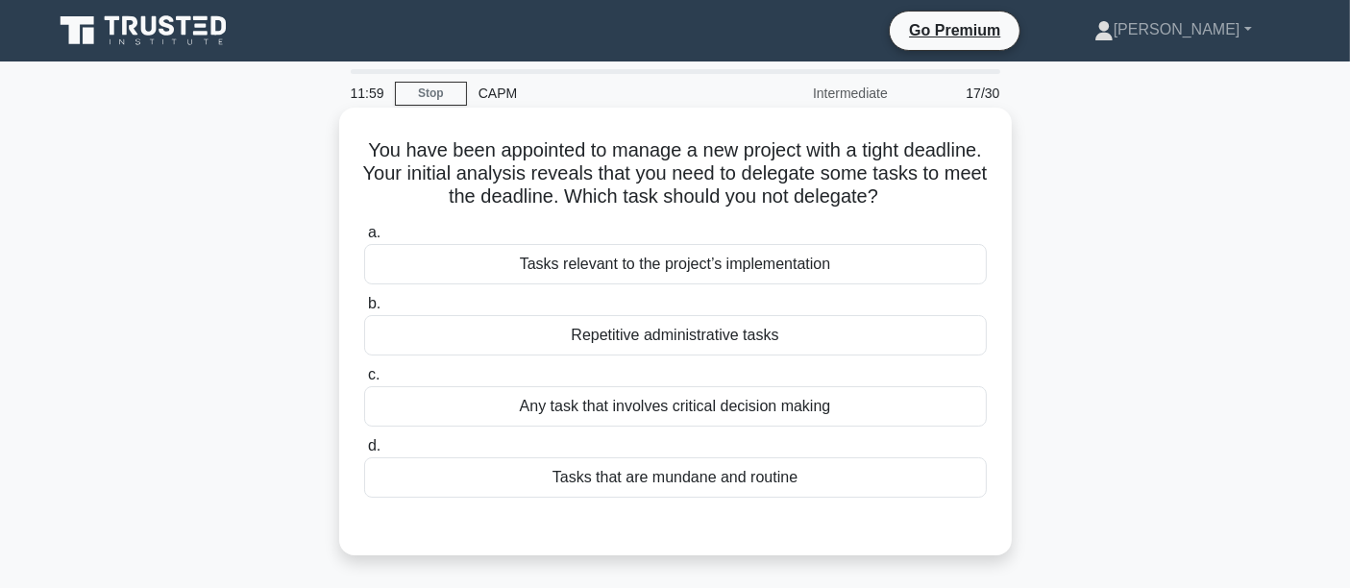
click at [659, 416] on div "Any task that involves critical decision making" at bounding box center [675, 406] width 623 height 40
click at [364, 381] on input "c. Any task that involves critical decision making" at bounding box center [364, 375] width 0 height 12
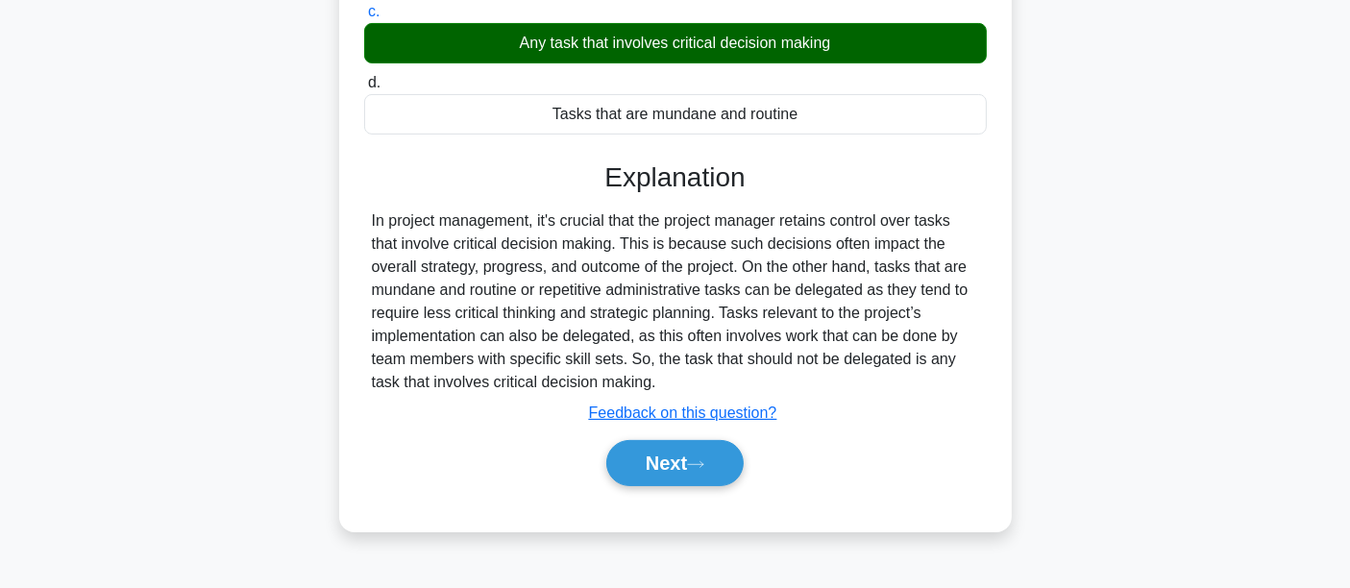
scroll to position [450, 0]
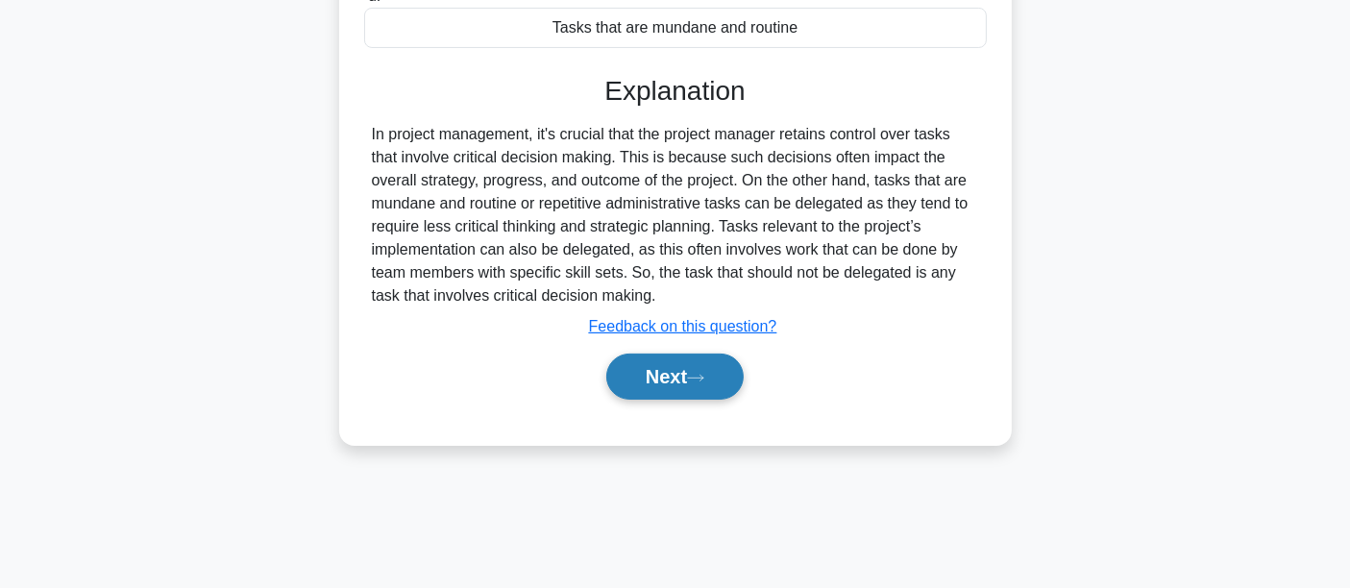
click at [698, 373] on icon at bounding box center [695, 378] width 17 height 11
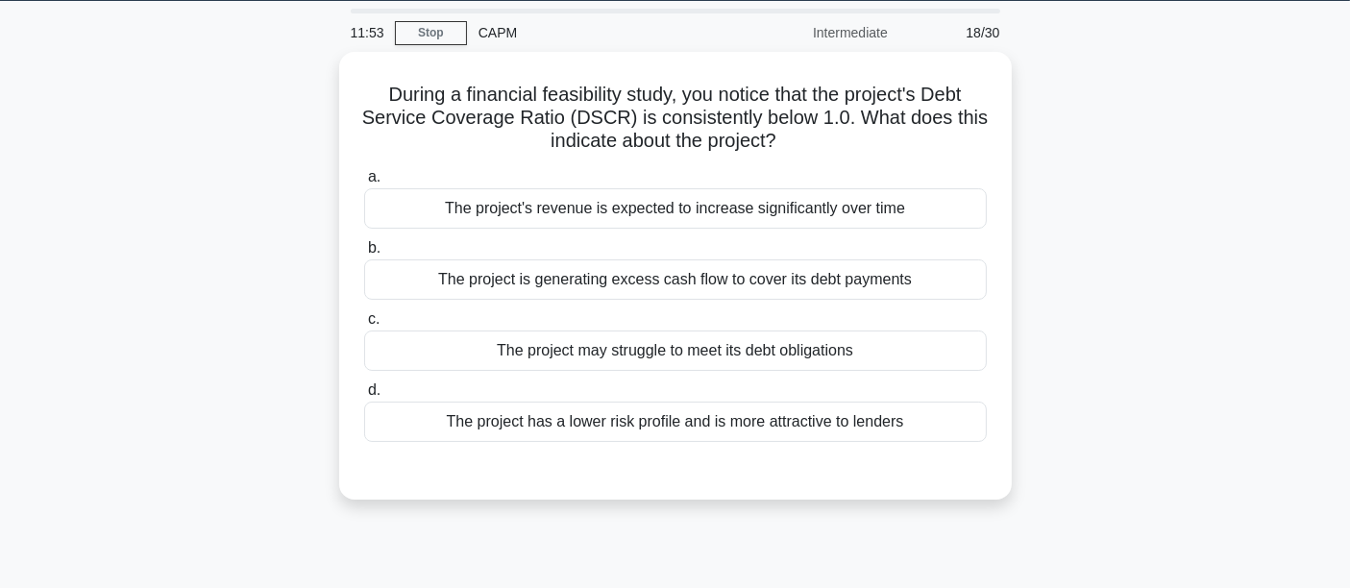
scroll to position [0, 0]
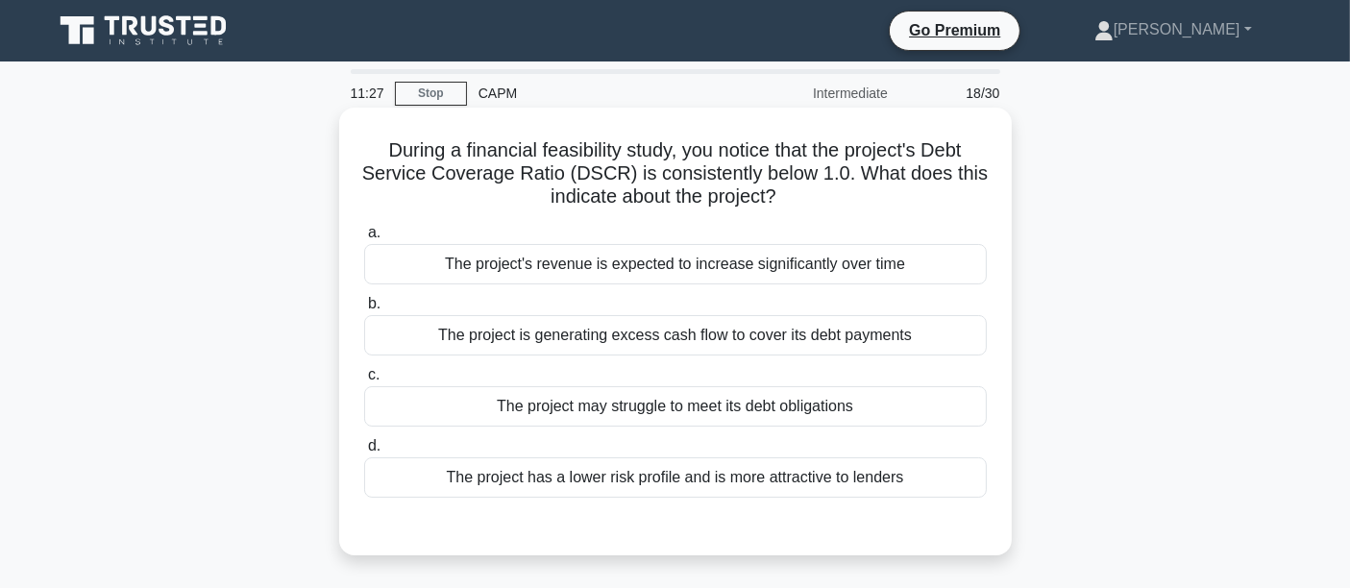
click at [481, 338] on div "The project is generating excess cash flow to cover its debt payments" at bounding box center [675, 335] width 623 height 40
click at [364, 310] on input "b. The project is generating excess cash flow to cover its debt payments" at bounding box center [364, 304] width 0 height 12
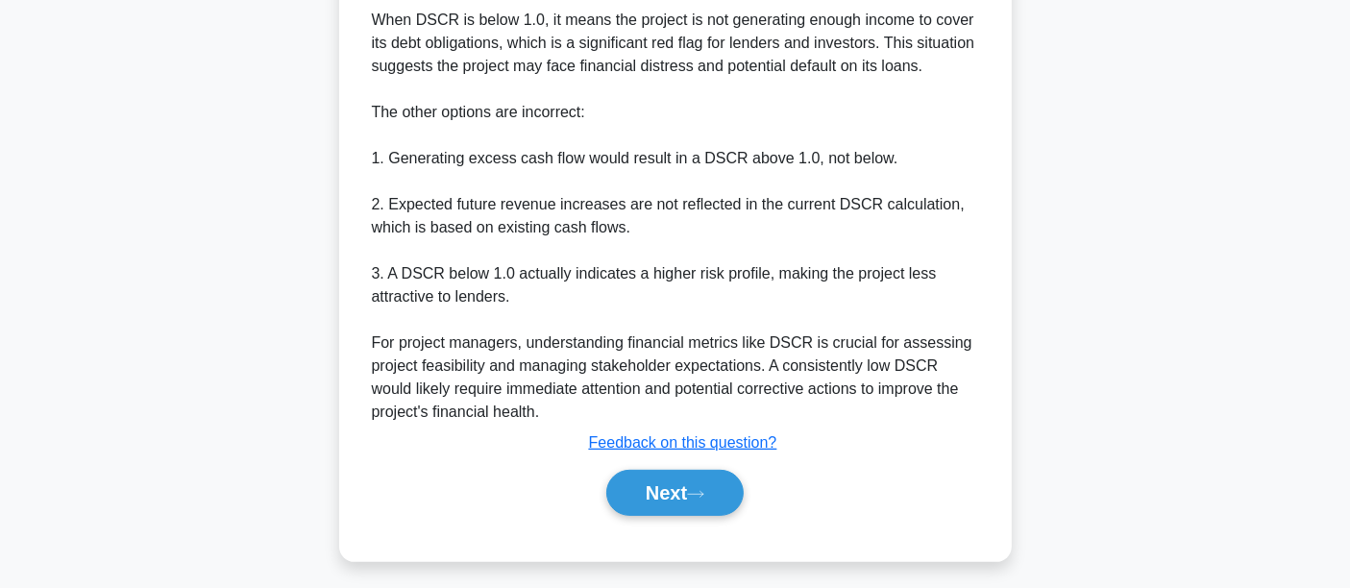
scroll to position [711, 0]
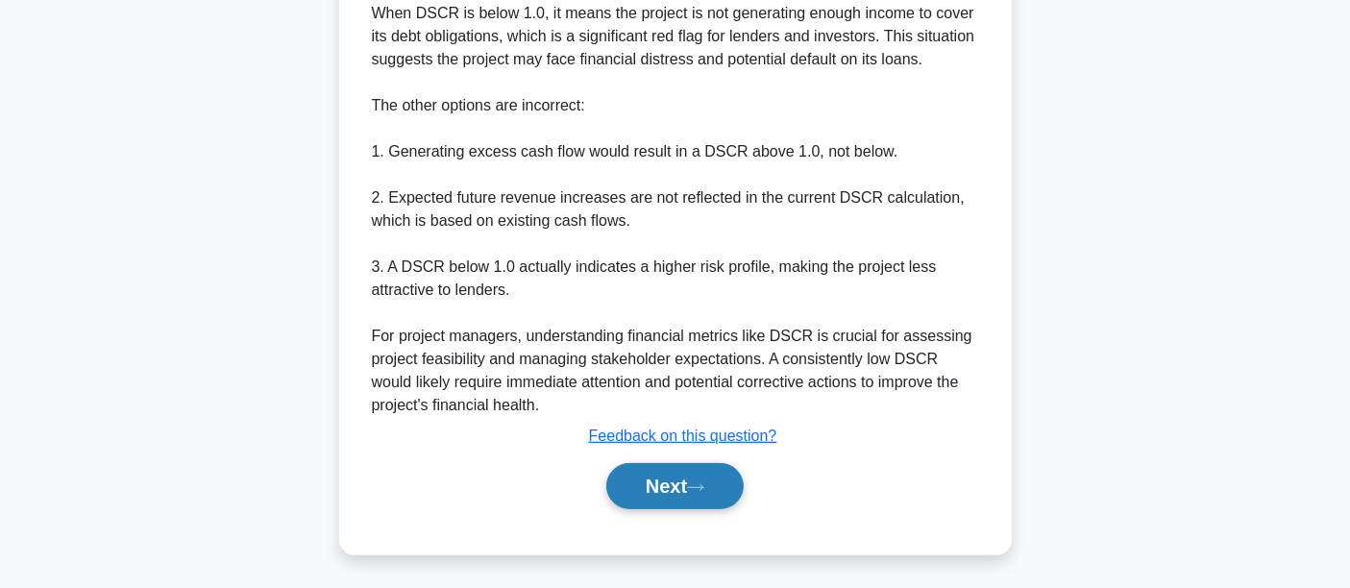
click at [650, 490] on button "Next" at bounding box center [674, 486] width 137 height 46
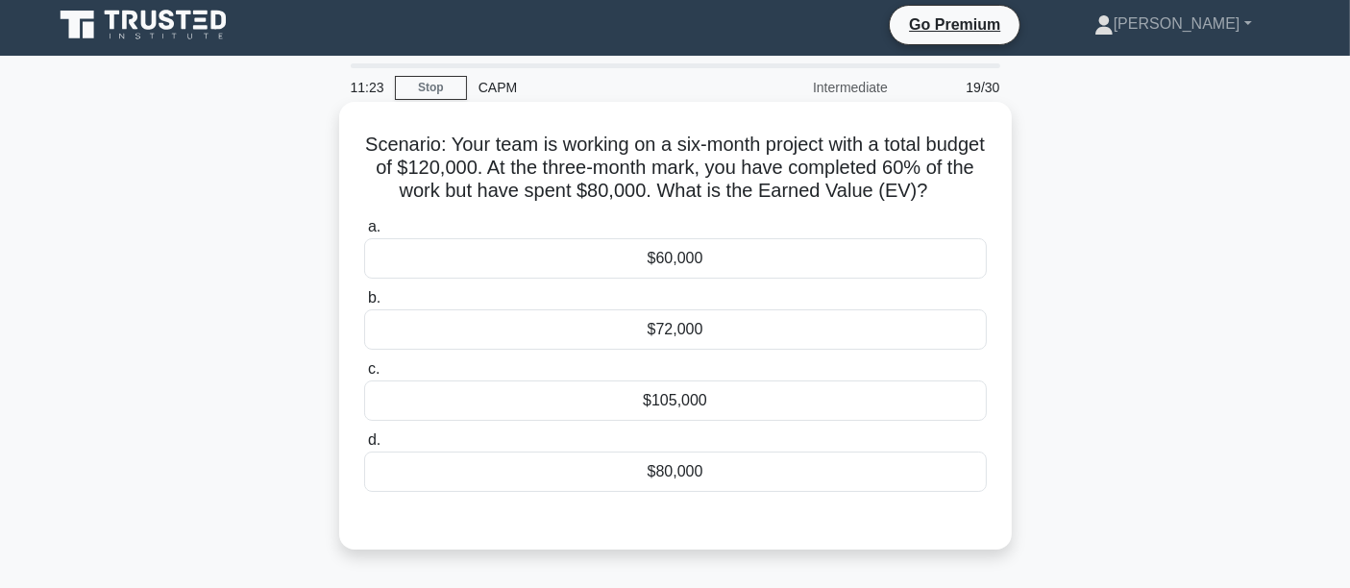
scroll to position [0, 0]
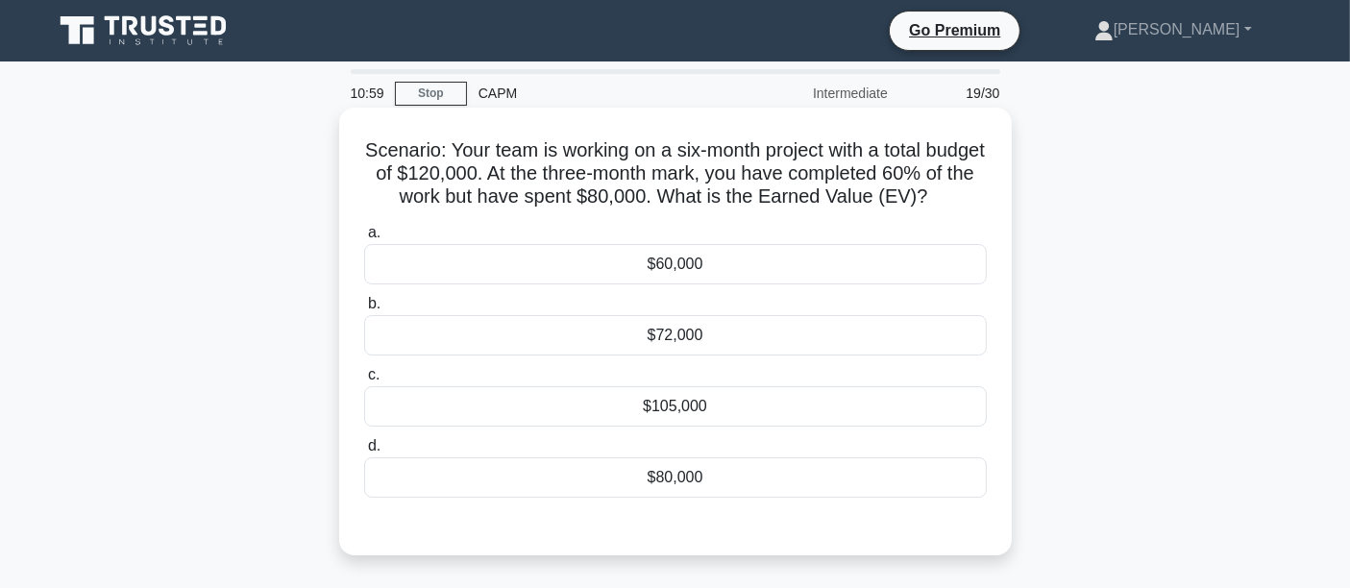
click at [607, 350] on div "$72,000" at bounding box center [675, 335] width 623 height 40
click at [364, 310] on input "b. $72,000" at bounding box center [364, 304] width 0 height 12
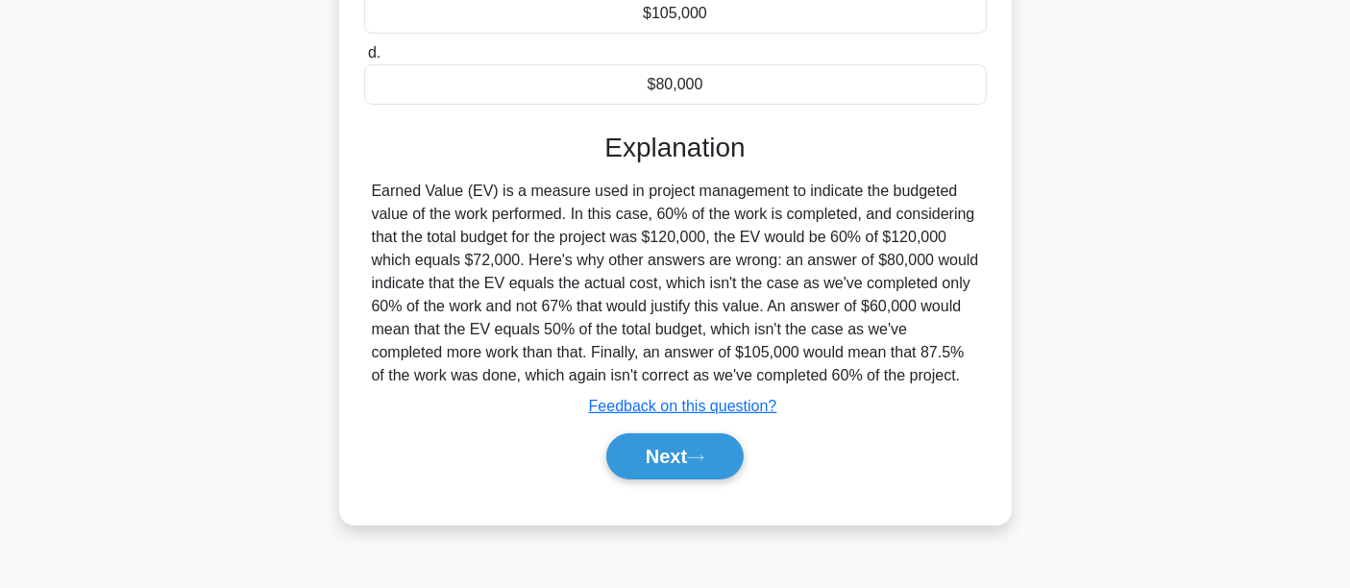
scroll to position [450, 0]
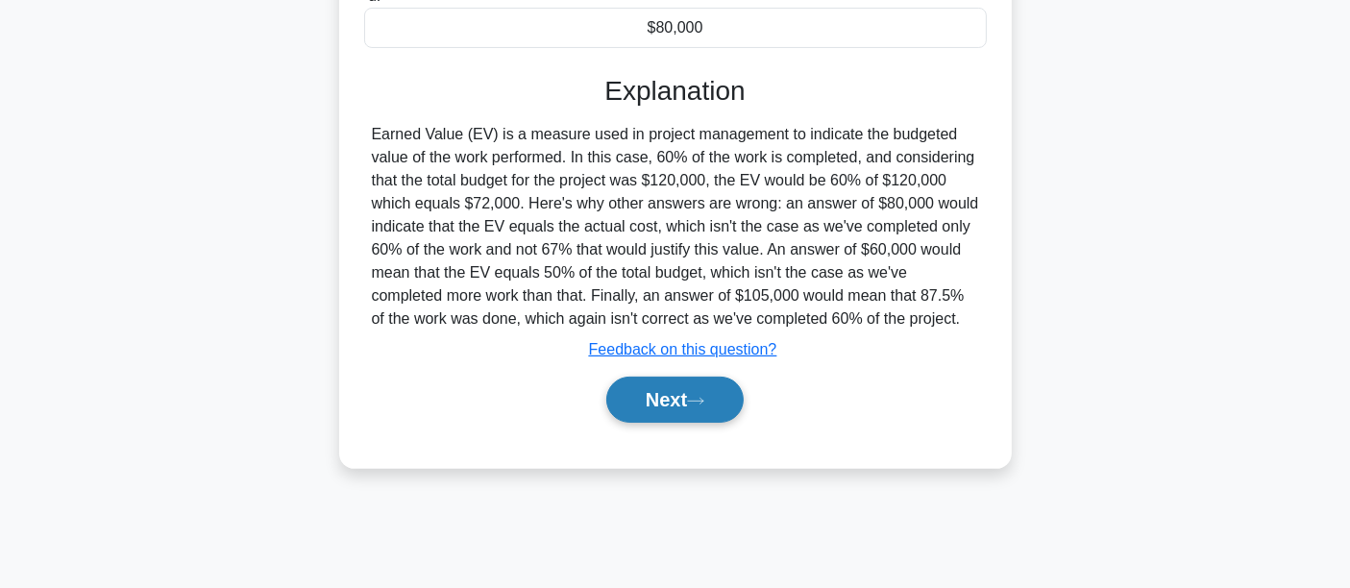
click at [732, 423] on button "Next" at bounding box center [674, 400] width 137 height 46
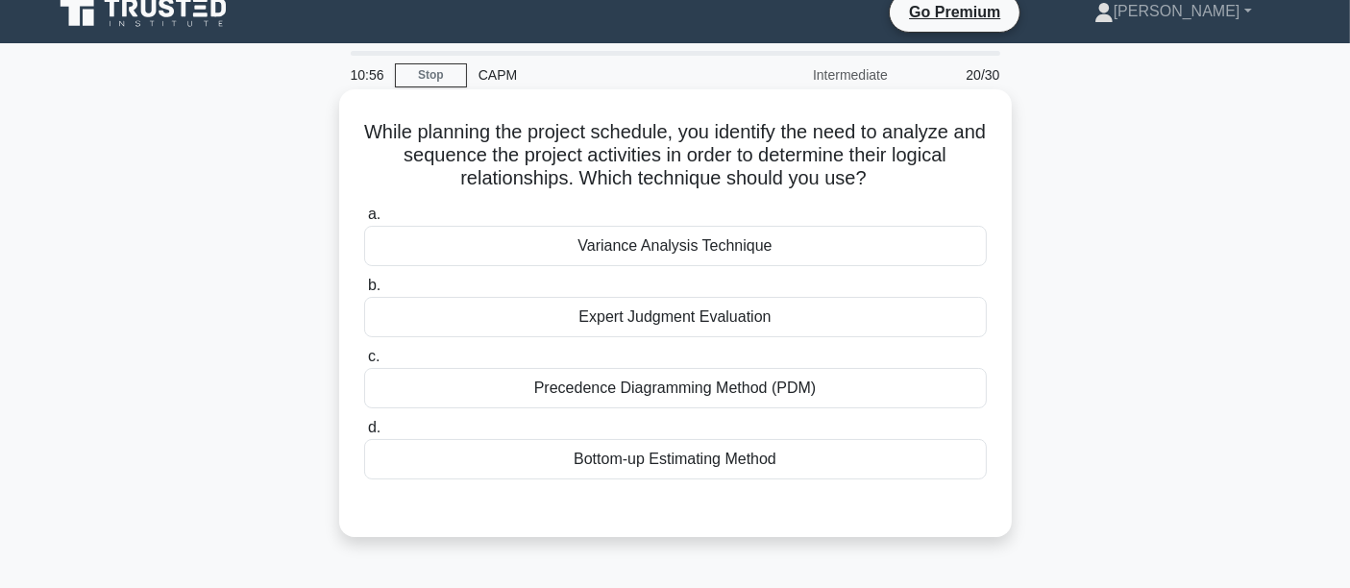
scroll to position [0, 0]
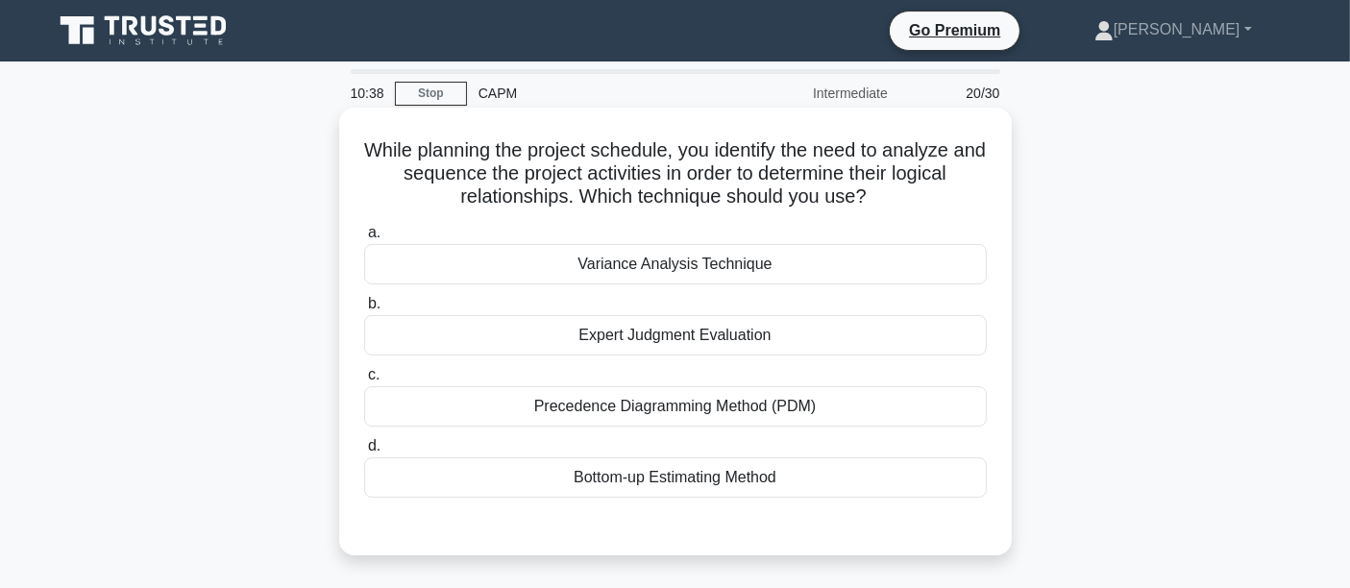
click at [608, 482] on div "Bottom-up Estimating Method" at bounding box center [675, 477] width 623 height 40
click at [364, 453] on input "d. Bottom-up Estimating Method" at bounding box center [364, 446] width 0 height 12
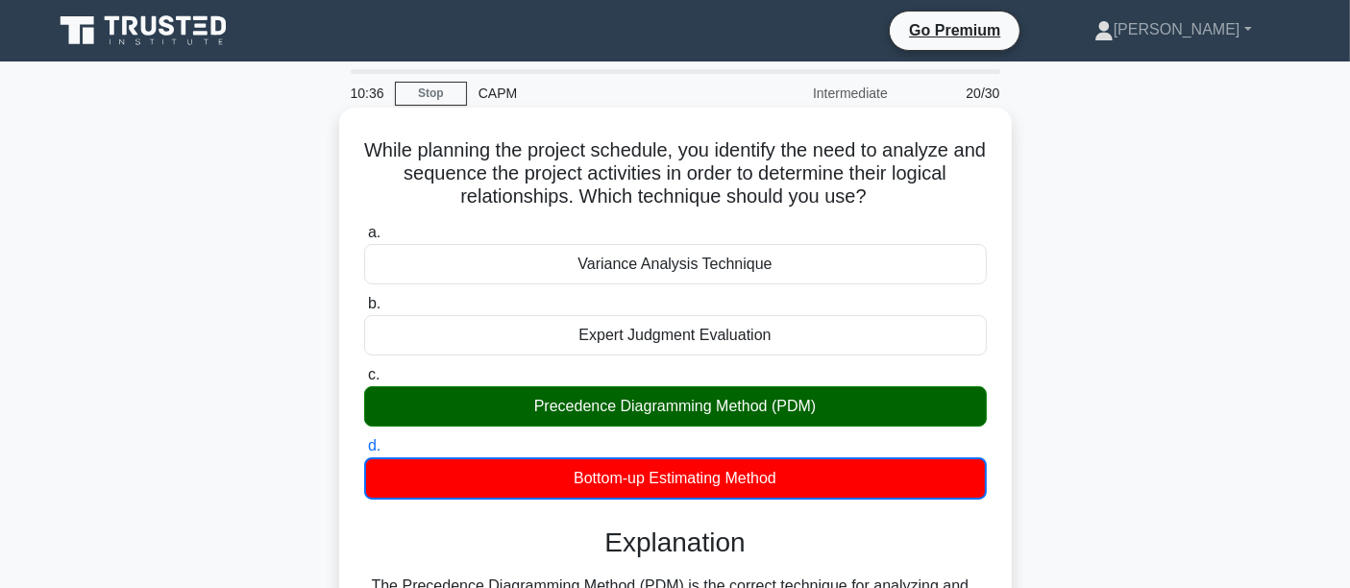
scroll to position [450, 0]
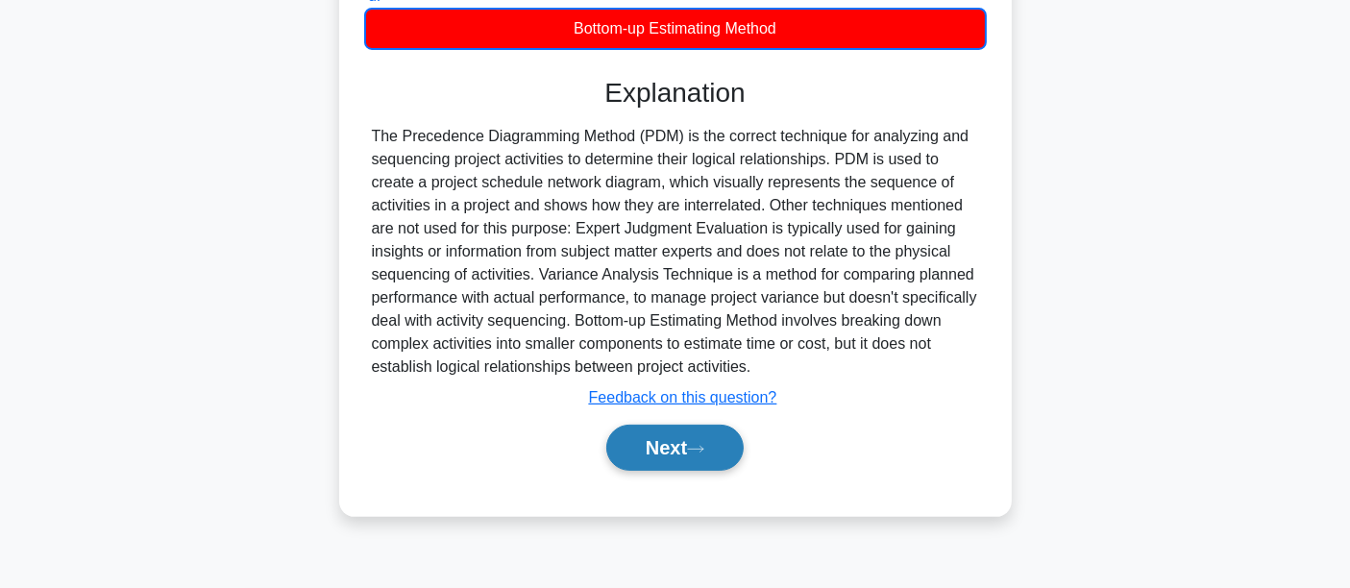
click at [666, 429] on button "Next" at bounding box center [674, 448] width 137 height 46
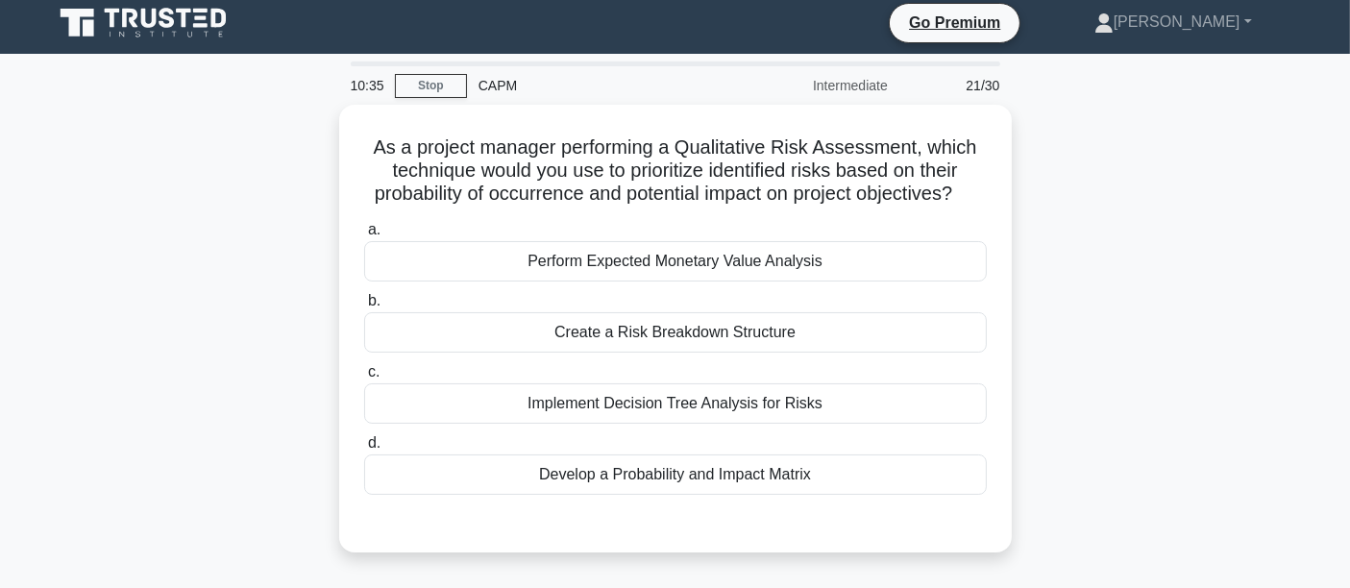
scroll to position [0, 0]
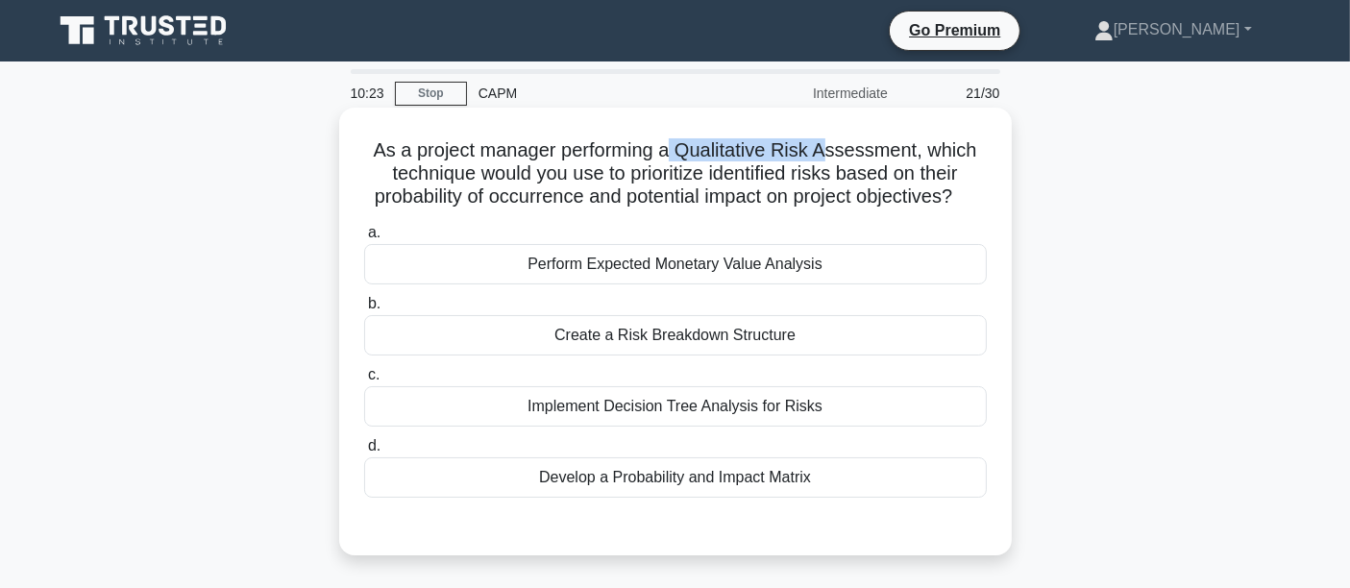
drag, startPoint x: 673, startPoint y: 155, endPoint x: 836, endPoint y: 144, distance: 162.7
click at [836, 144] on h5 "As a project manager performing a Qualitative Risk Assessment, which technique …" at bounding box center [675, 173] width 626 height 71
click at [554, 498] on div "Develop a Probability and Impact Matrix" at bounding box center [675, 477] width 623 height 40
click at [364, 453] on input "d. Develop a Probability and Impact Matrix" at bounding box center [364, 446] width 0 height 12
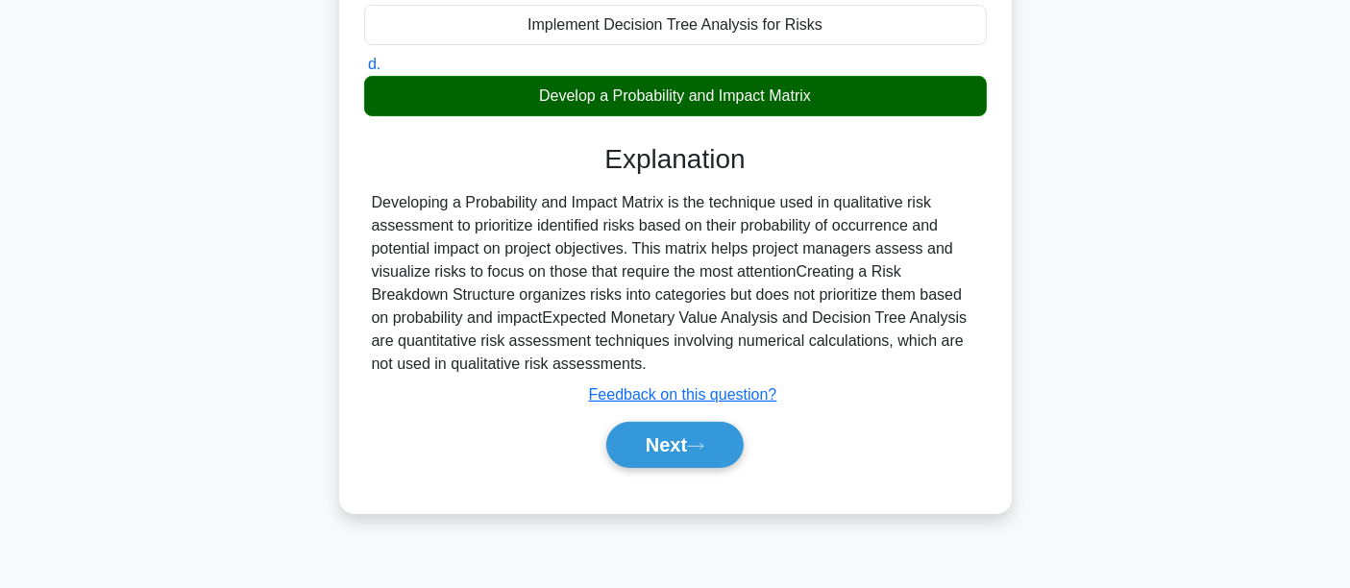
scroll to position [450, 0]
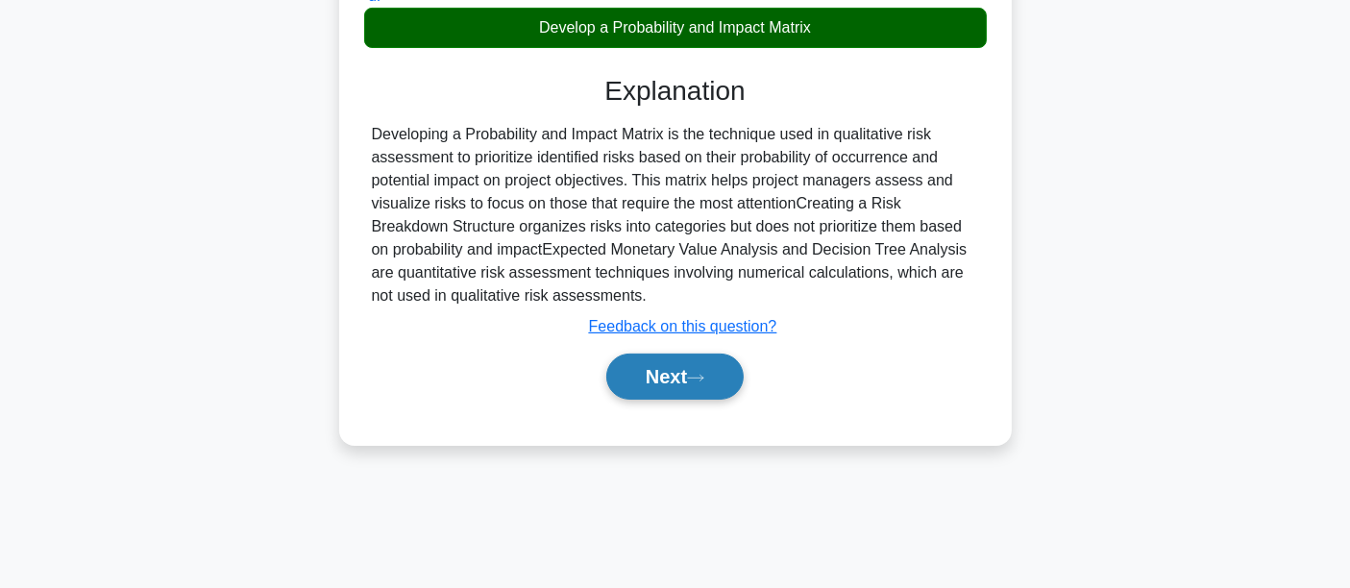
click at [649, 400] on button "Next" at bounding box center [674, 377] width 137 height 46
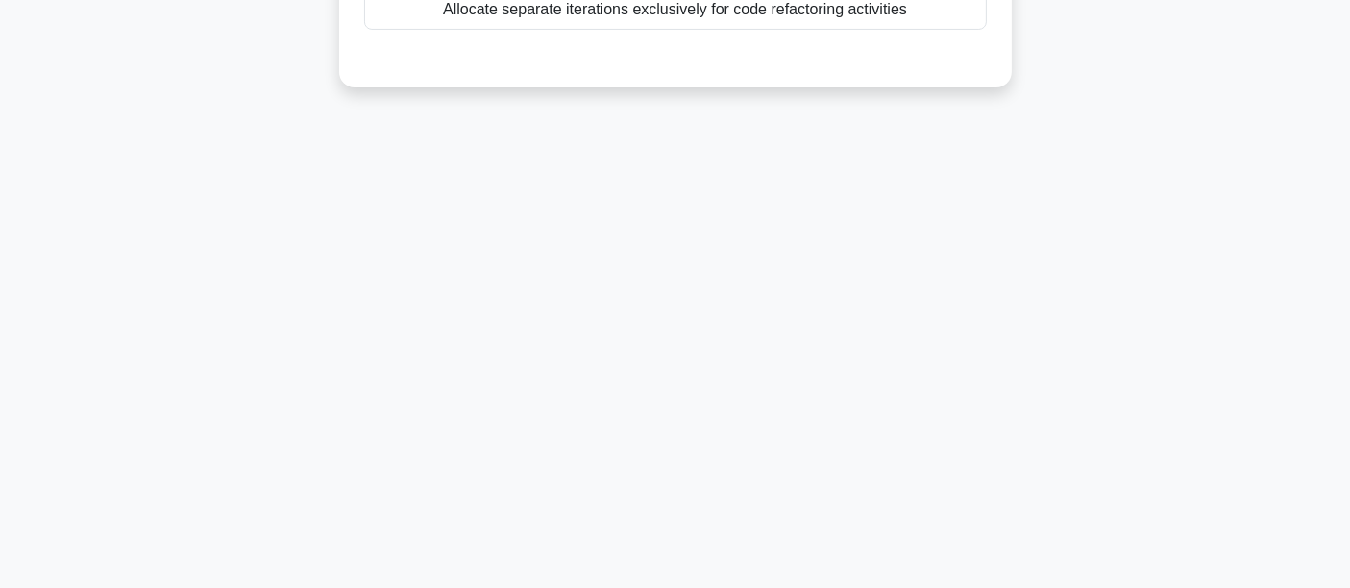
scroll to position [0, 0]
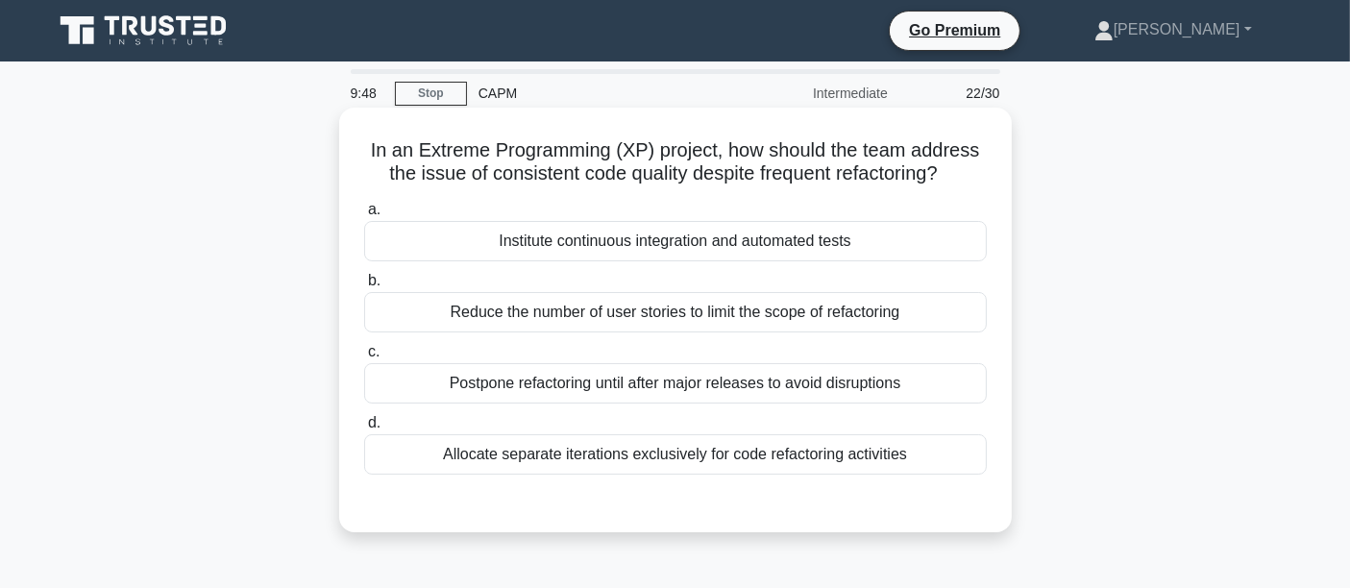
click at [557, 245] on div "Institute continuous integration and automated tests" at bounding box center [675, 241] width 623 height 40
click at [364, 216] on input "a. Institute continuous integration and automated tests" at bounding box center [364, 210] width 0 height 12
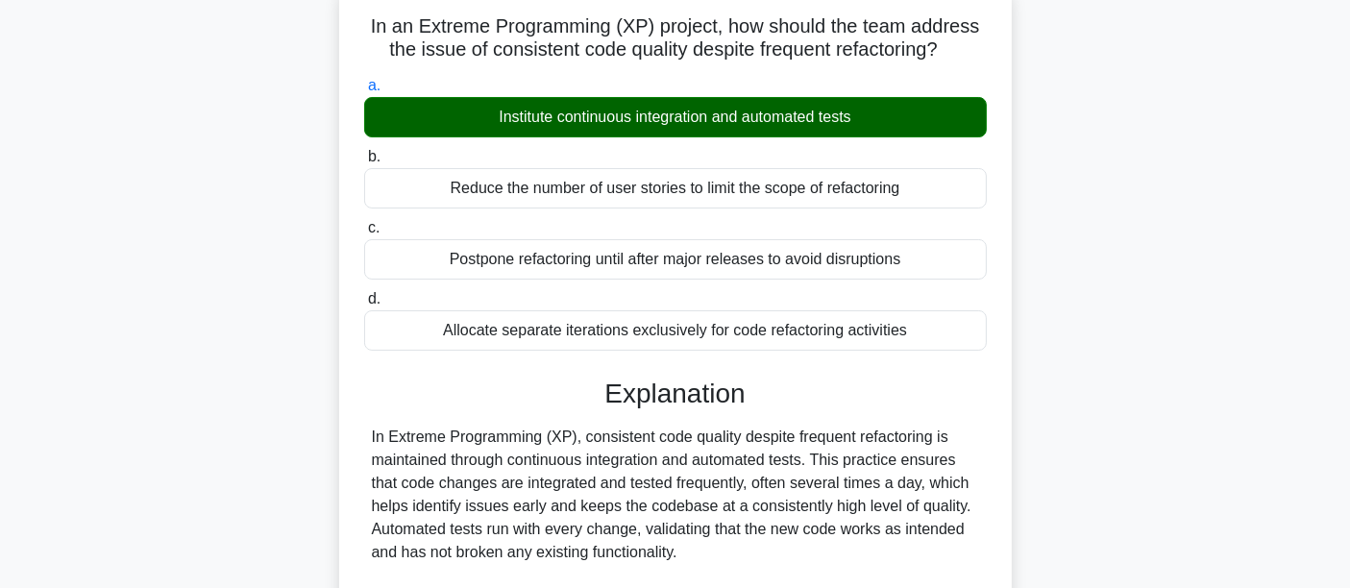
scroll to position [450, 0]
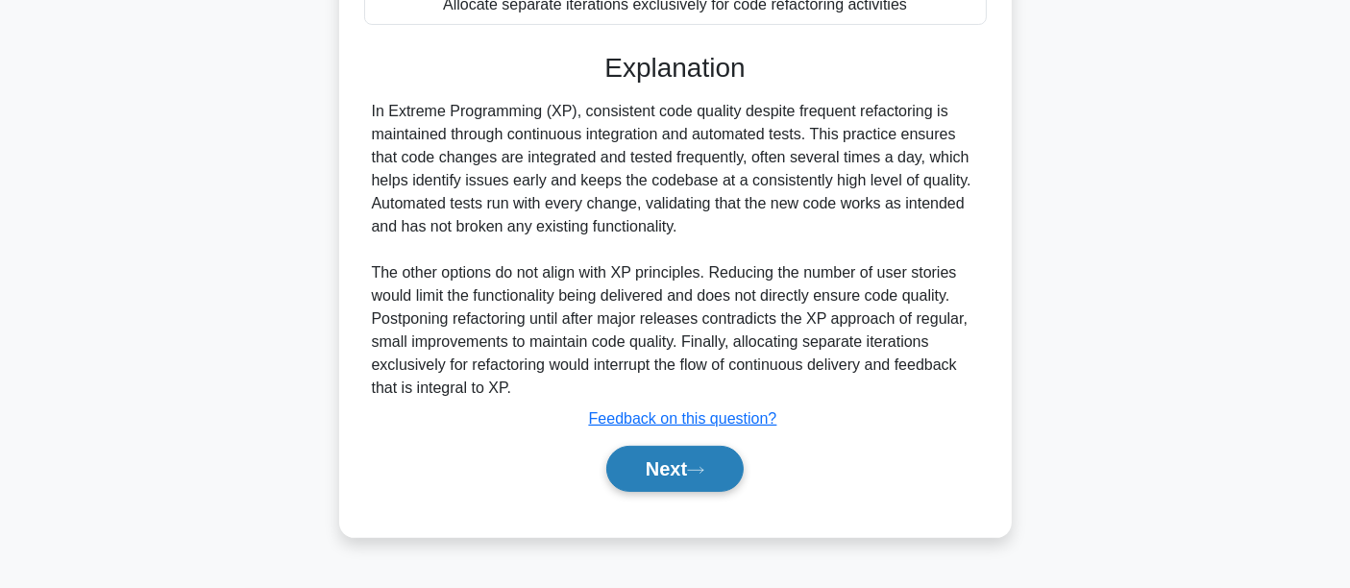
click at [648, 473] on button "Next" at bounding box center [674, 469] width 137 height 46
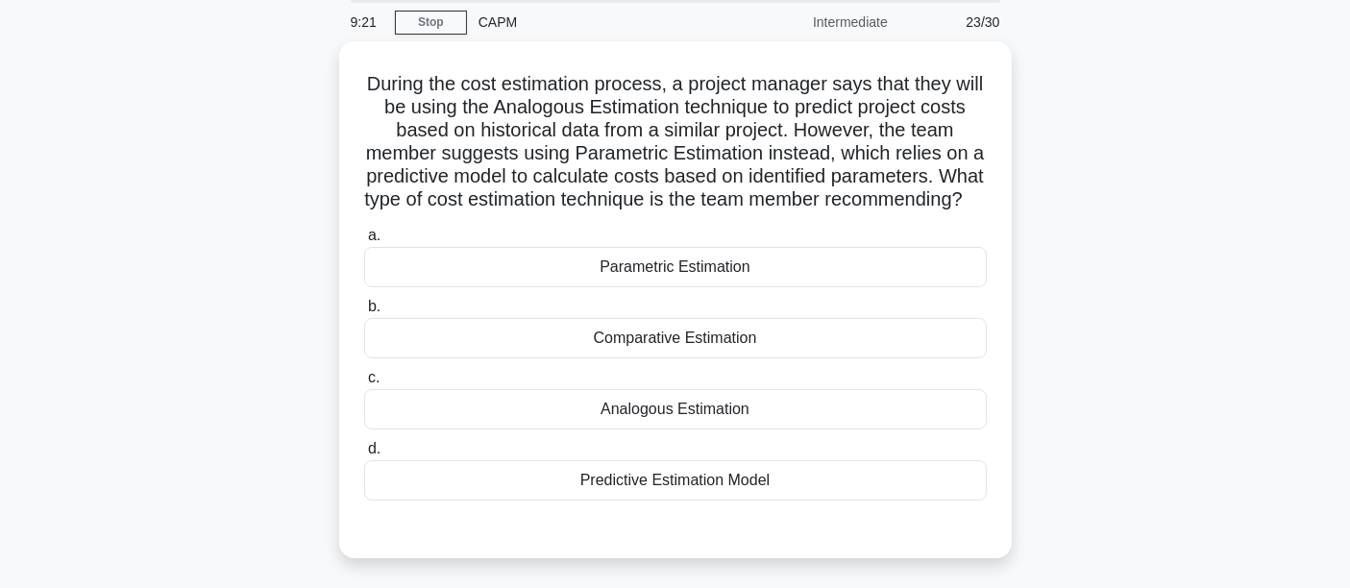
scroll to position [62, 0]
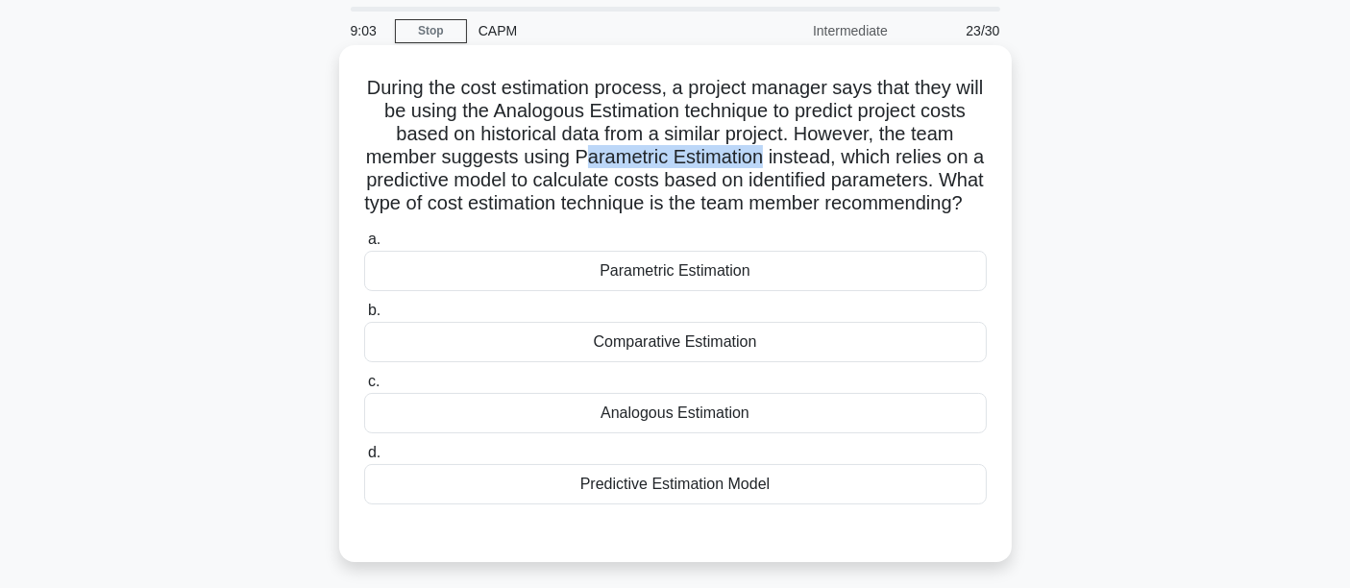
drag, startPoint x: 586, startPoint y: 161, endPoint x: 764, endPoint y: 165, distance: 177.8
click at [764, 165] on h5 "During the cost estimation process, a project manager says that they will be us…" at bounding box center [675, 146] width 626 height 140
click at [609, 291] on div "Parametric Estimation" at bounding box center [675, 271] width 623 height 40
click at [364, 246] on input "a. Parametric Estimation" at bounding box center [364, 239] width 0 height 12
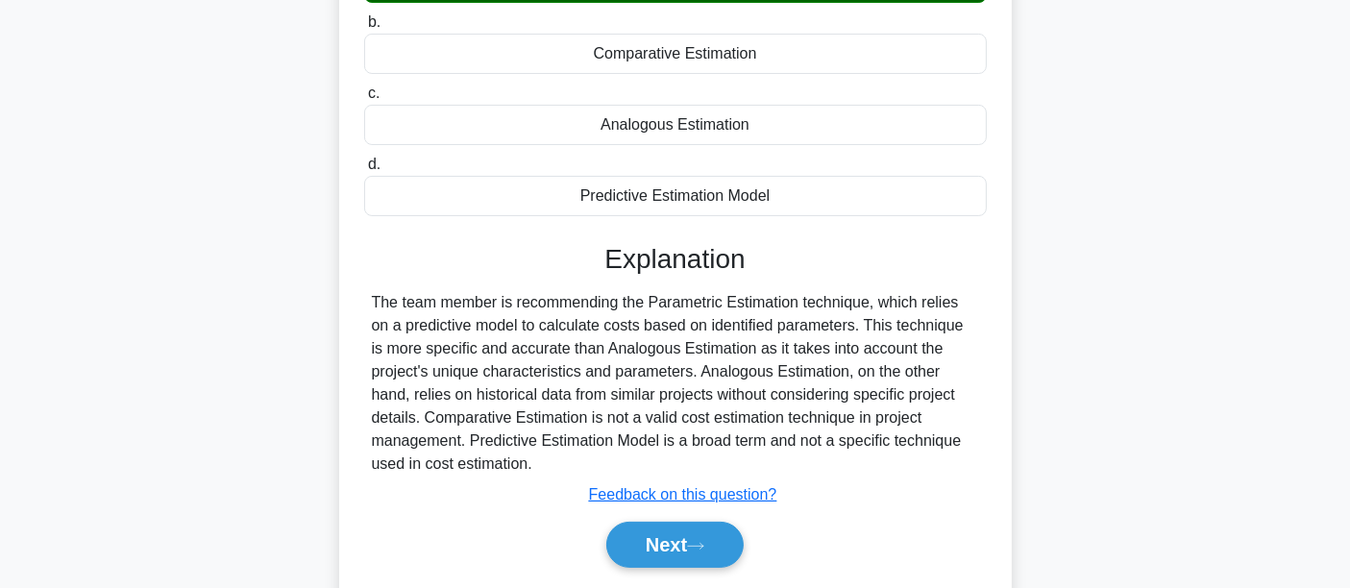
scroll to position [450, 0]
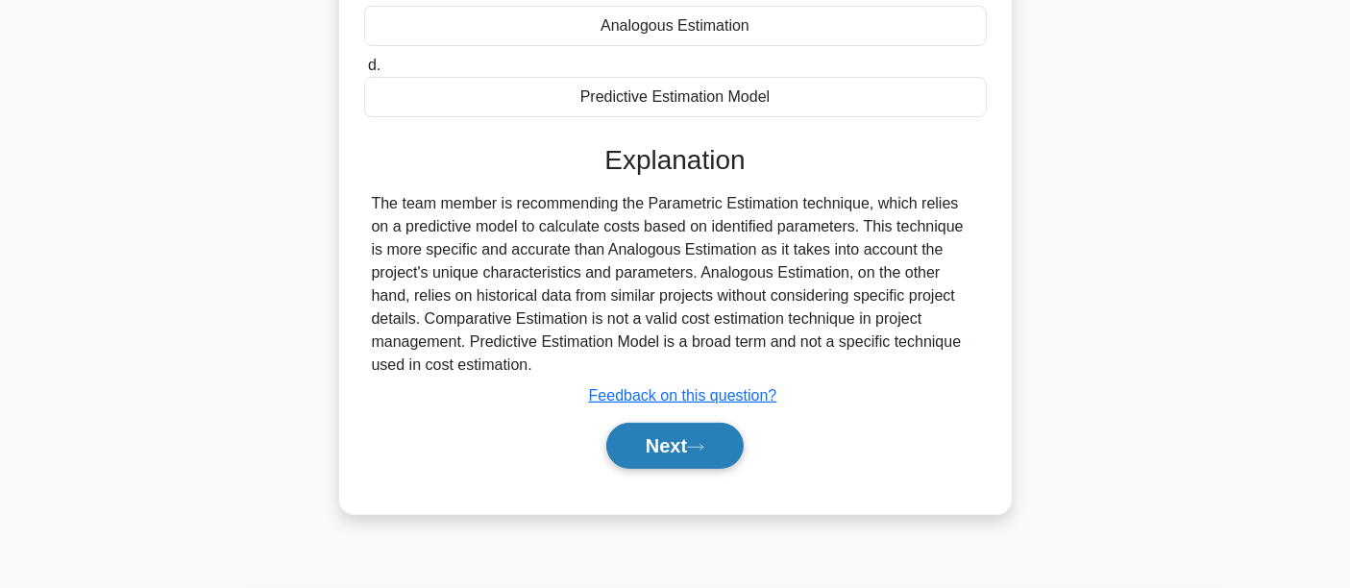
click at [699, 453] on icon at bounding box center [695, 447] width 17 height 11
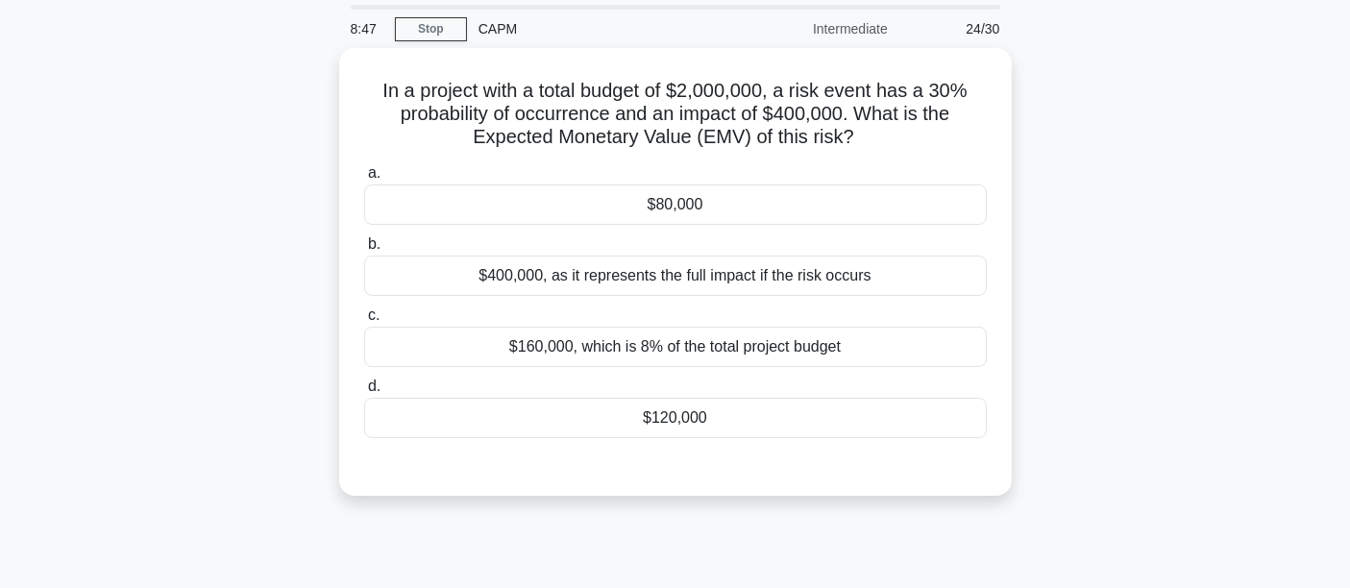
scroll to position [0, 0]
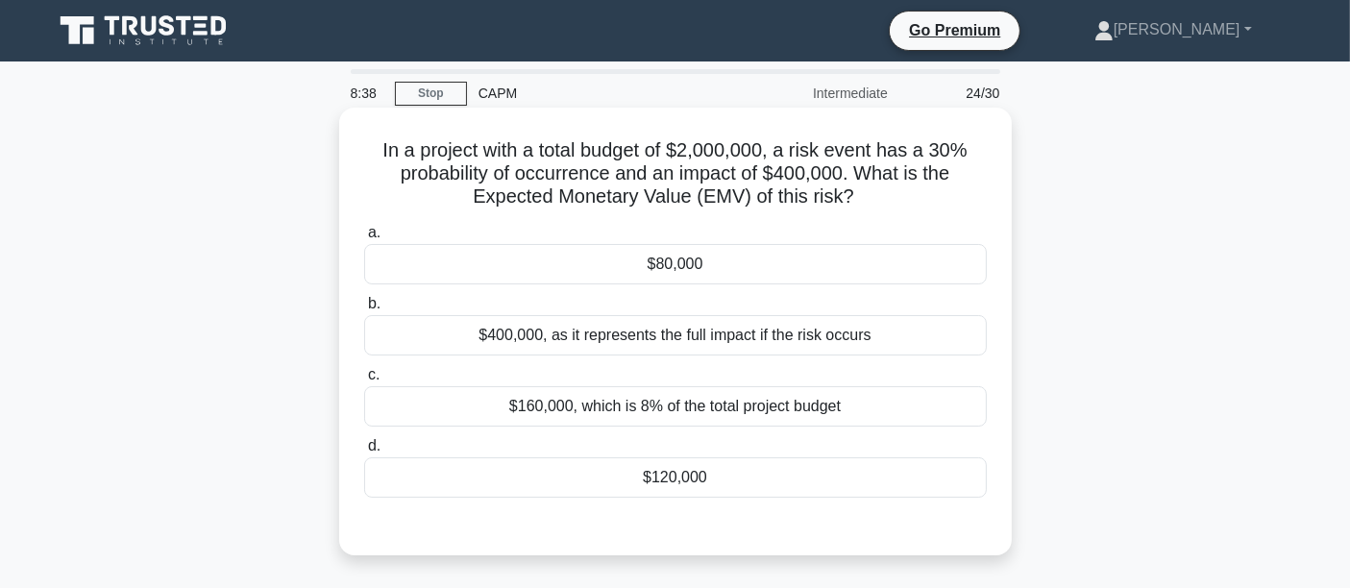
drag, startPoint x: 471, startPoint y: 199, endPoint x: 886, endPoint y: 212, distance: 415.3
click at [886, 212] on div "In a project with a total budget of $2,000,000, a risk event has a 30% probabil…" at bounding box center [675, 331] width 657 height 432
click at [526, 284] on div "$80,000" at bounding box center [675, 264] width 623 height 40
click at [364, 239] on input "a. $80,000" at bounding box center [364, 233] width 0 height 12
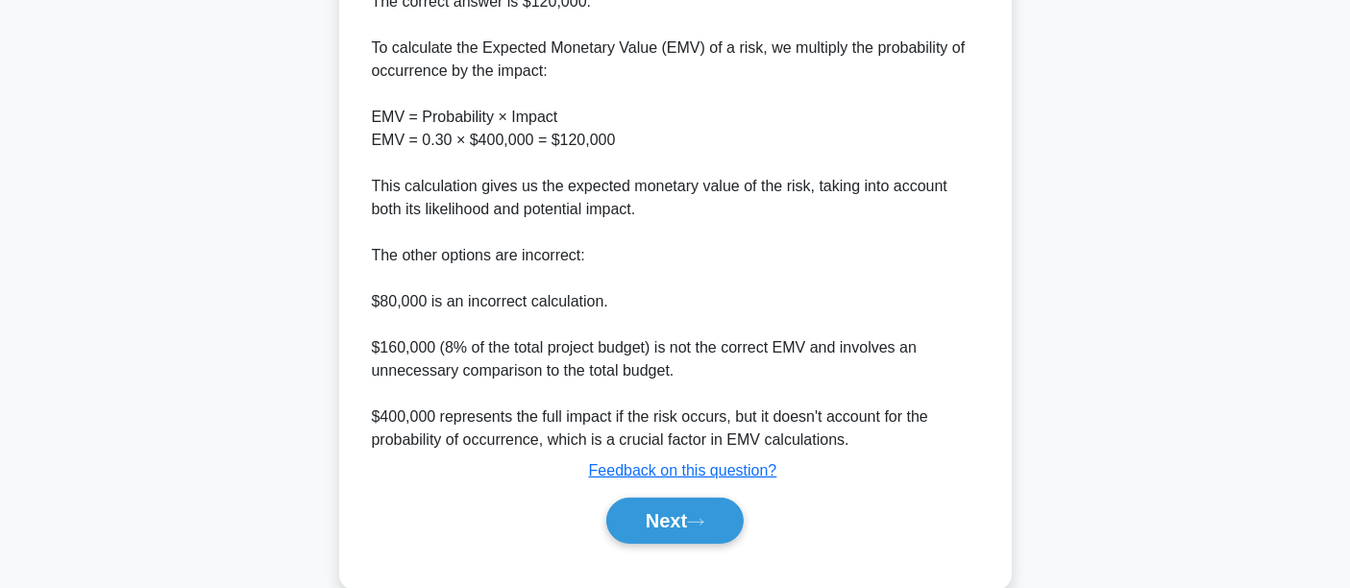
scroll to position [619, 0]
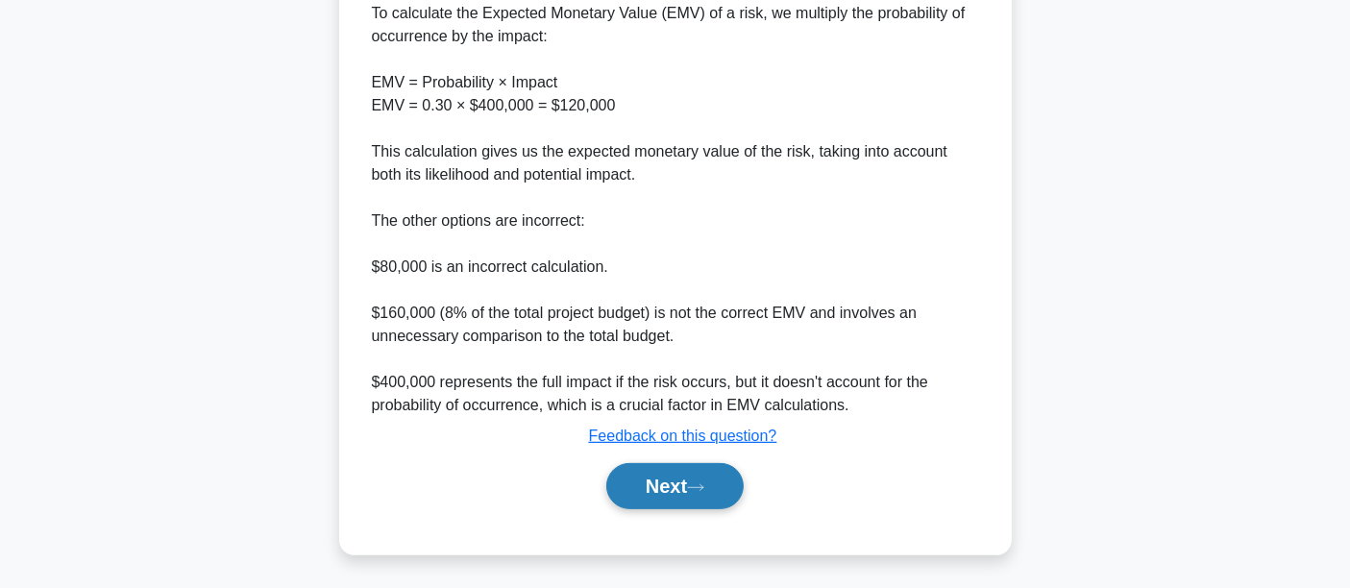
click at [716, 498] on button "Next" at bounding box center [674, 486] width 137 height 46
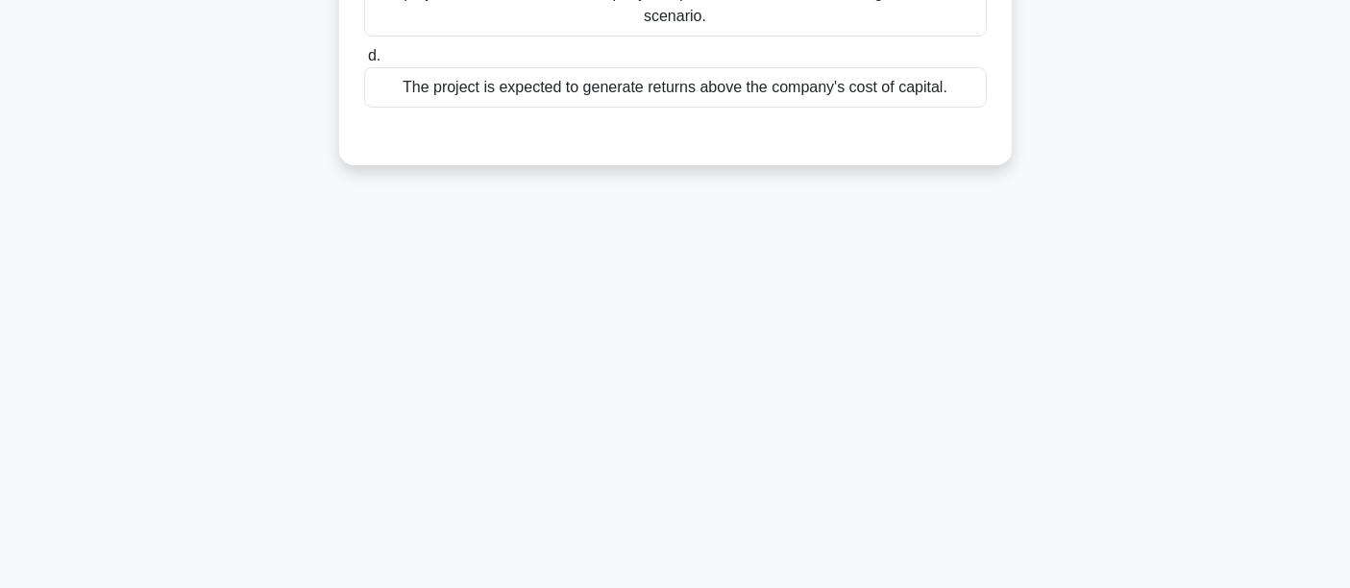
scroll to position [0, 0]
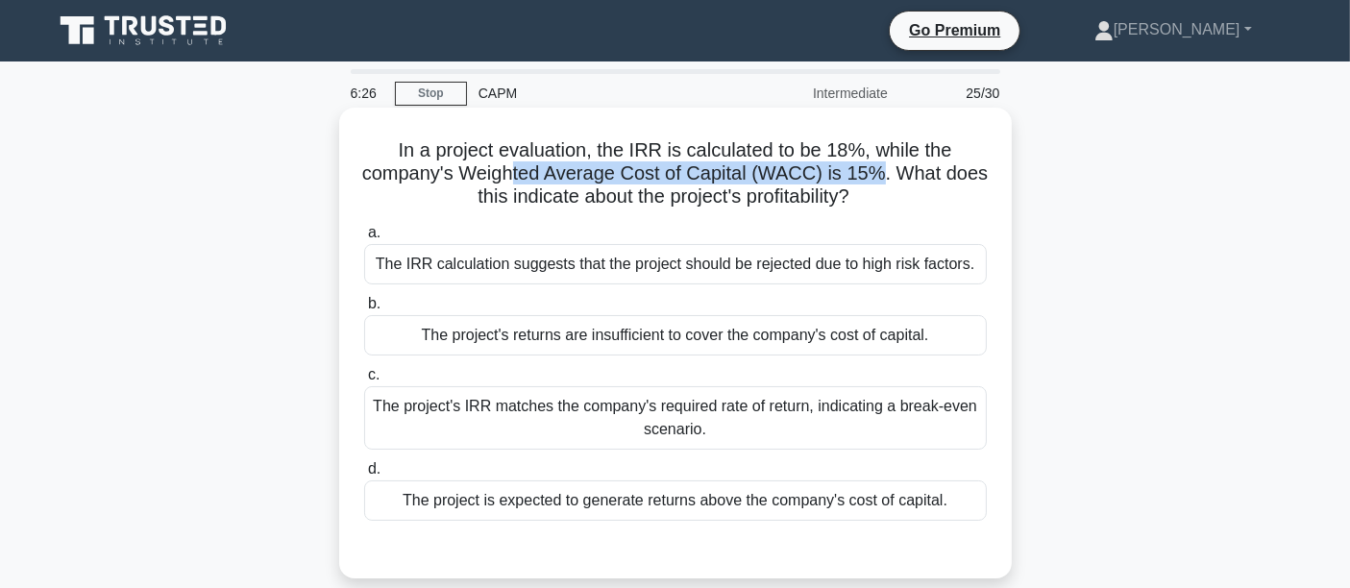
drag, startPoint x: 596, startPoint y: 171, endPoint x: 885, endPoint y: 174, distance: 289.2
click at [885, 174] on h5 "In a project evaluation, the IRR is calculated to be 18%, while the company's W…" at bounding box center [675, 173] width 626 height 71
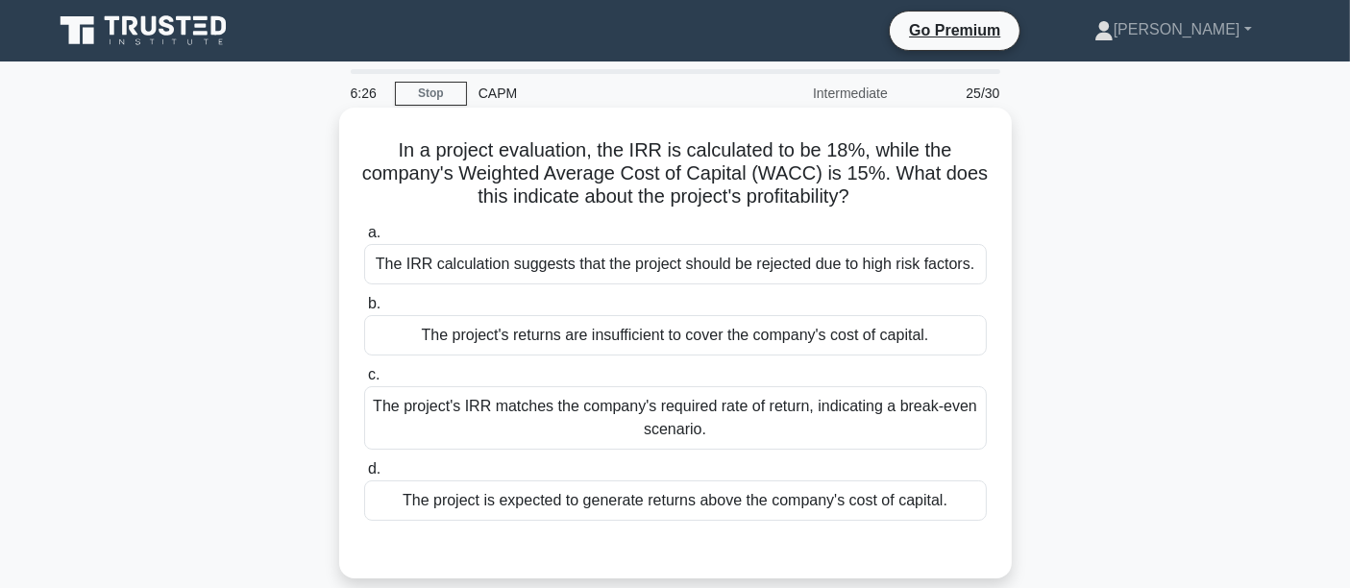
click at [704, 229] on label "a. The IRR calculation suggests that the project should be rejected due to high…" at bounding box center [675, 252] width 623 height 63
click at [364, 229] on input "a. The IRR calculation suggests that the project should be rejected due to high…" at bounding box center [364, 233] width 0 height 12
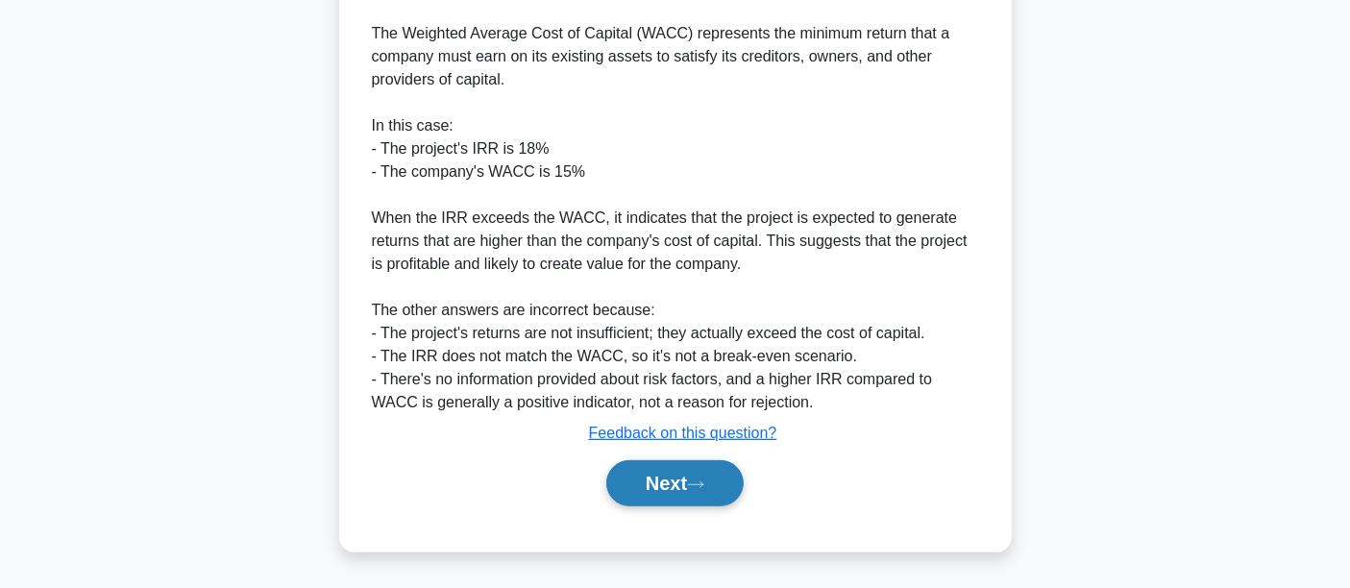
click at [702, 490] on icon at bounding box center [695, 484] width 17 height 11
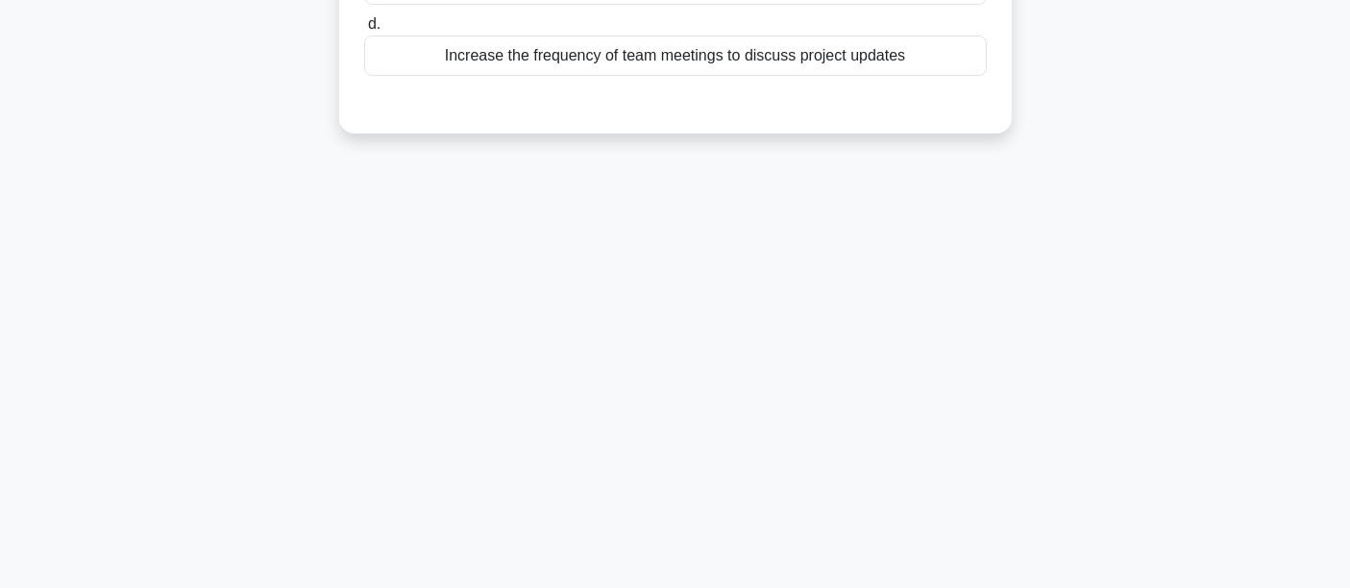
scroll to position [450, 0]
click at [711, 437] on div "5:11 Stop CAPM Intermediate 26/30 In a complex project with multiple stakeholde…" at bounding box center [675, 100] width 1268 height 961
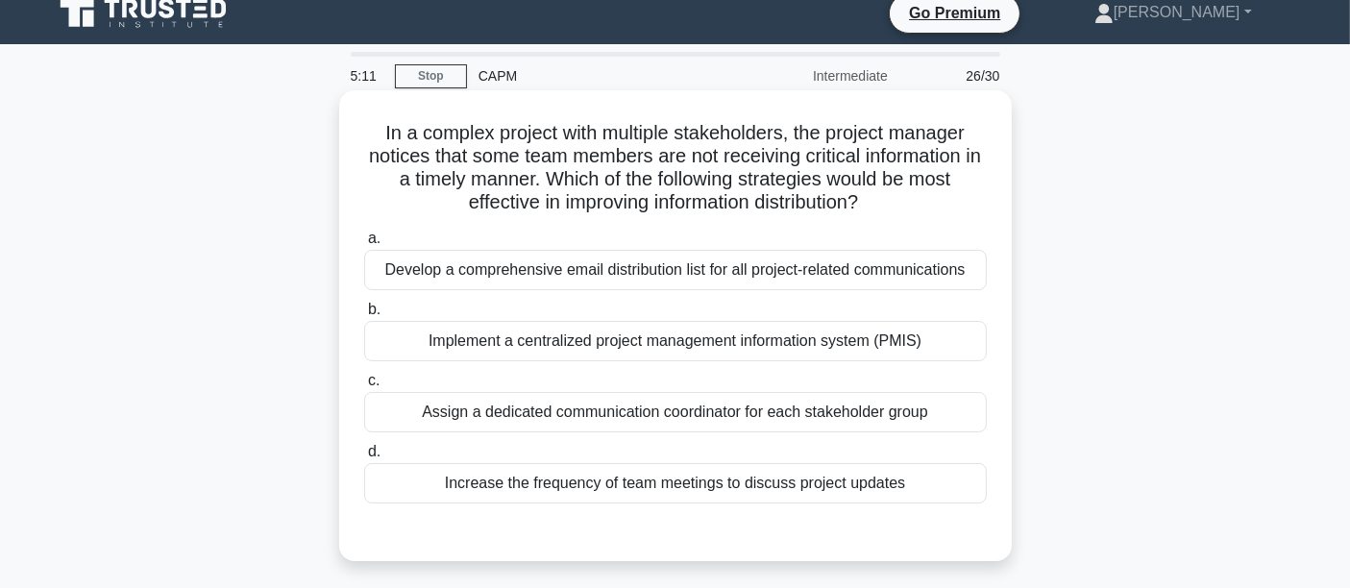
scroll to position [0, 0]
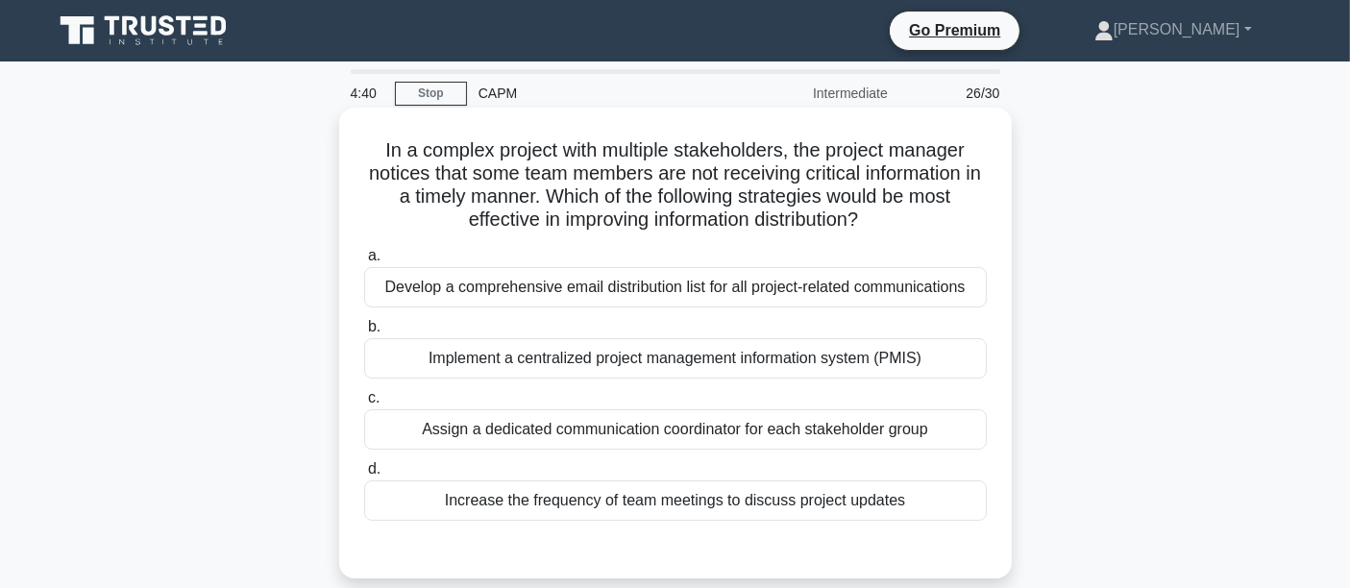
click at [594, 303] on div "Develop a comprehensive email distribution list for all project-related communi…" at bounding box center [675, 287] width 623 height 40
click at [364, 262] on input "a. Develop a comprehensive email distribution list for all project-related comm…" at bounding box center [364, 256] width 0 height 12
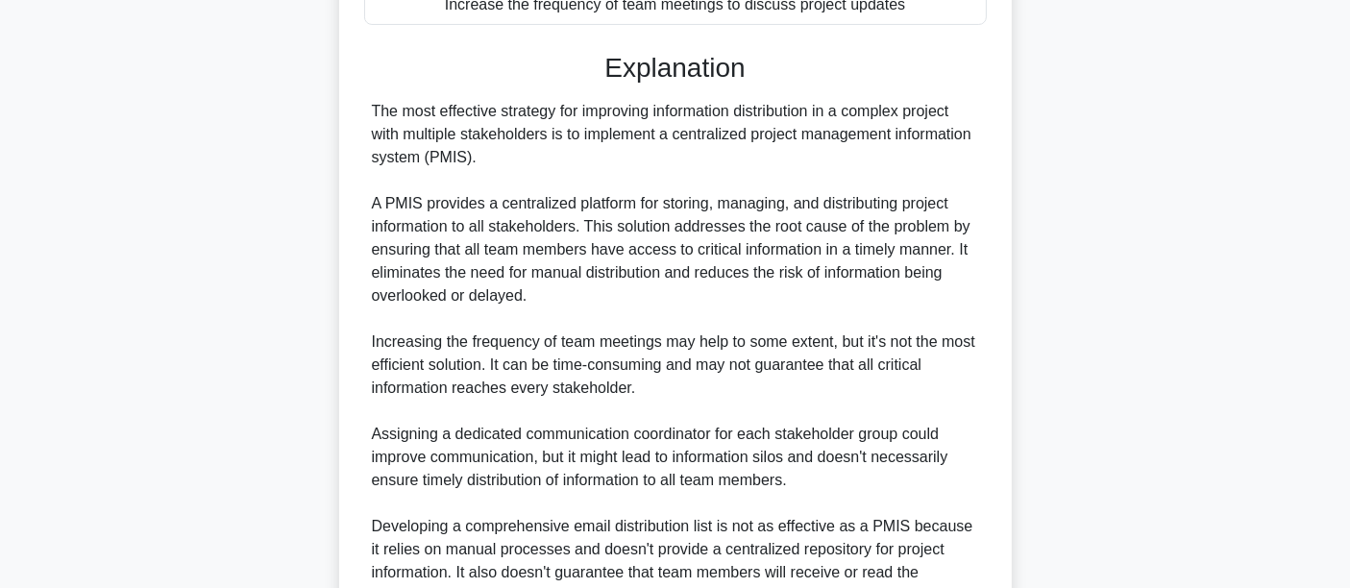
scroll to position [780, 0]
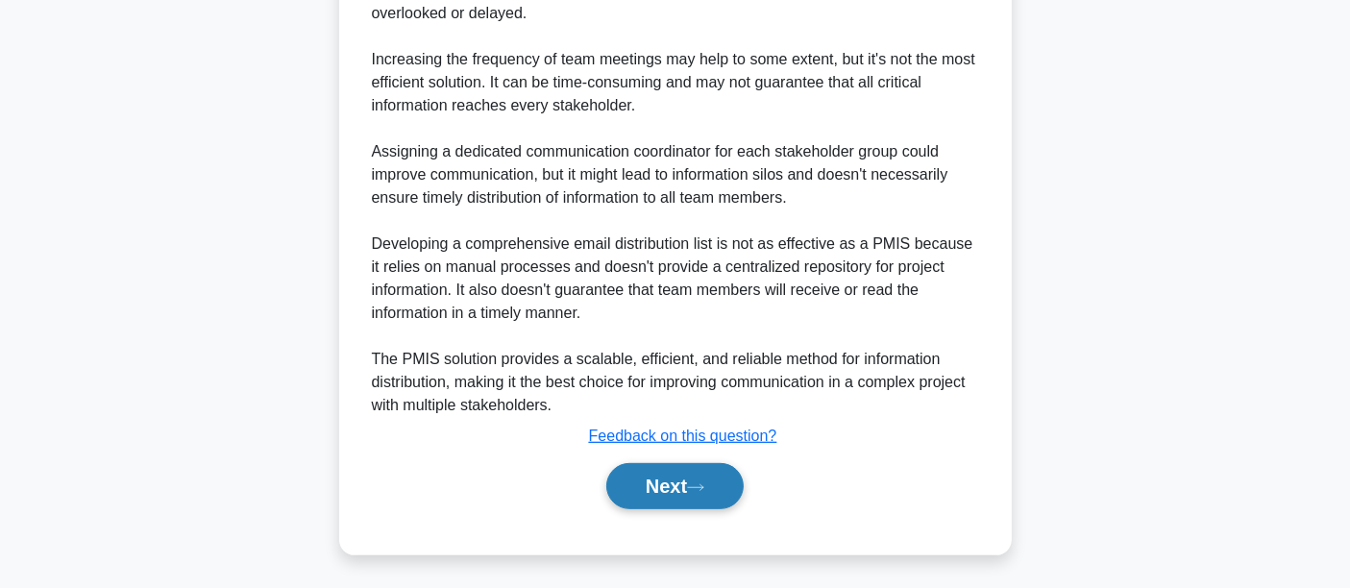
click at [717, 479] on button "Next" at bounding box center [674, 486] width 137 height 46
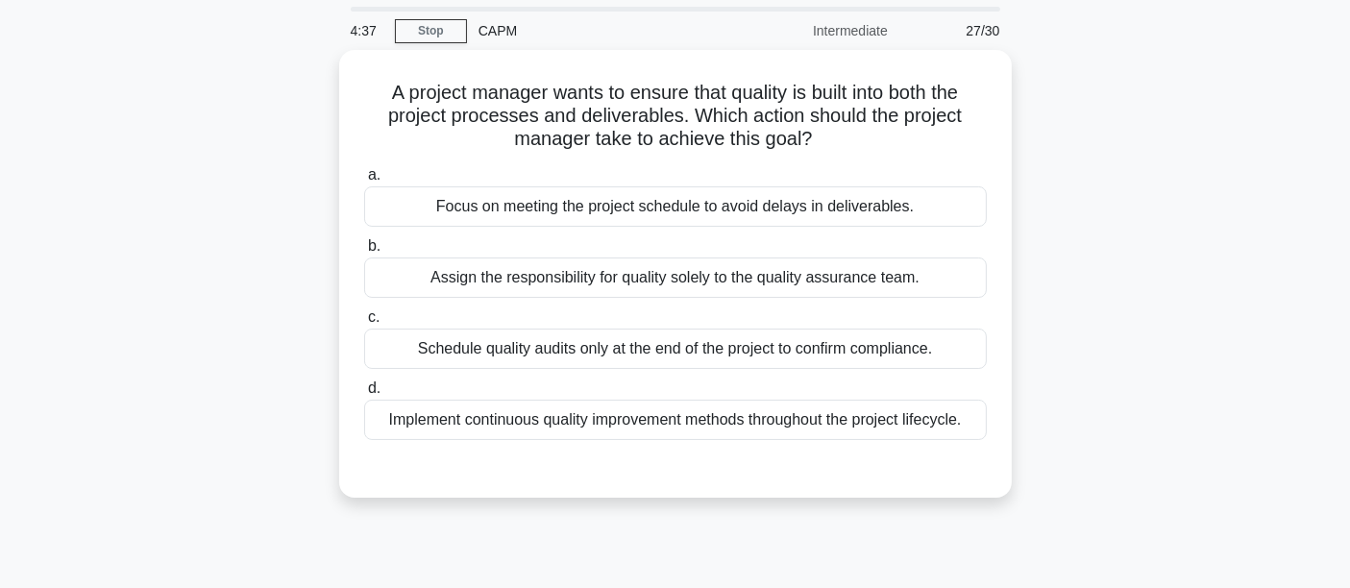
scroll to position [0, 0]
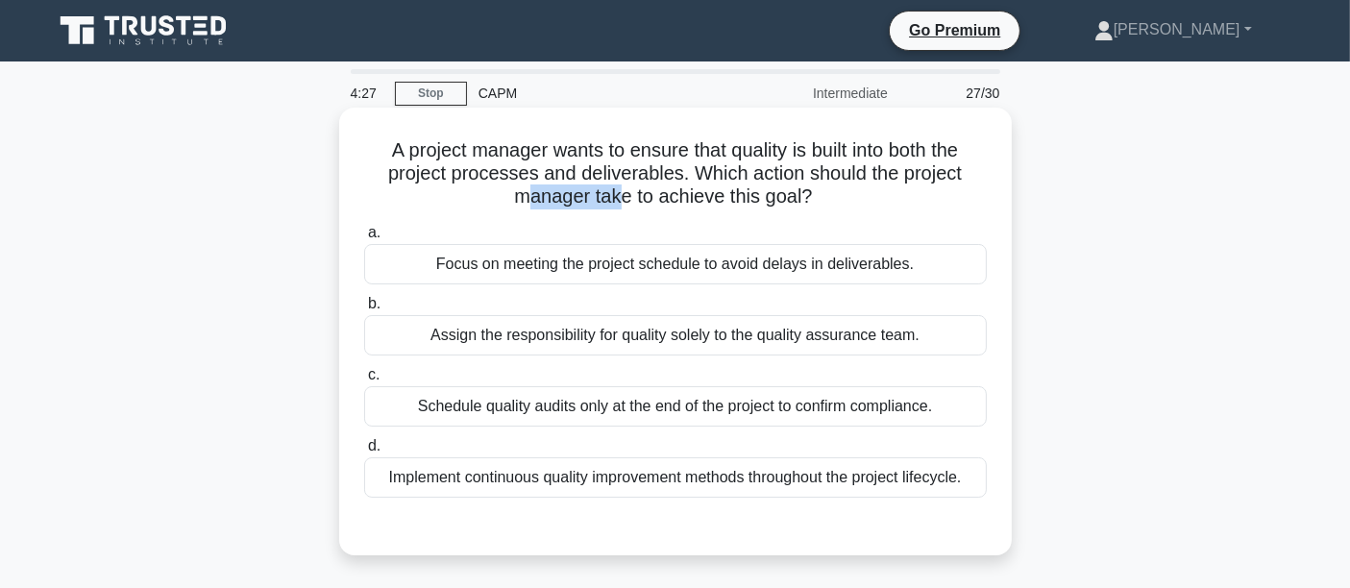
drag, startPoint x: 529, startPoint y: 197, endPoint x: 617, endPoint y: 198, distance: 87.4
click at [617, 198] on h5 "A project manager wants to ensure that quality is built into both the project p…" at bounding box center [675, 173] width 626 height 71
click at [450, 166] on h5 "A project manager wants to ensure that quality is built into both the project p…" at bounding box center [675, 173] width 626 height 71
drag, startPoint x: 375, startPoint y: 148, endPoint x: 538, endPoint y: 155, distance: 163.5
click at [538, 155] on h5 "A project manager wants to ensure that quality is built into both the project p…" at bounding box center [675, 173] width 626 height 71
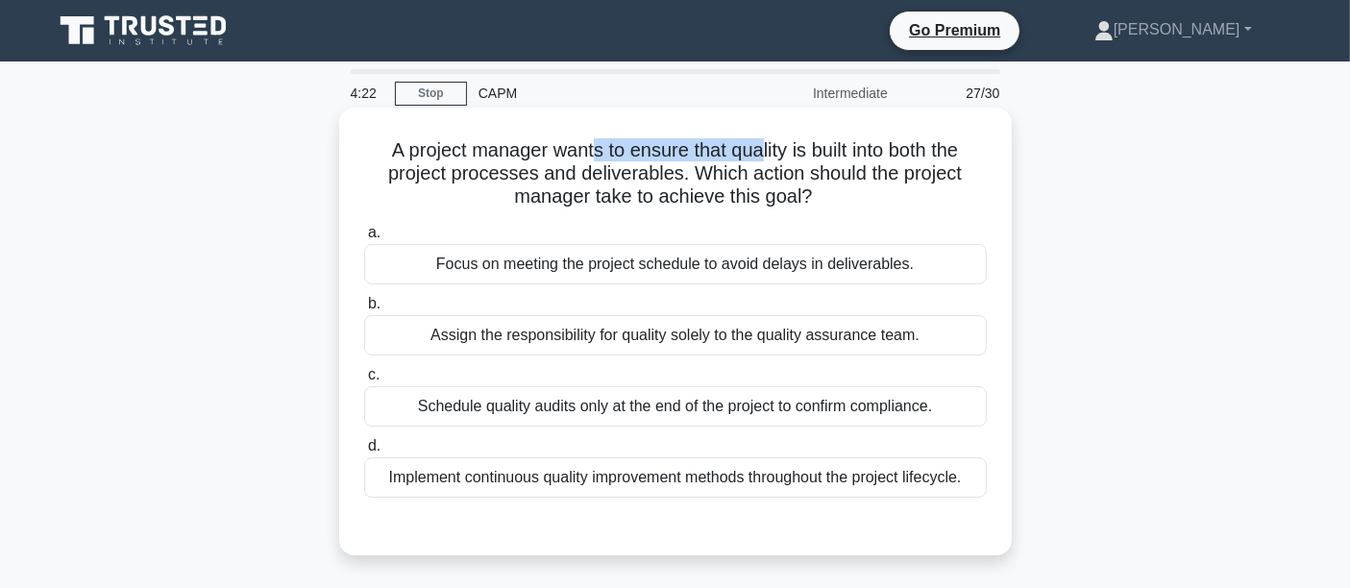
drag, startPoint x: 587, startPoint y: 154, endPoint x: 763, endPoint y: 155, distance: 175.8
click at [763, 155] on h5 "A project manager wants to ensure that quality is built into both the project p…" at bounding box center [675, 173] width 626 height 71
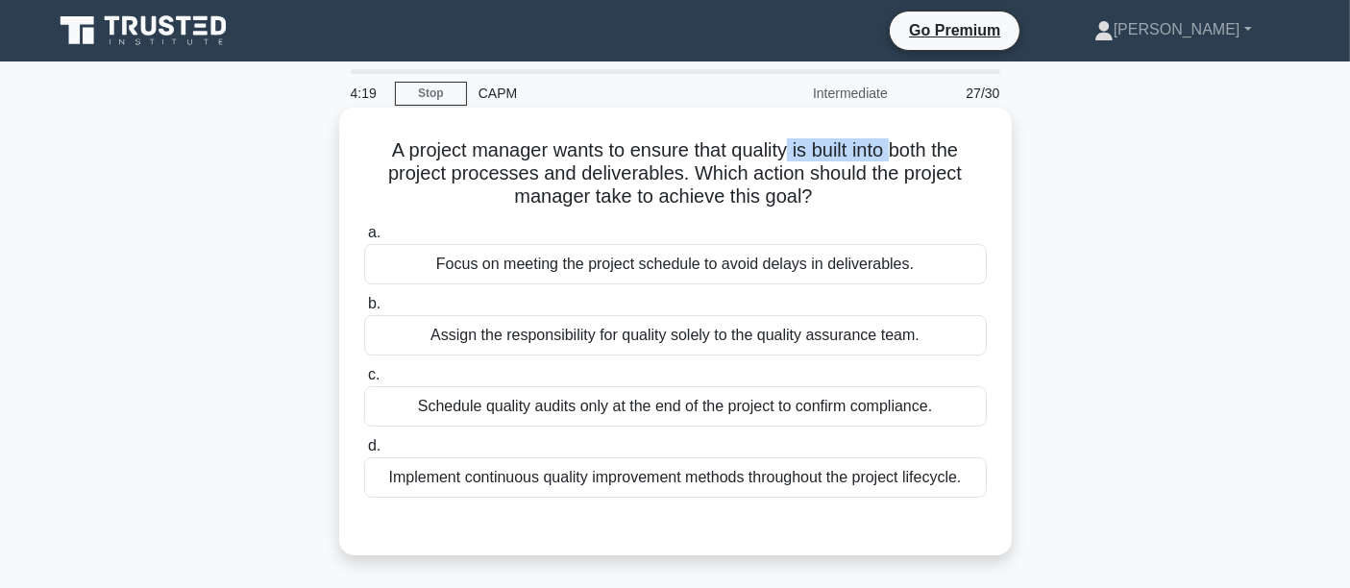
drag, startPoint x: 789, startPoint y: 155, endPoint x: 898, endPoint y: 155, distance: 109.5
click at [898, 155] on h5 "A project manager wants to ensure that quality is built into both the project p…" at bounding box center [675, 173] width 626 height 71
click at [538, 487] on div "Implement continuous quality improvement methods throughout the project lifecyc…" at bounding box center [675, 477] width 623 height 40
click at [364, 453] on input "d. Implement continuous quality improvement methods throughout the project life…" at bounding box center [364, 446] width 0 height 12
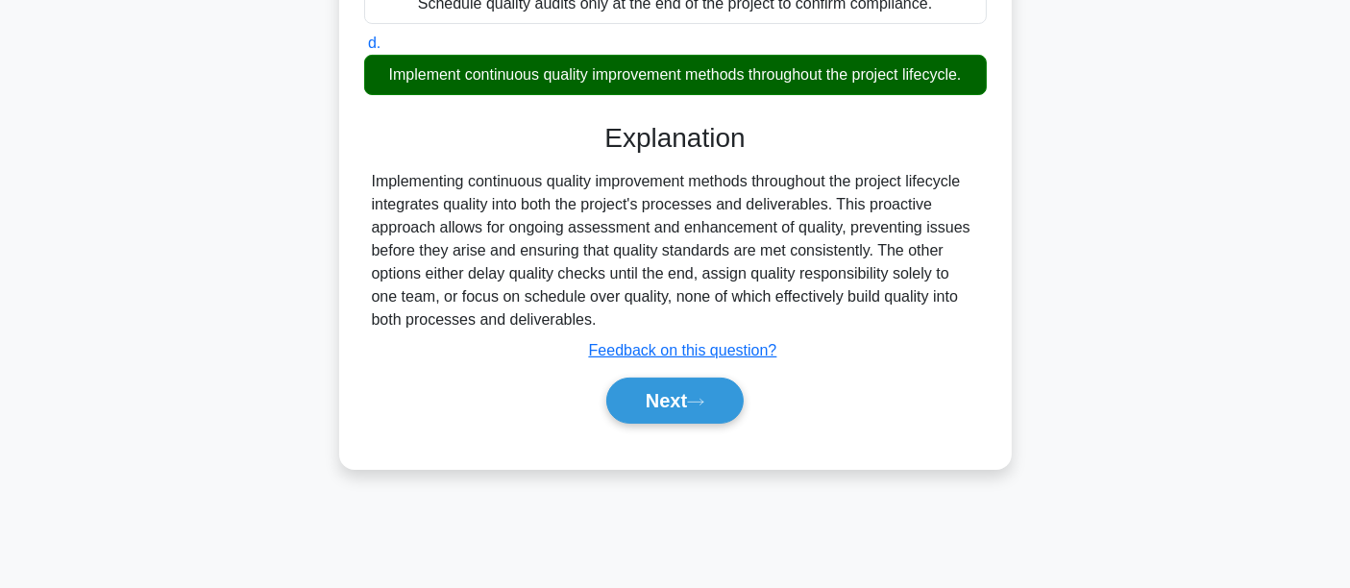
scroll to position [450, 0]
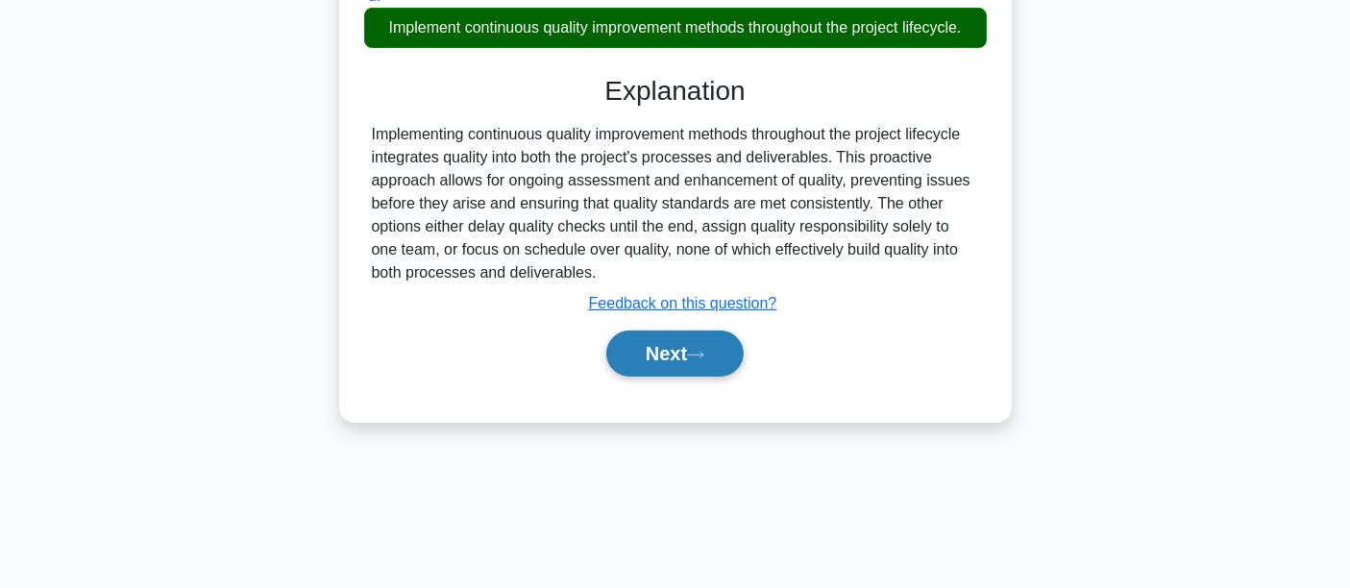
click at [675, 337] on button "Next" at bounding box center [674, 353] width 137 height 46
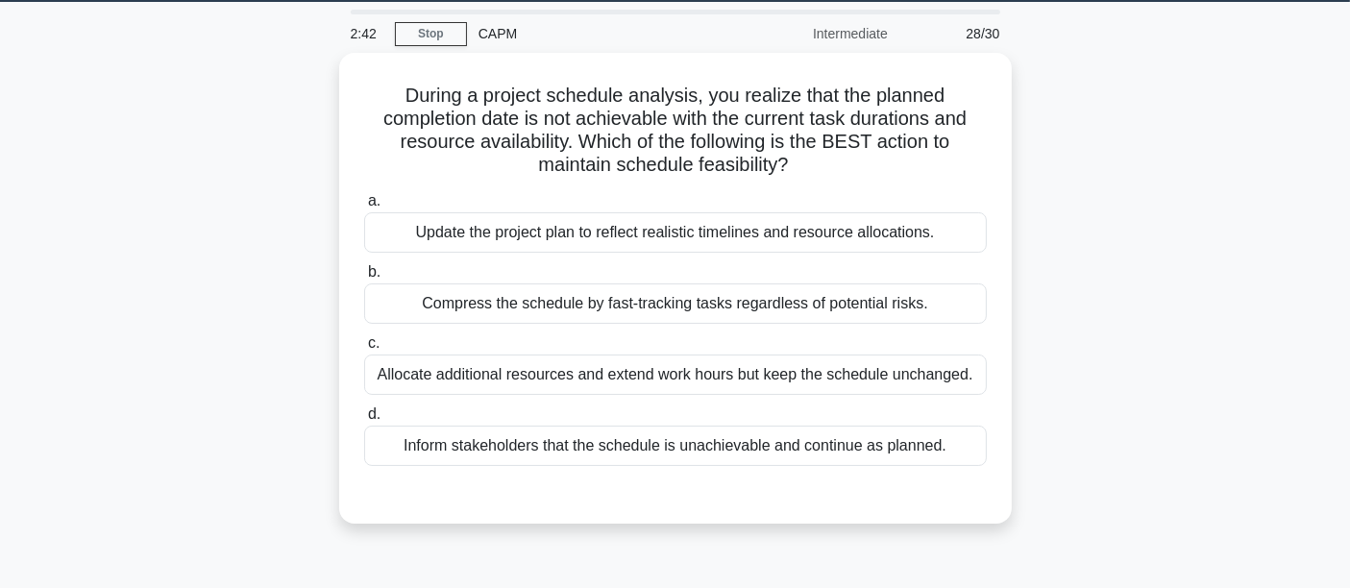
scroll to position [0, 0]
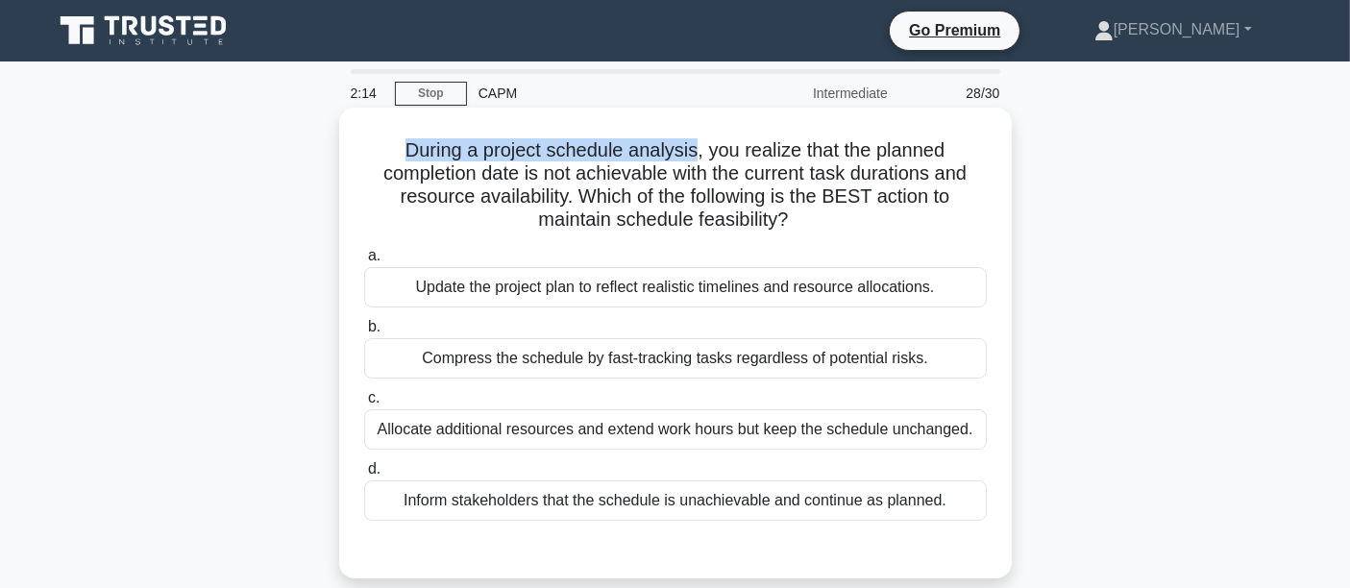
drag, startPoint x: 400, startPoint y: 154, endPoint x: 697, endPoint y: 159, distance: 296.9
click at [697, 159] on h5 "During a project schedule analysis, you realize that the planned completion dat…" at bounding box center [675, 185] width 626 height 94
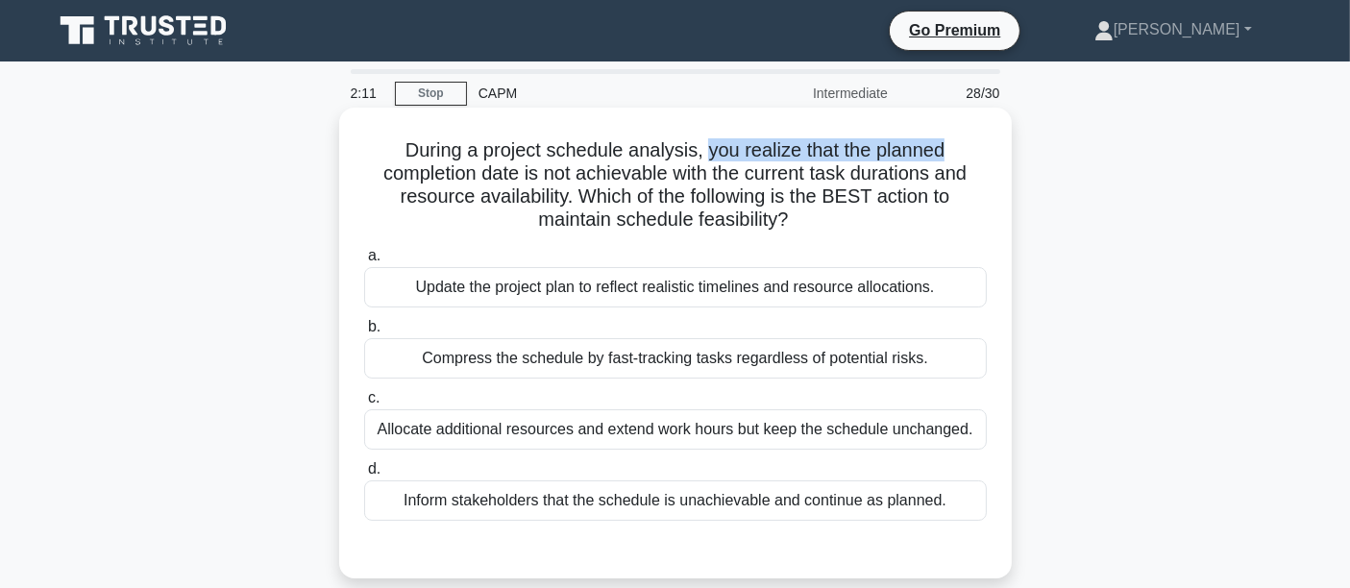
drag, startPoint x: 711, startPoint y: 154, endPoint x: 991, endPoint y: 144, distance: 279.7
click at [991, 144] on div "During a project schedule analysis, you realize that the planned completion dat…" at bounding box center [675, 342] width 657 height 455
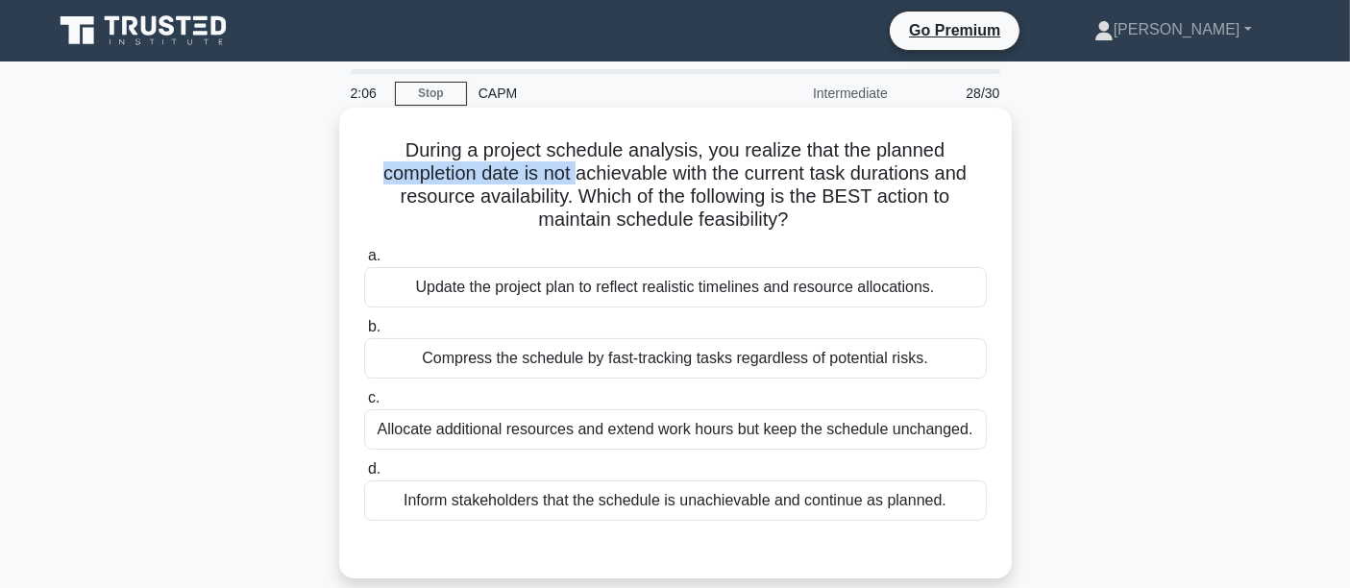
drag, startPoint x: 374, startPoint y: 176, endPoint x: 576, endPoint y: 166, distance: 202.9
click at [576, 166] on h5 "During a project schedule analysis, you realize that the planned completion dat…" at bounding box center [675, 185] width 626 height 94
click at [482, 296] on div "Update the project plan to reflect realistic timelines and resource allocations." at bounding box center [675, 287] width 623 height 40
click at [364, 262] on input "a. Update the project plan to reflect realistic timelines and resource allocati…" at bounding box center [364, 256] width 0 height 12
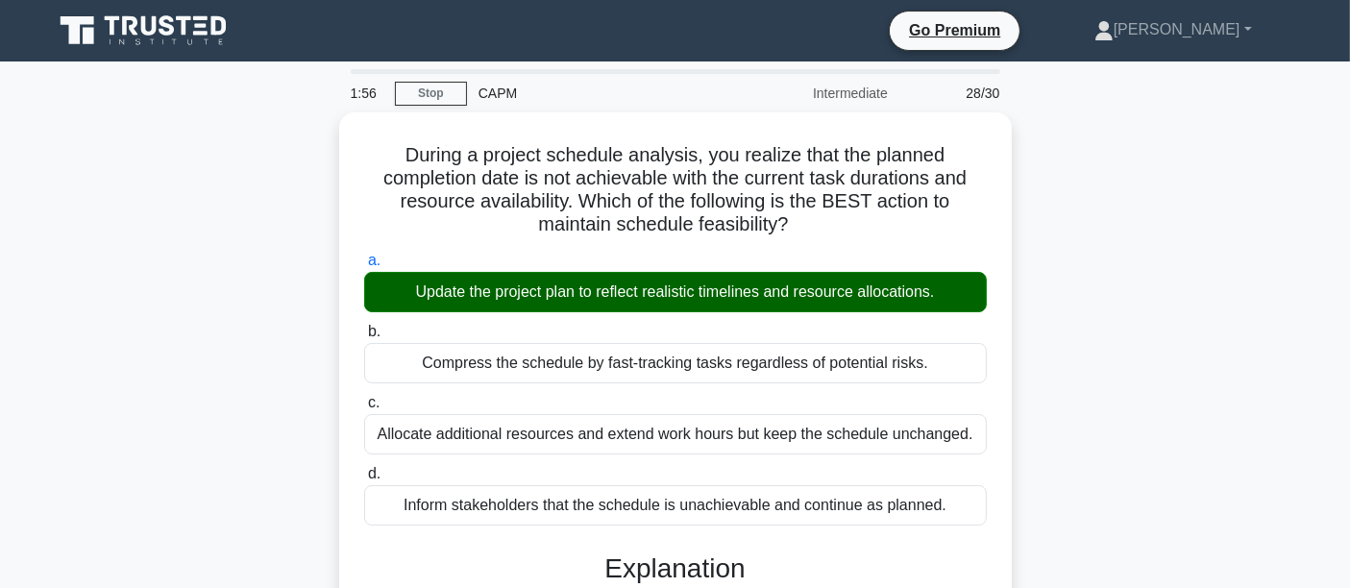
scroll to position [455, 0]
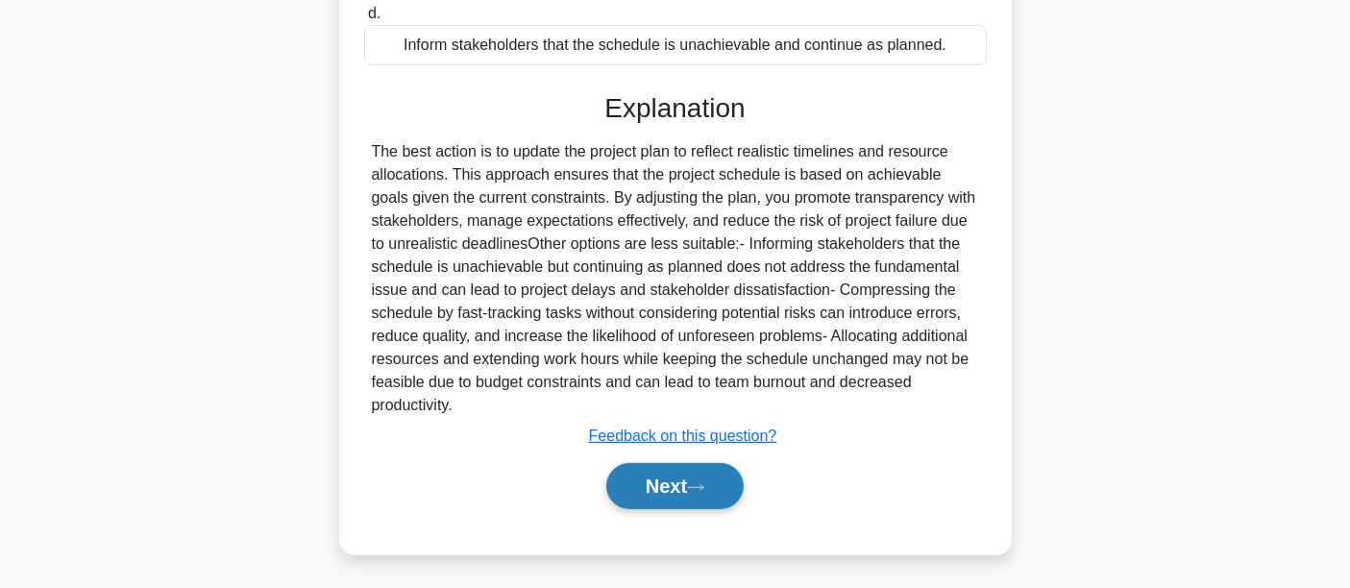
click at [686, 474] on button "Next" at bounding box center [674, 486] width 137 height 46
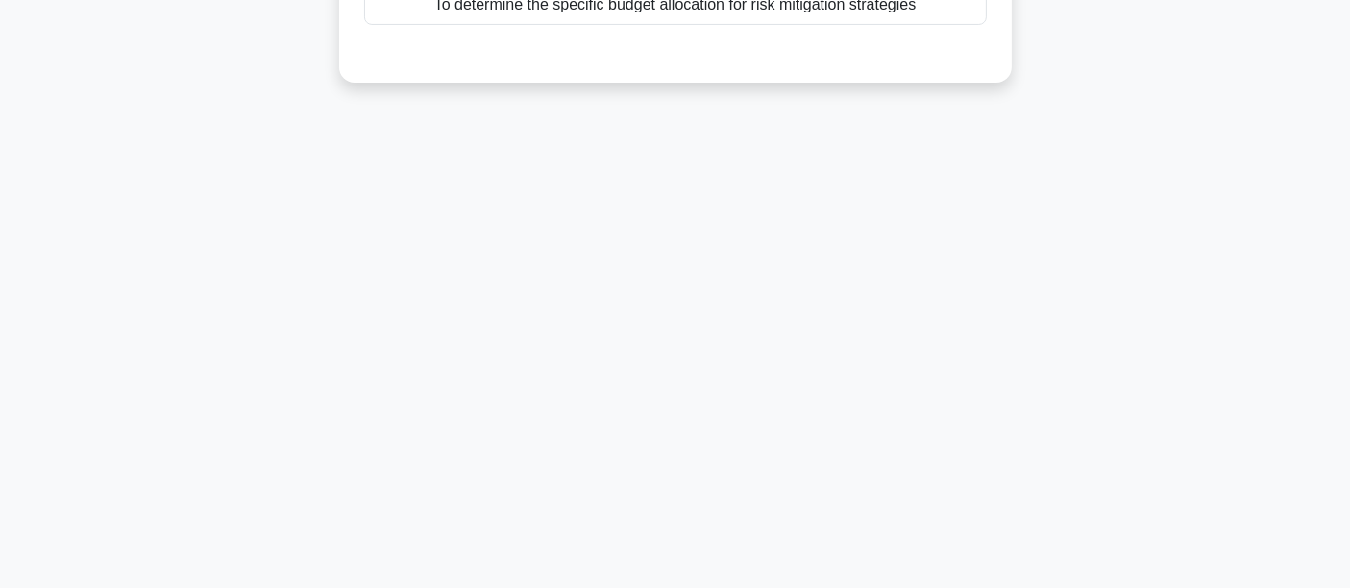
scroll to position [0, 0]
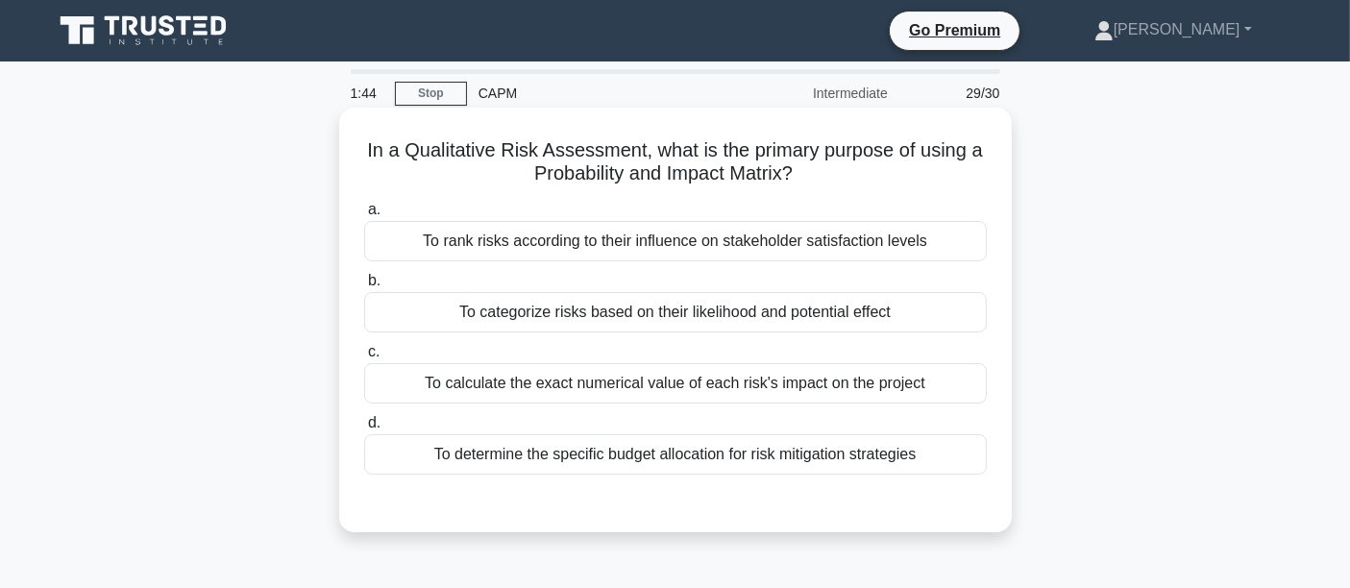
click at [538, 242] on div "To rank risks according to their influence on stakeholder satisfaction levels" at bounding box center [675, 241] width 623 height 40
click at [364, 216] on input "a. To rank risks according to their influence on stakeholder satisfaction levels" at bounding box center [364, 210] width 0 height 12
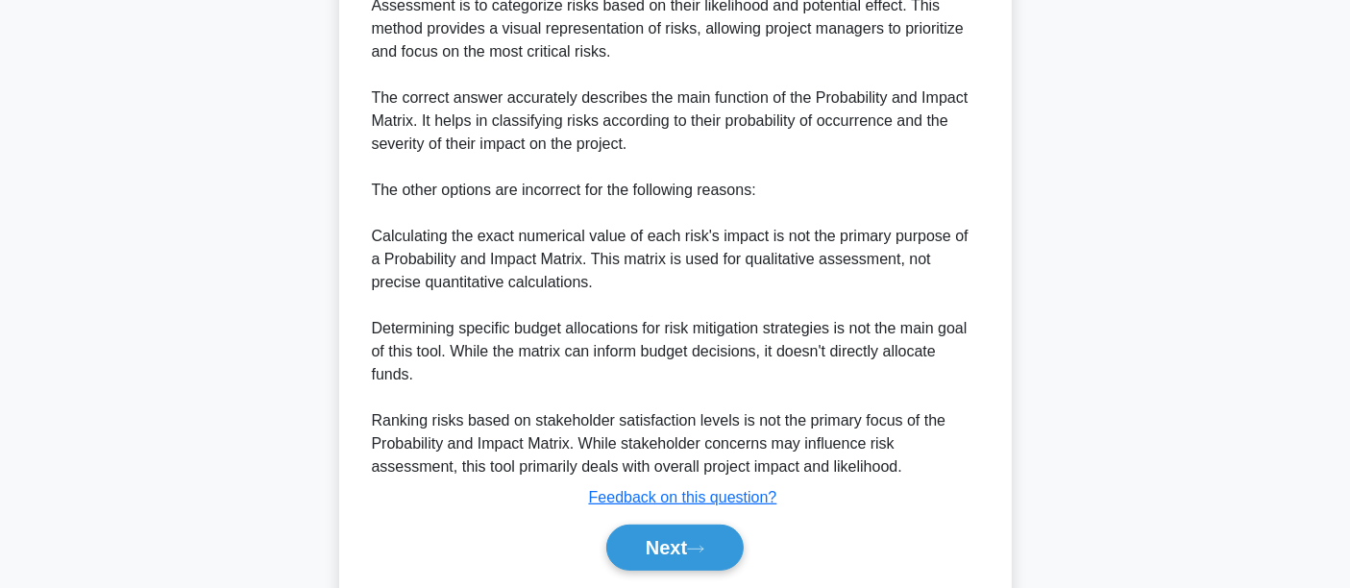
scroll to position [642, 0]
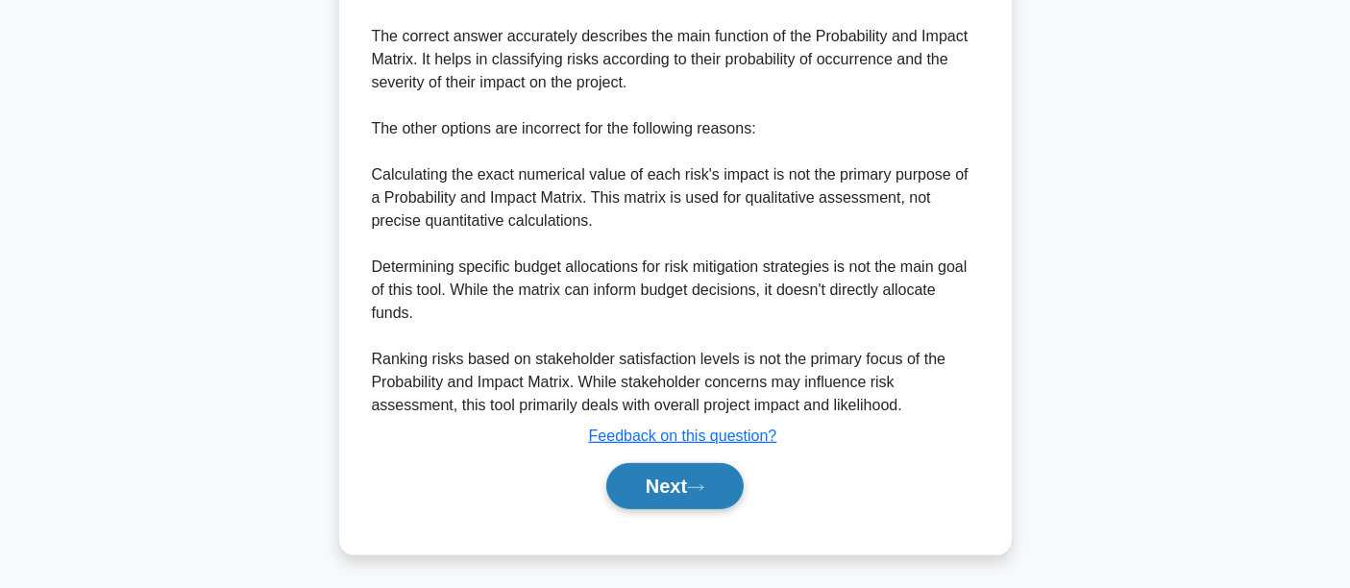
click at [649, 481] on button "Next" at bounding box center [674, 486] width 137 height 46
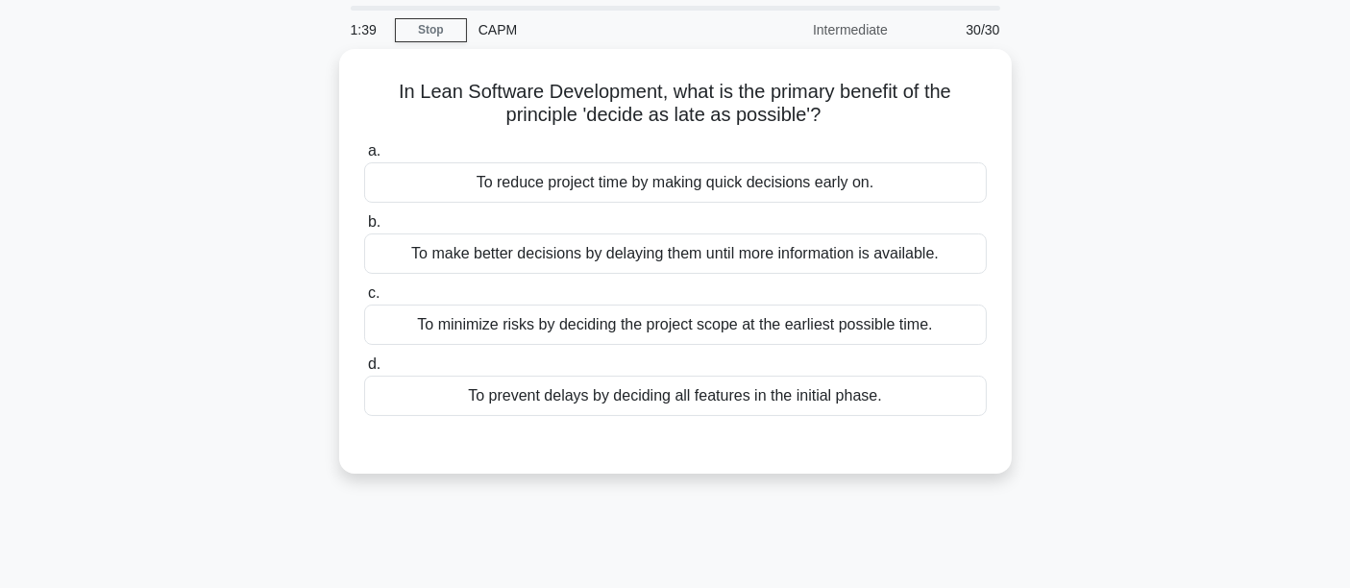
scroll to position [0, 0]
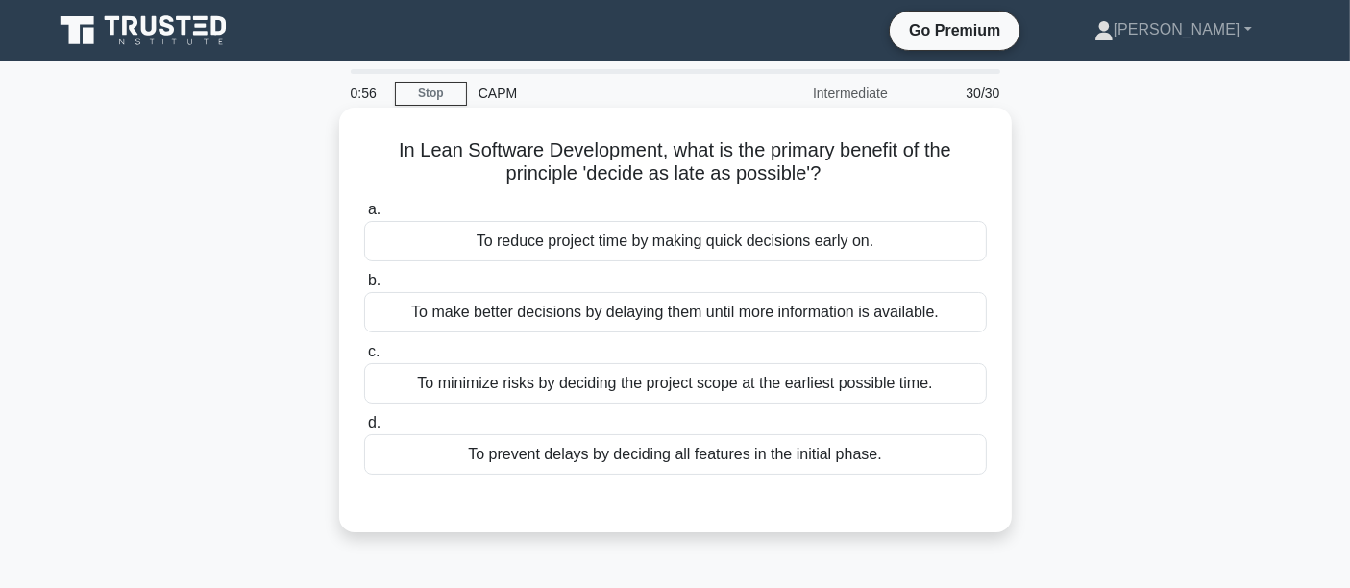
click at [535, 320] on div "To make better decisions by delaying them until more information is available." at bounding box center [675, 312] width 623 height 40
click at [364, 287] on input "b. To make better decisions by delaying them until more information is availabl…" at bounding box center [364, 281] width 0 height 12
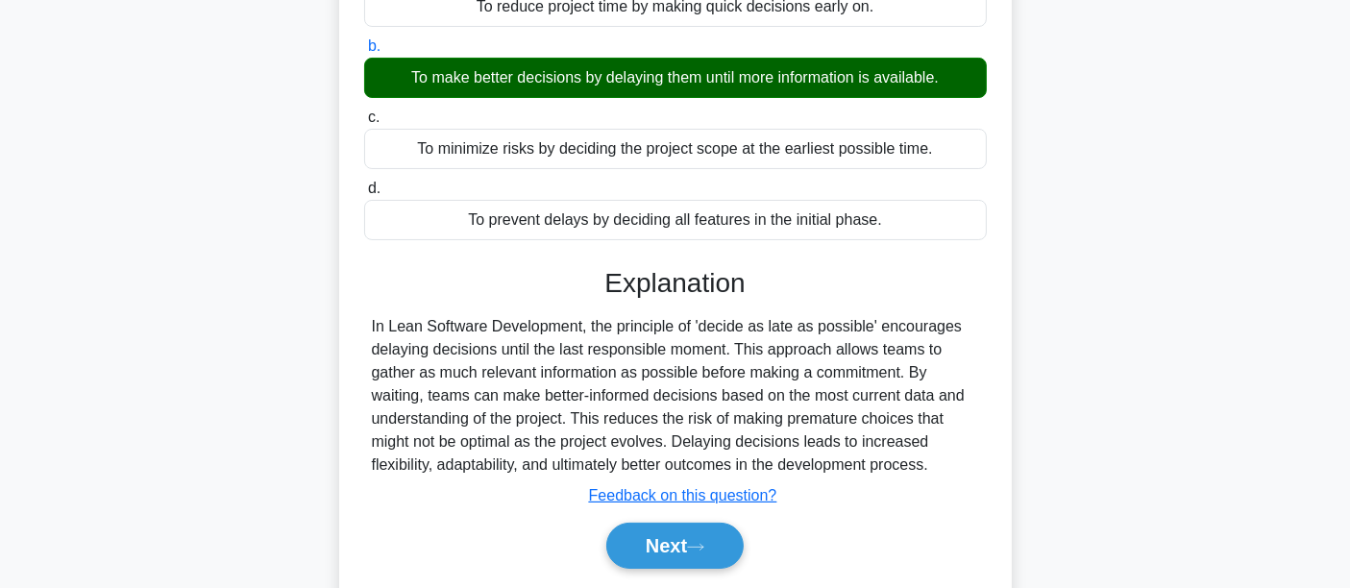
scroll to position [249, 0]
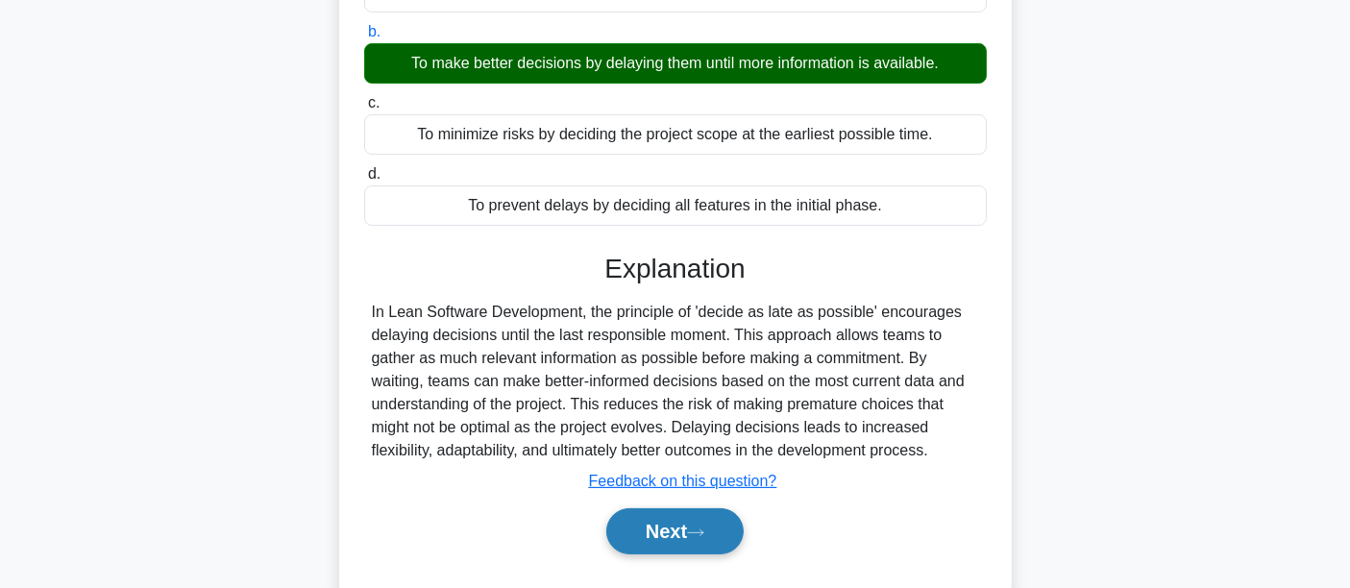
click at [711, 539] on button "Next" at bounding box center [674, 531] width 137 height 46
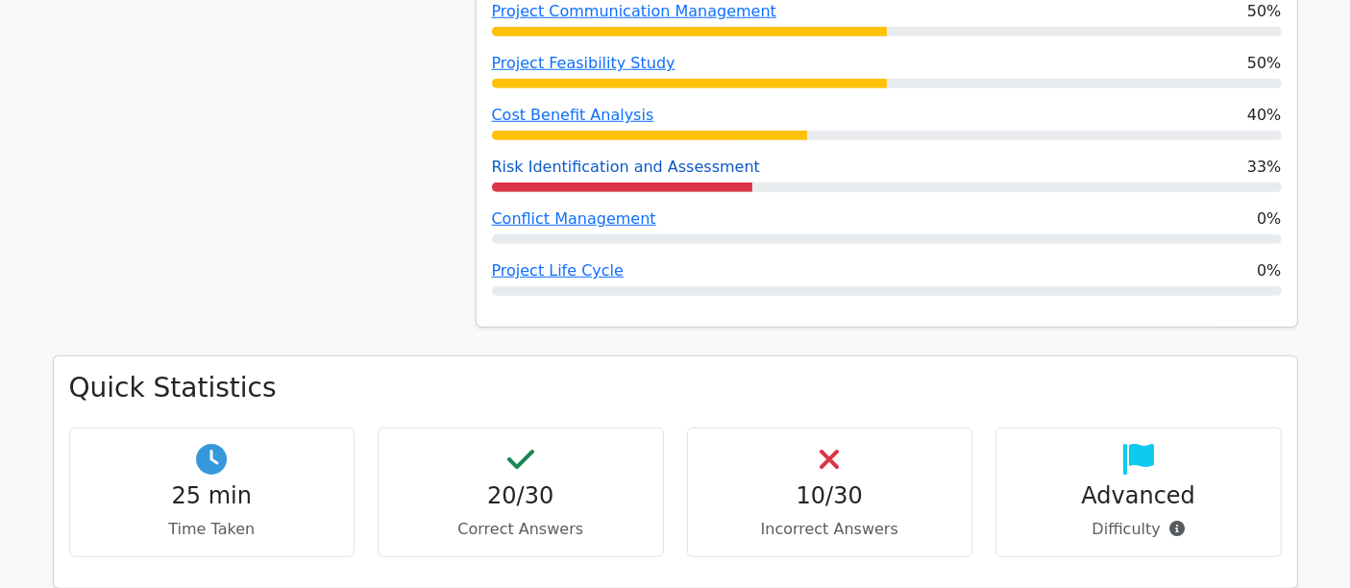
scroll to position [996, 0]
